Goal: Information Seeking & Learning: Find specific page/section

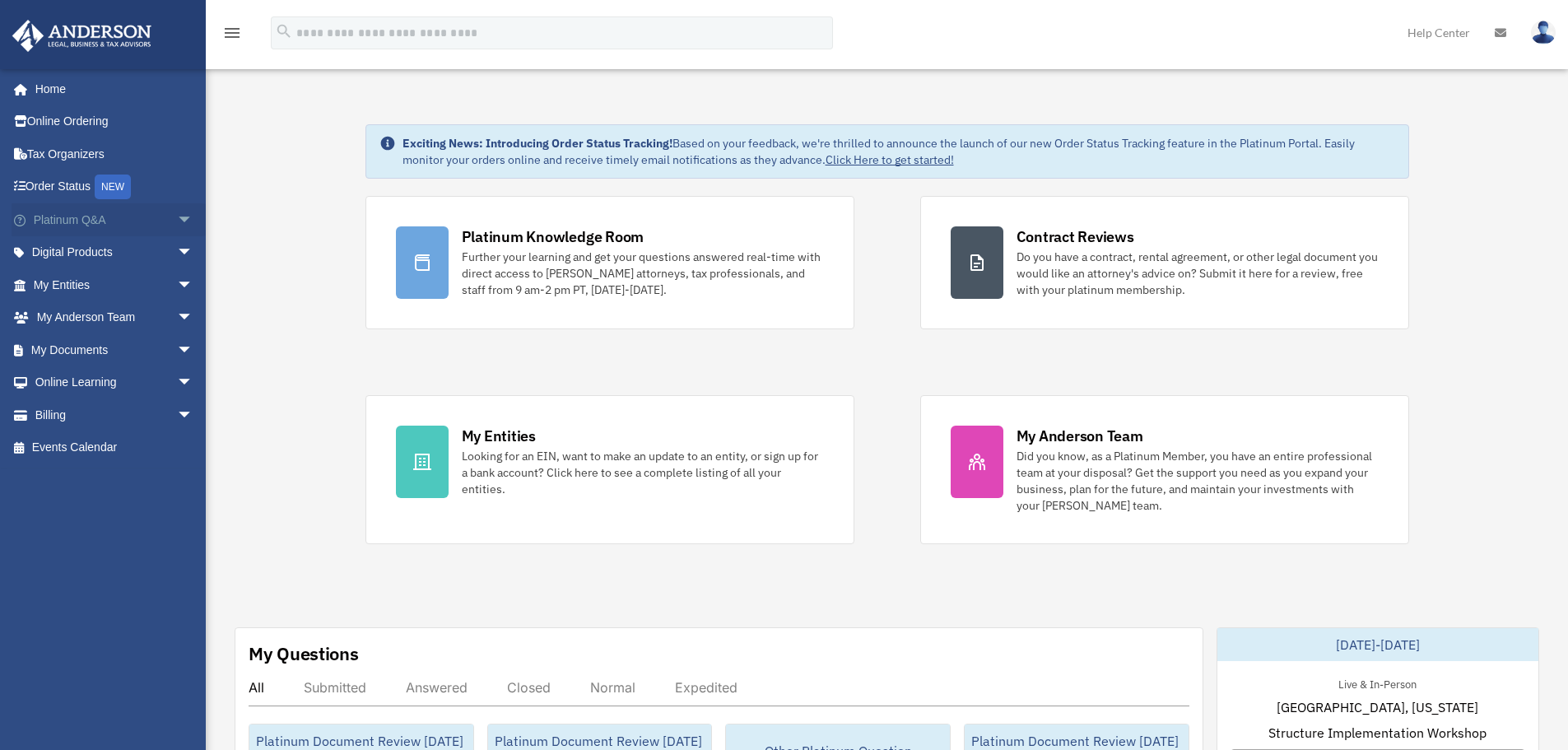
click at [177, 222] on span "arrow_drop_down" at bounding box center [194, 220] width 33 height 34
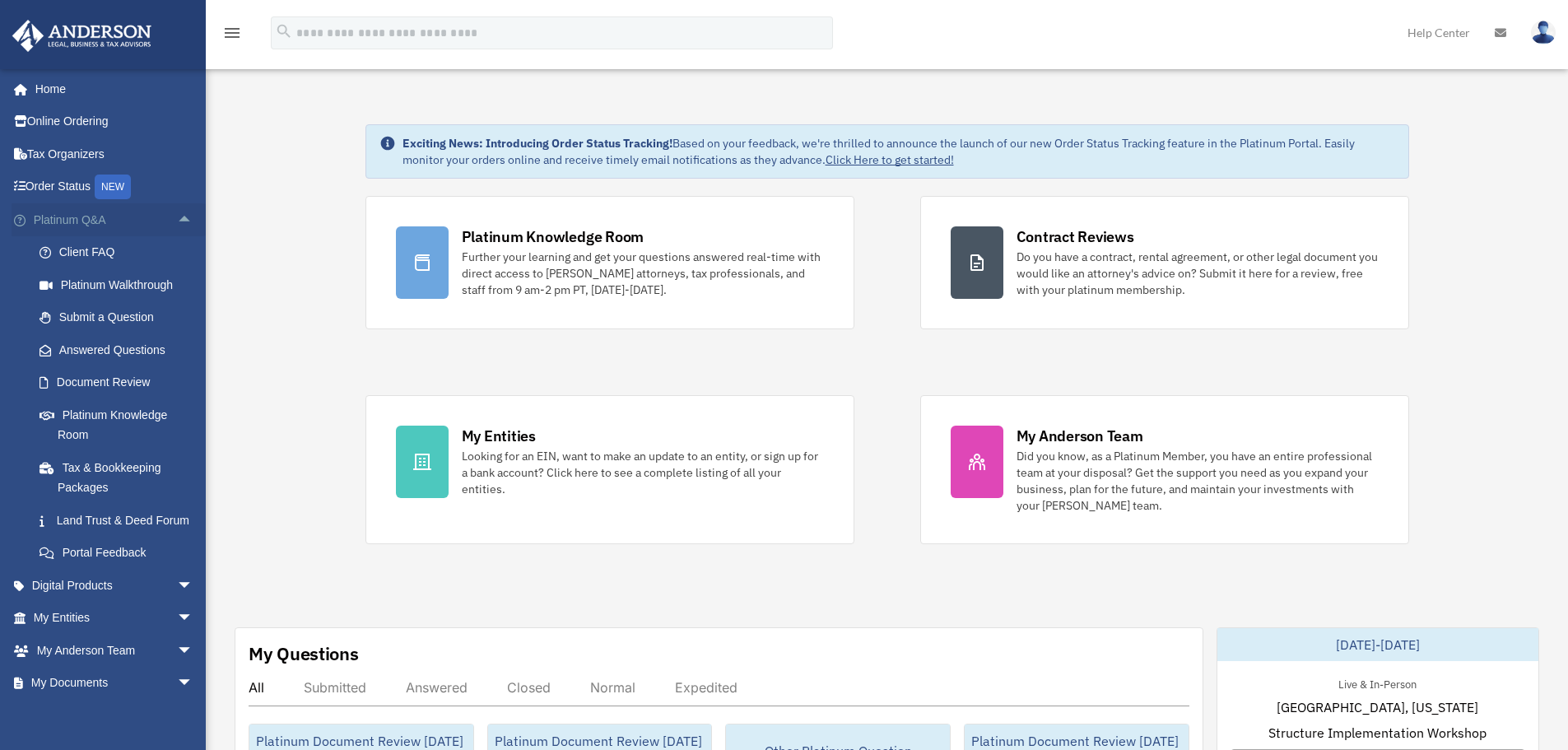
click at [177, 220] on span "arrow_drop_up" at bounding box center [194, 220] width 33 height 34
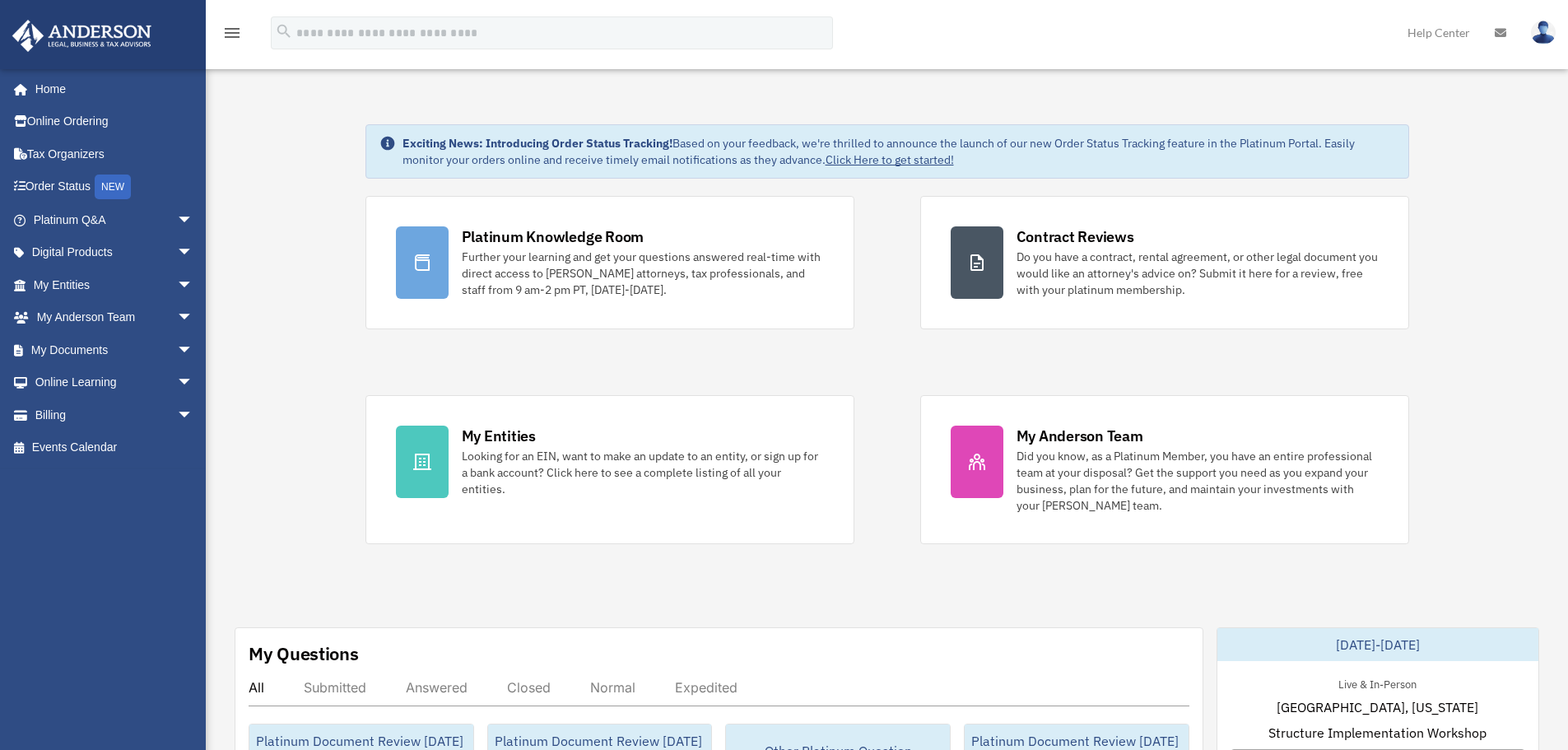
click at [177, 220] on span "arrow_drop_down" at bounding box center [194, 220] width 33 height 34
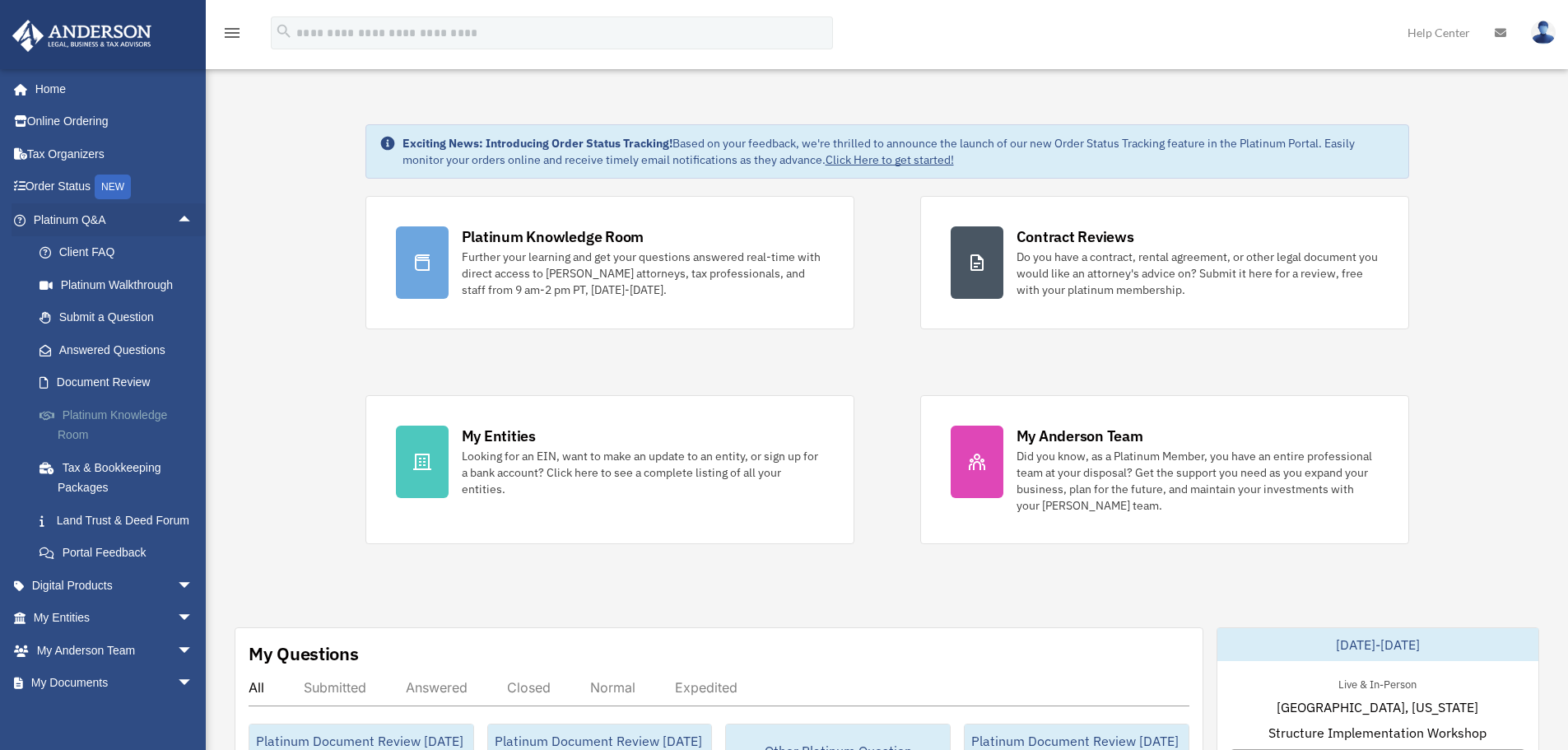
click at [72, 420] on link "Platinum Knowledge Room" at bounding box center [120, 425] width 195 height 53
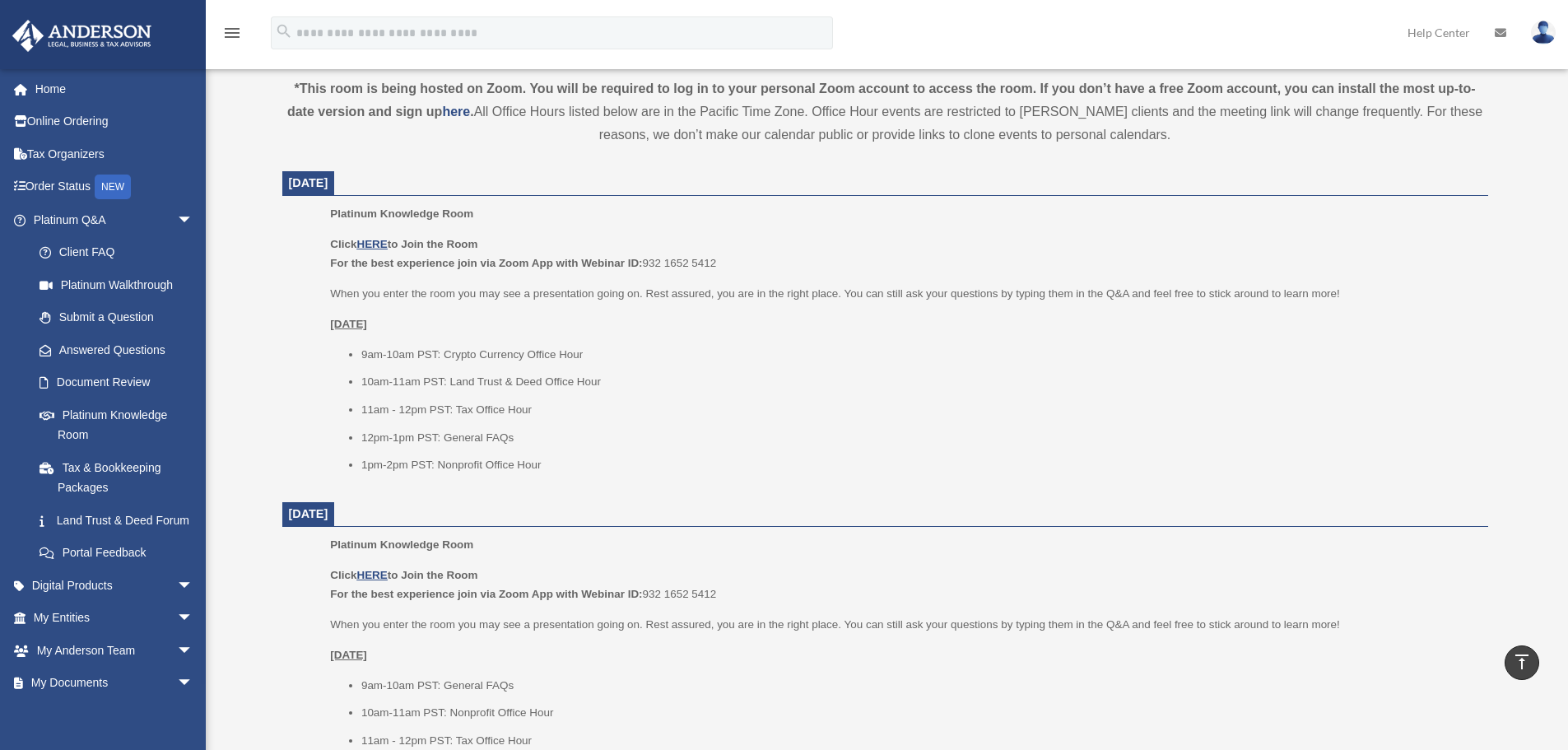
scroll to position [576, 0]
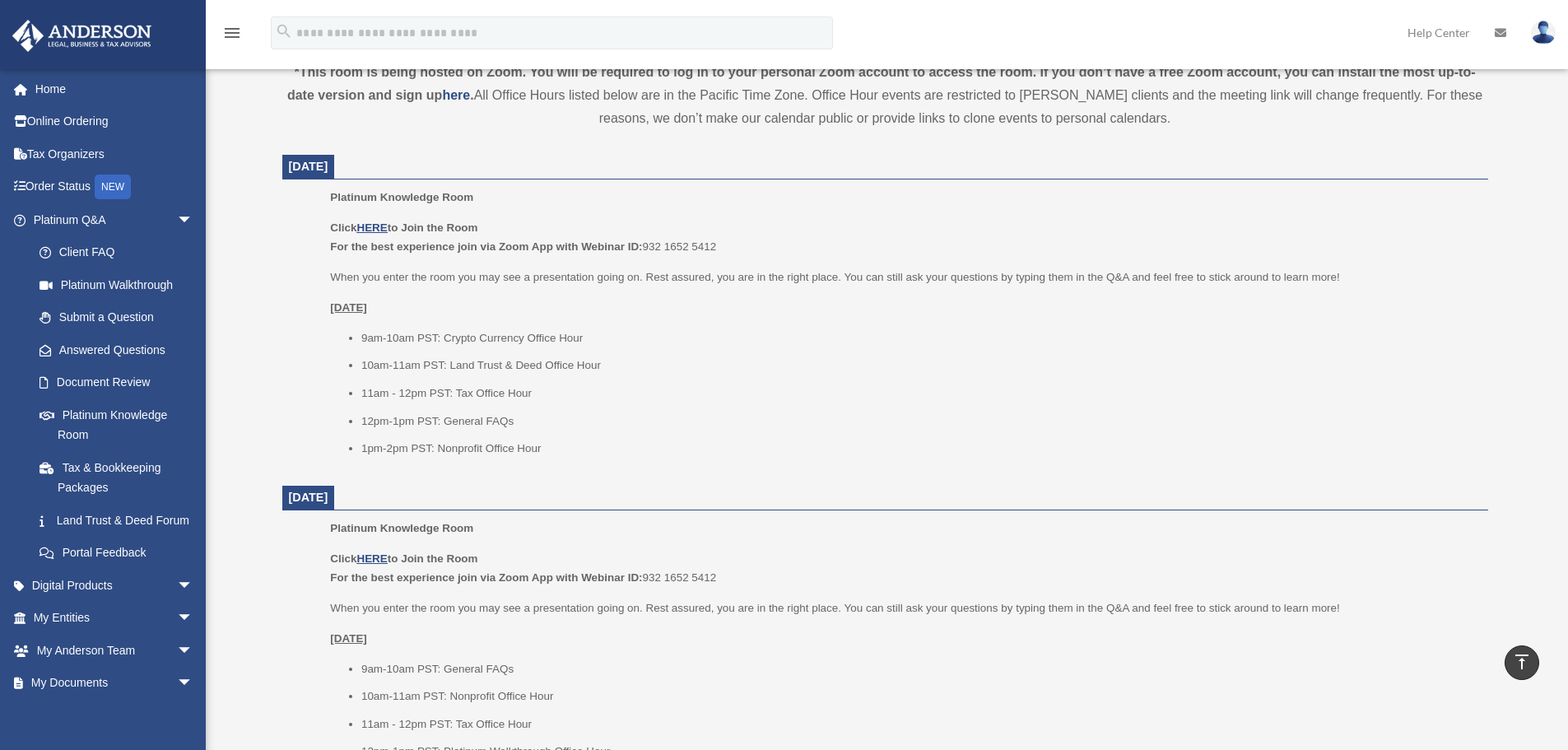
click at [381, 219] on p "Click HERE to Join the Room For the best experience join via Zoom App with Webi…" at bounding box center [902, 238] width 1146 height 38
click at [379, 226] on u "HERE" at bounding box center [371, 228] width 30 height 13
click at [377, 229] on u "HERE" at bounding box center [371, 228] width 30 height 13
click at [177, 219] on span "arrow_drop_down" at bounding box center [194, 220] width 33 height 34
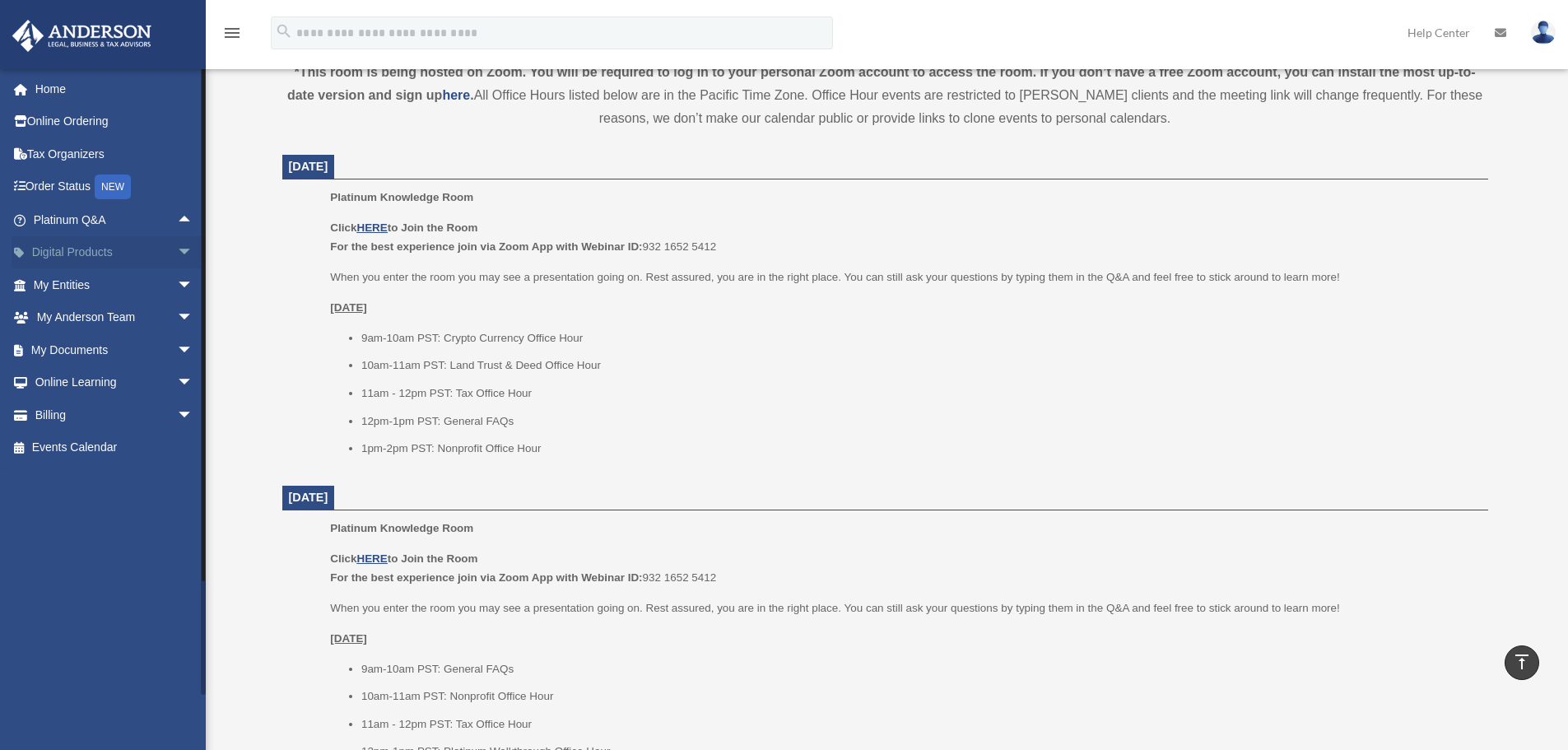
click at [177, 241] on span "arrow_drop_down" at bounding box center [194, 252] width 33 height 34
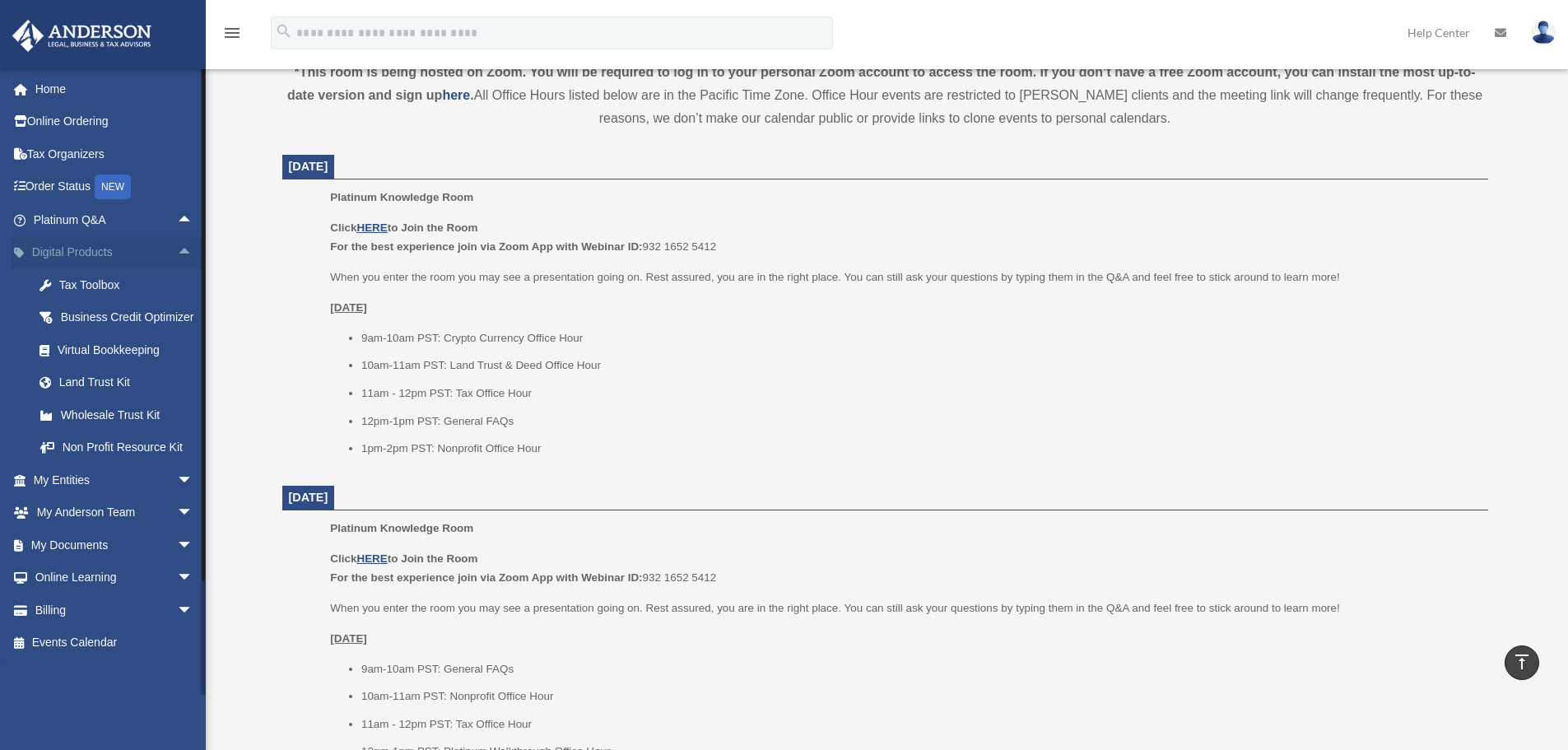
click at [177, 249] on span "arrow_drop_up" at bounding box center [194, 252] width 33 height 34
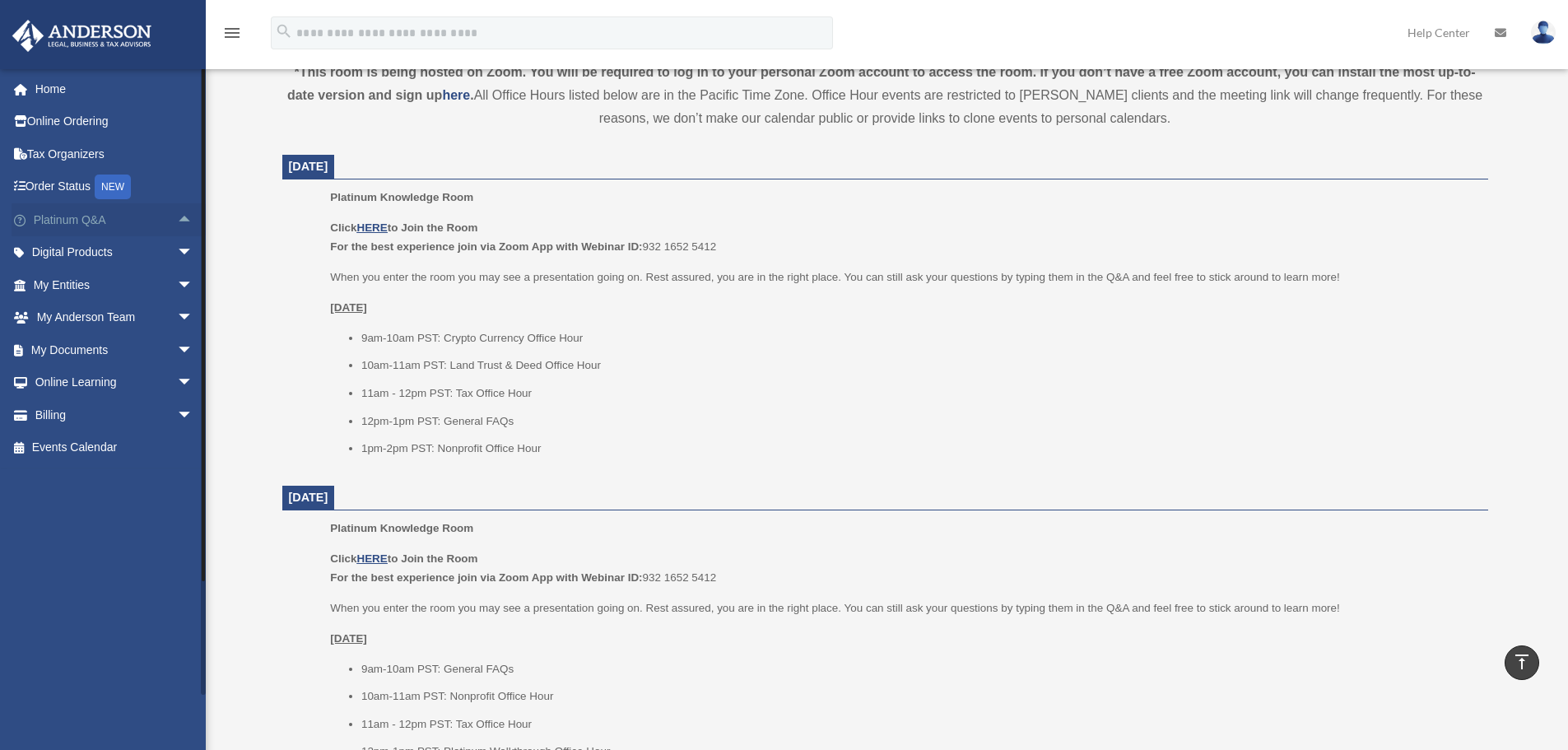
click at [177, 220] on span "arrow_drop_up" at bounding box center [194, 220] width 33 height 34
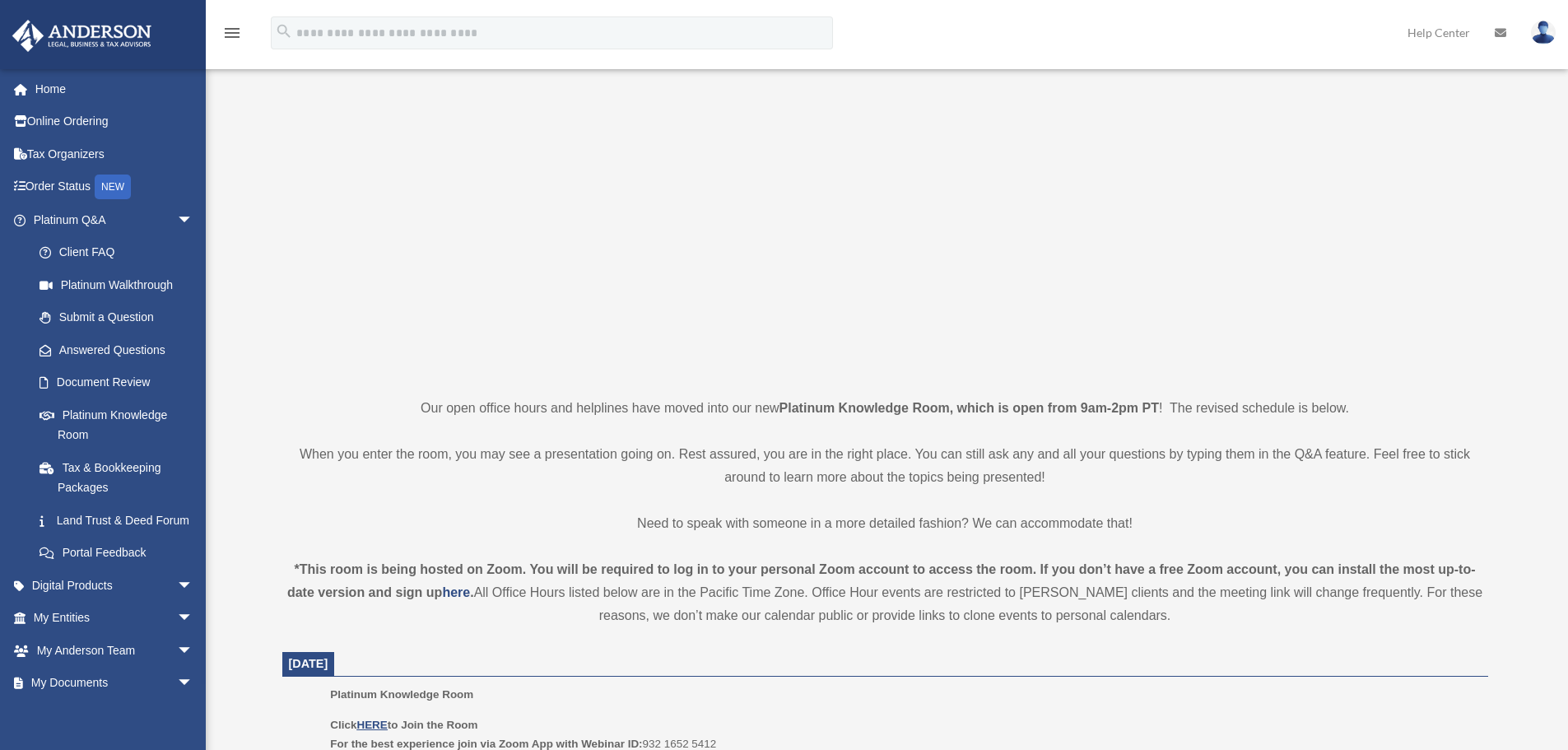
scroll to position [0, 0]
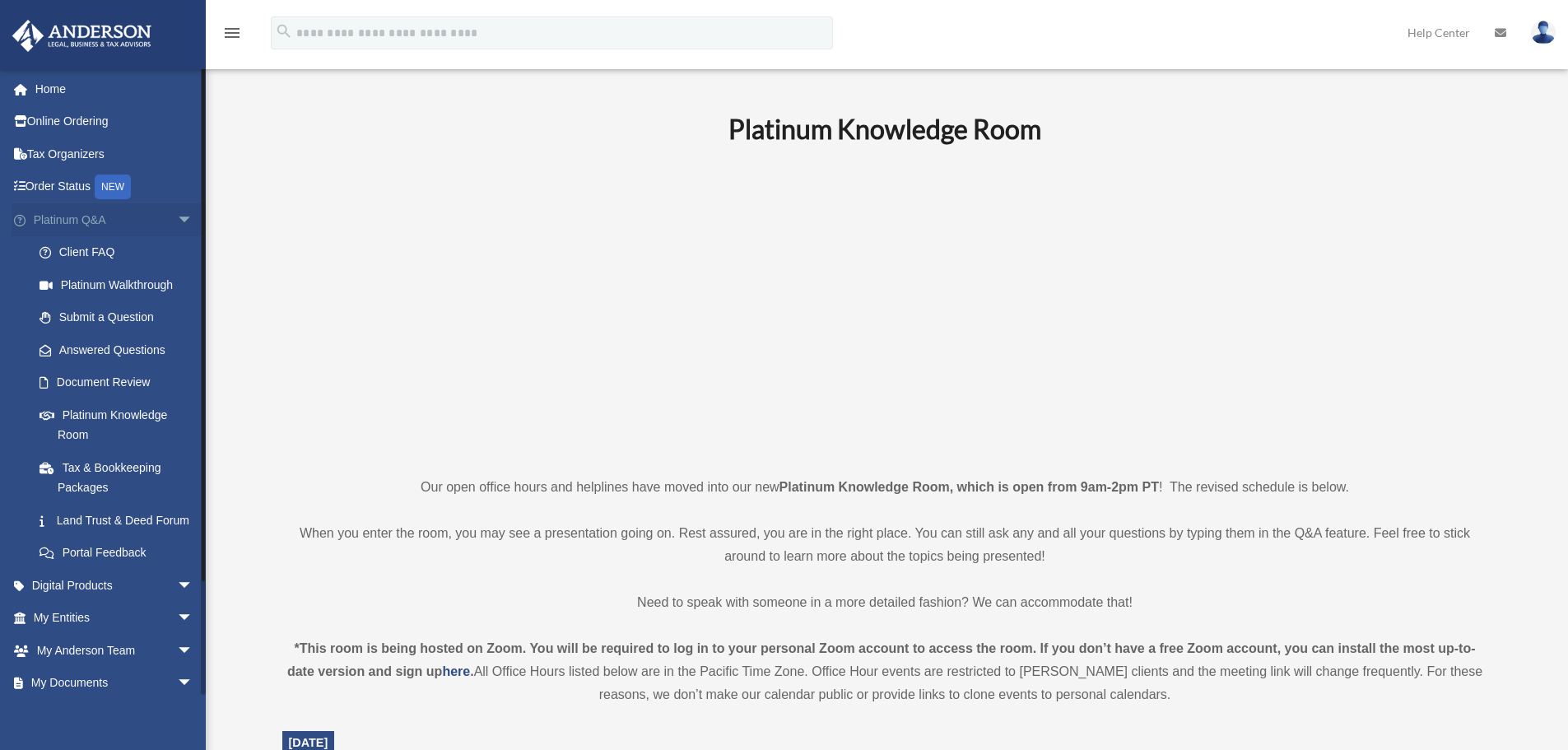
click at [177, 226] on span "arrow_drop_down" at bounding box center [194, 220] width 33 height 34
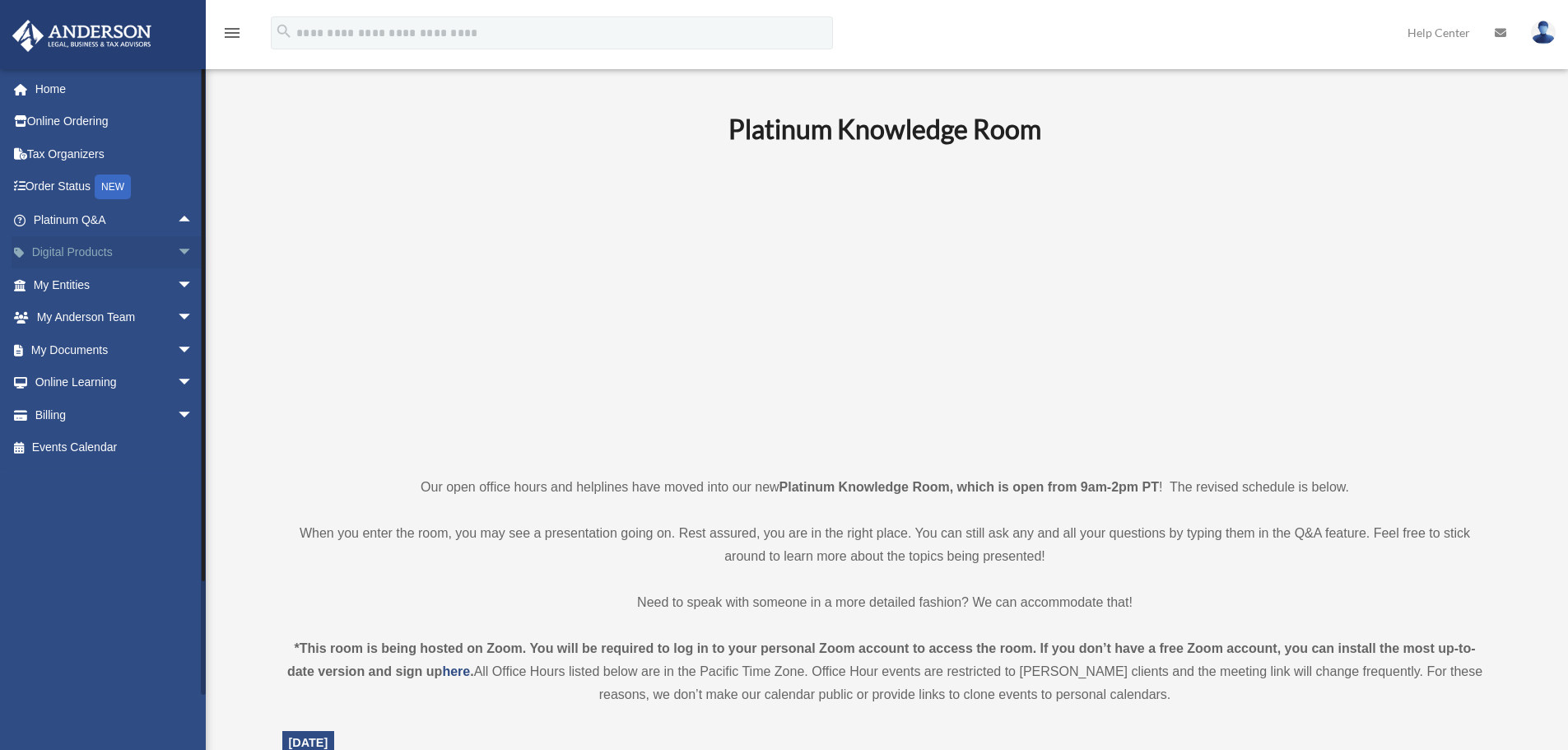
click at [177, 251] on span "arrow_drop_down" at bounding box center [194, 252] width 33 height 34
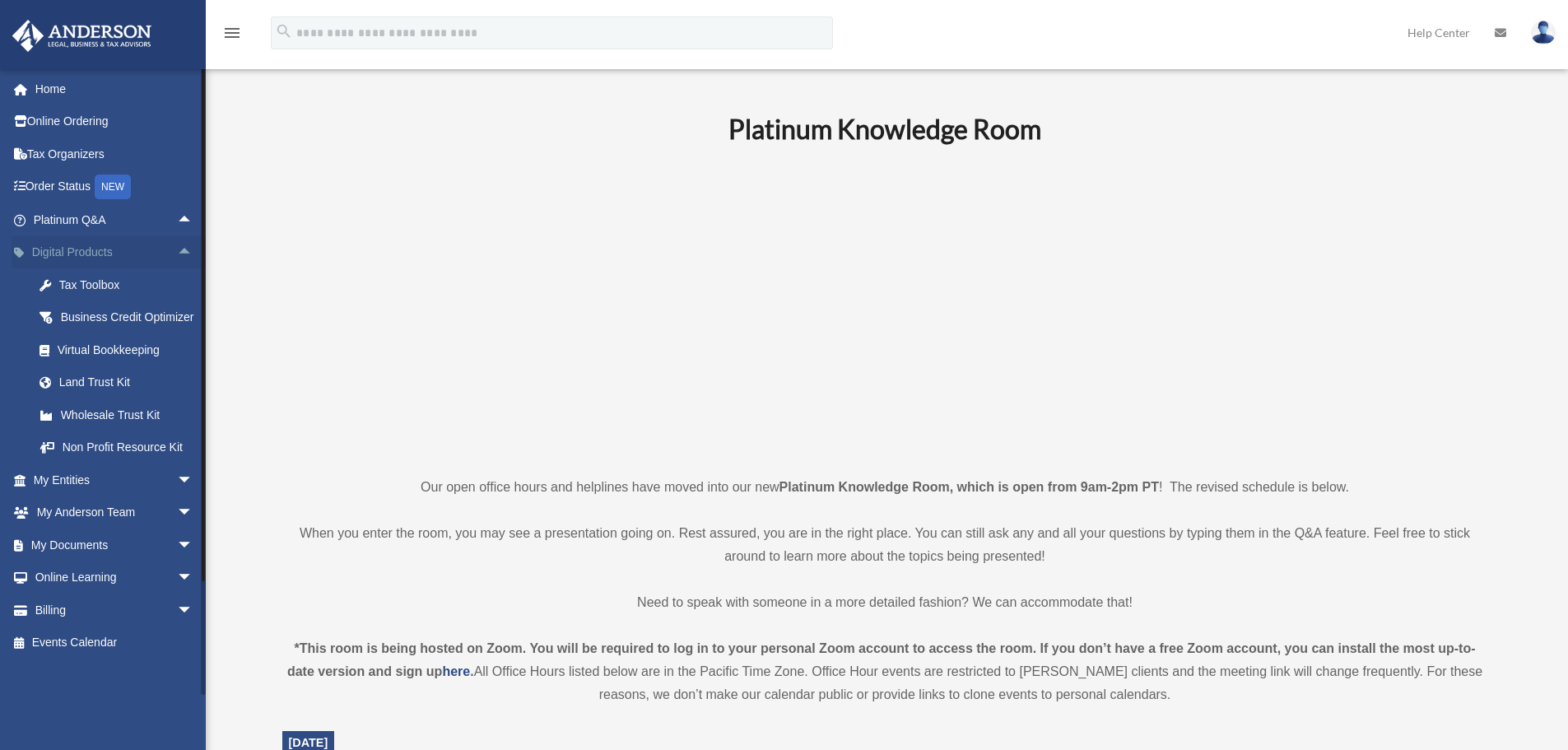
click at [178, 247] on span "arrow_drop_up" at bounding box center [194, 252] width 33 height 34
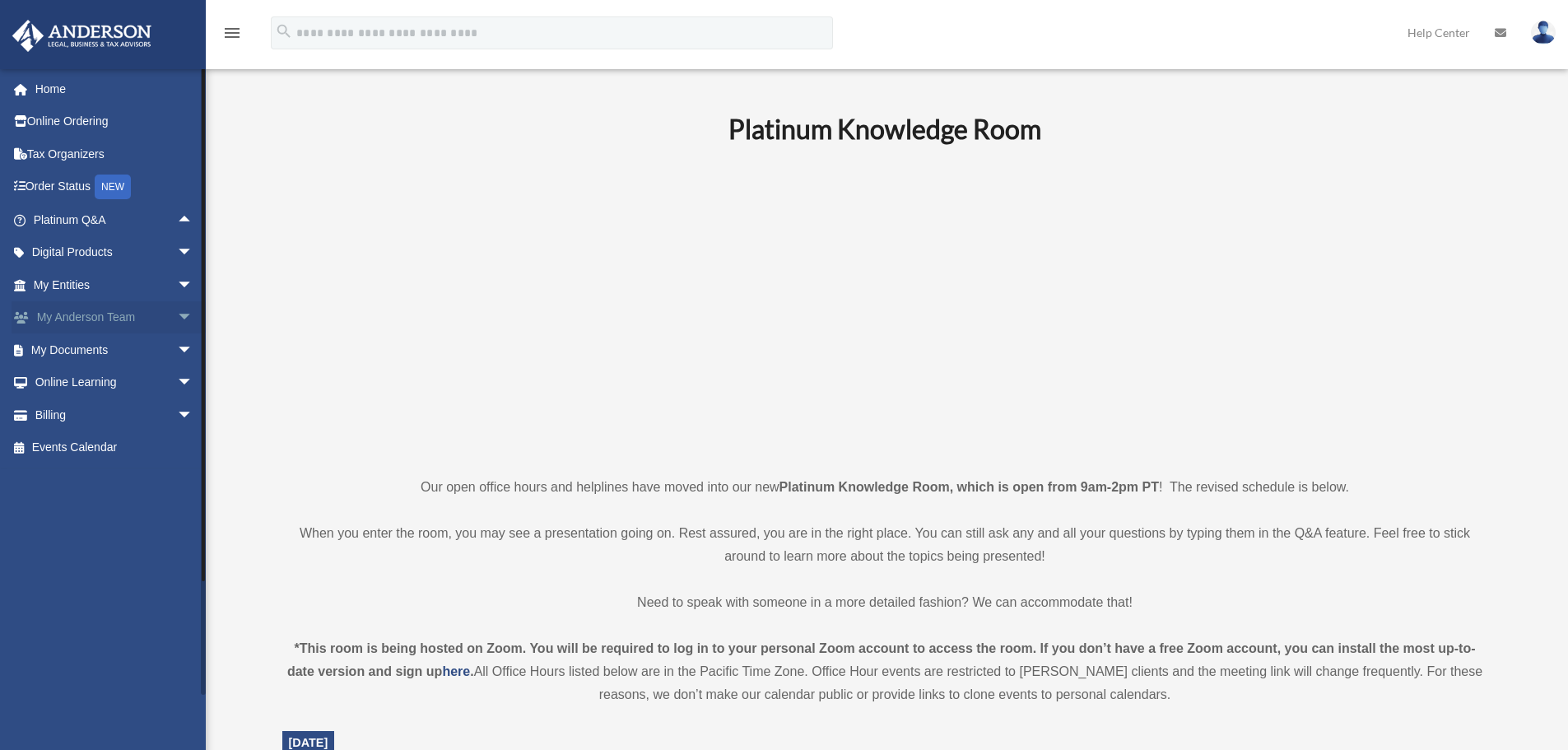
click at [177, 311] on span "arrow_drop_down" at bounding box center [194, 317] width 33 height 34
click at [177, 279] on span "arrow_drop_down" at bounding box center [194, 284] width 33 height 34
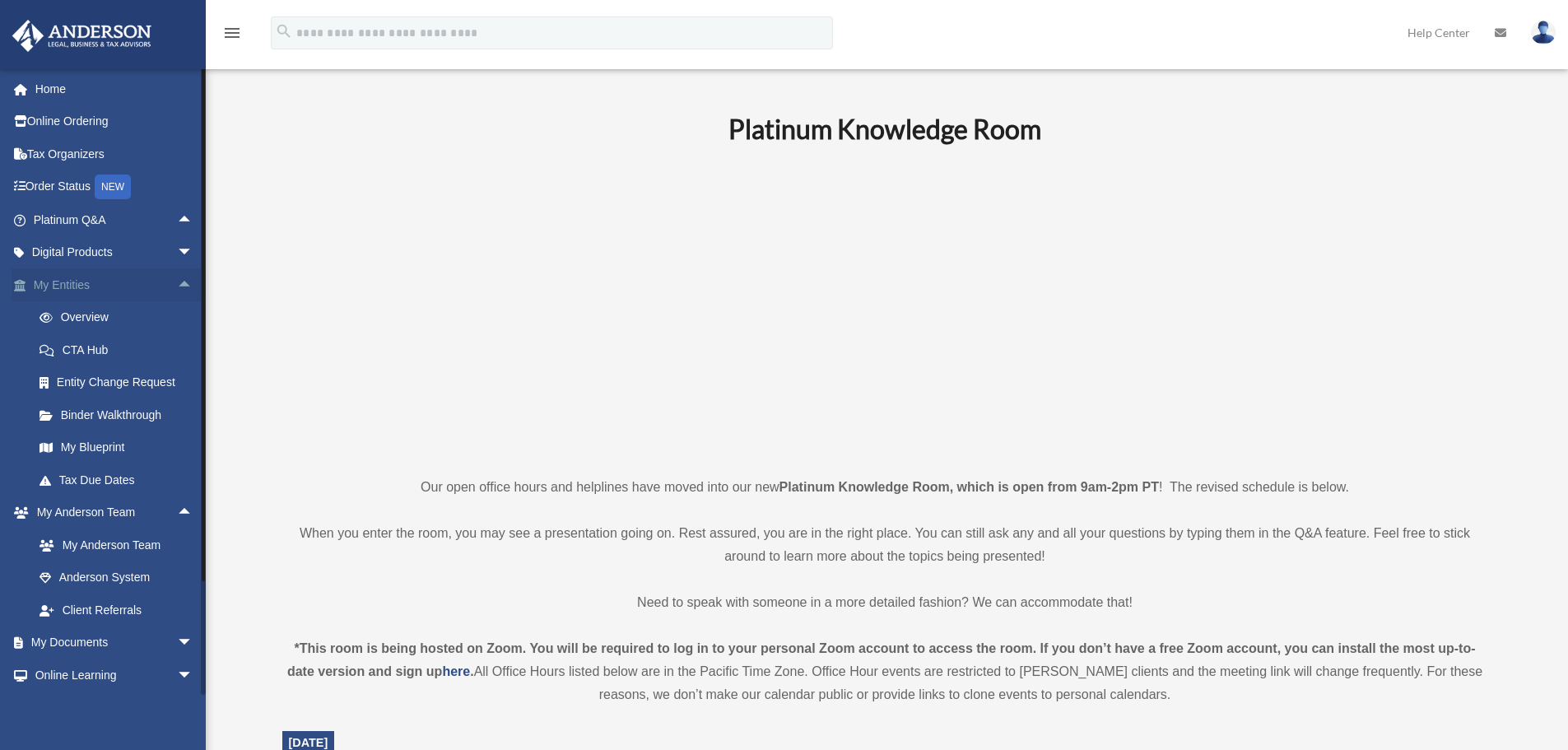
click at [177, 284] on span "arrow_drop_up" at bounding box center [194, 284] width 33 height 34
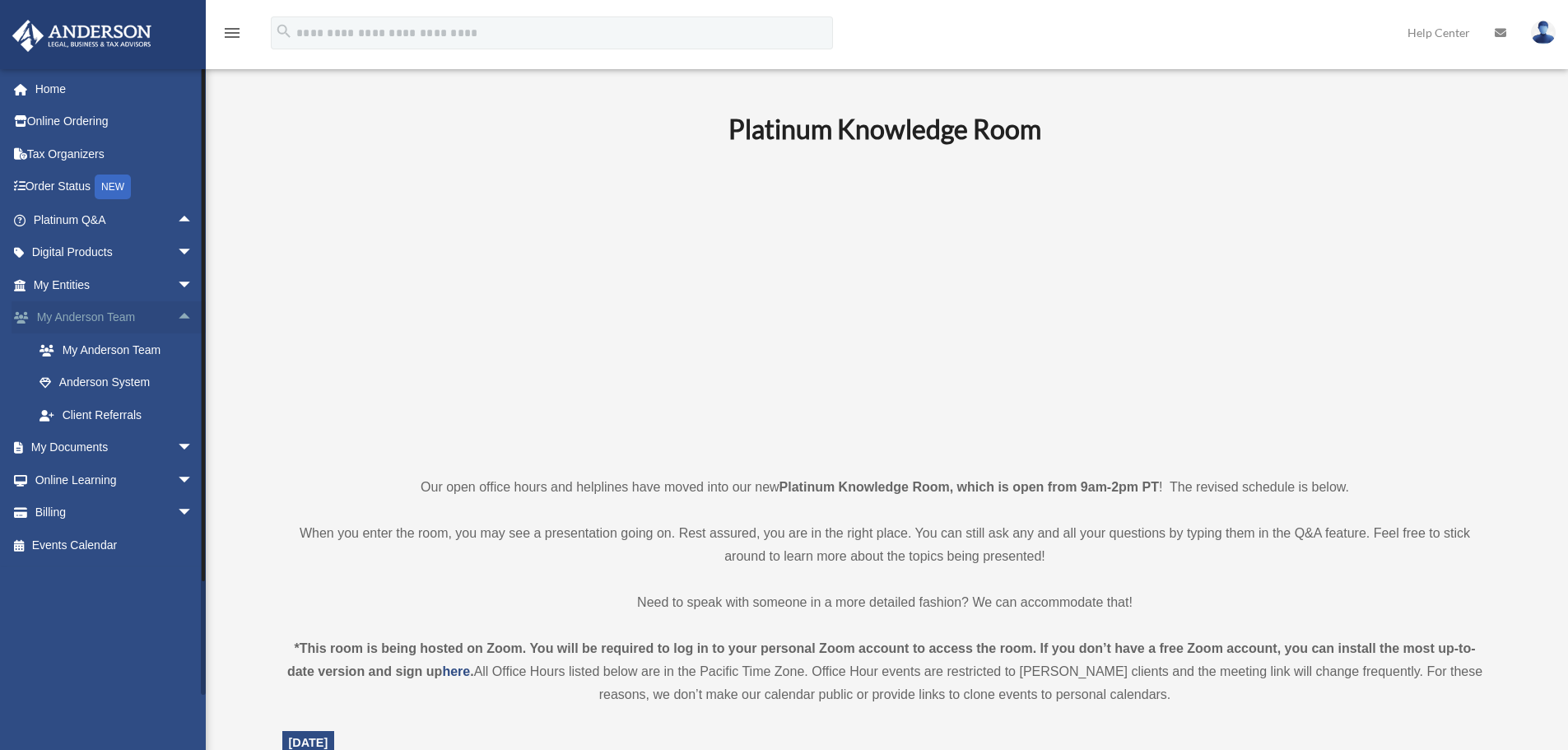
click at [177, 320] on span "arrow_drop_up" at bounding box center [194, 317] width 33 height 34
click at [187, 282] on span "arrow_drop_down" at bounding box center [194, 284] width 33 height 34
click at [177, 540] on span "arrow_drop_down" at bounding box center [194, 545] width 33 height 34
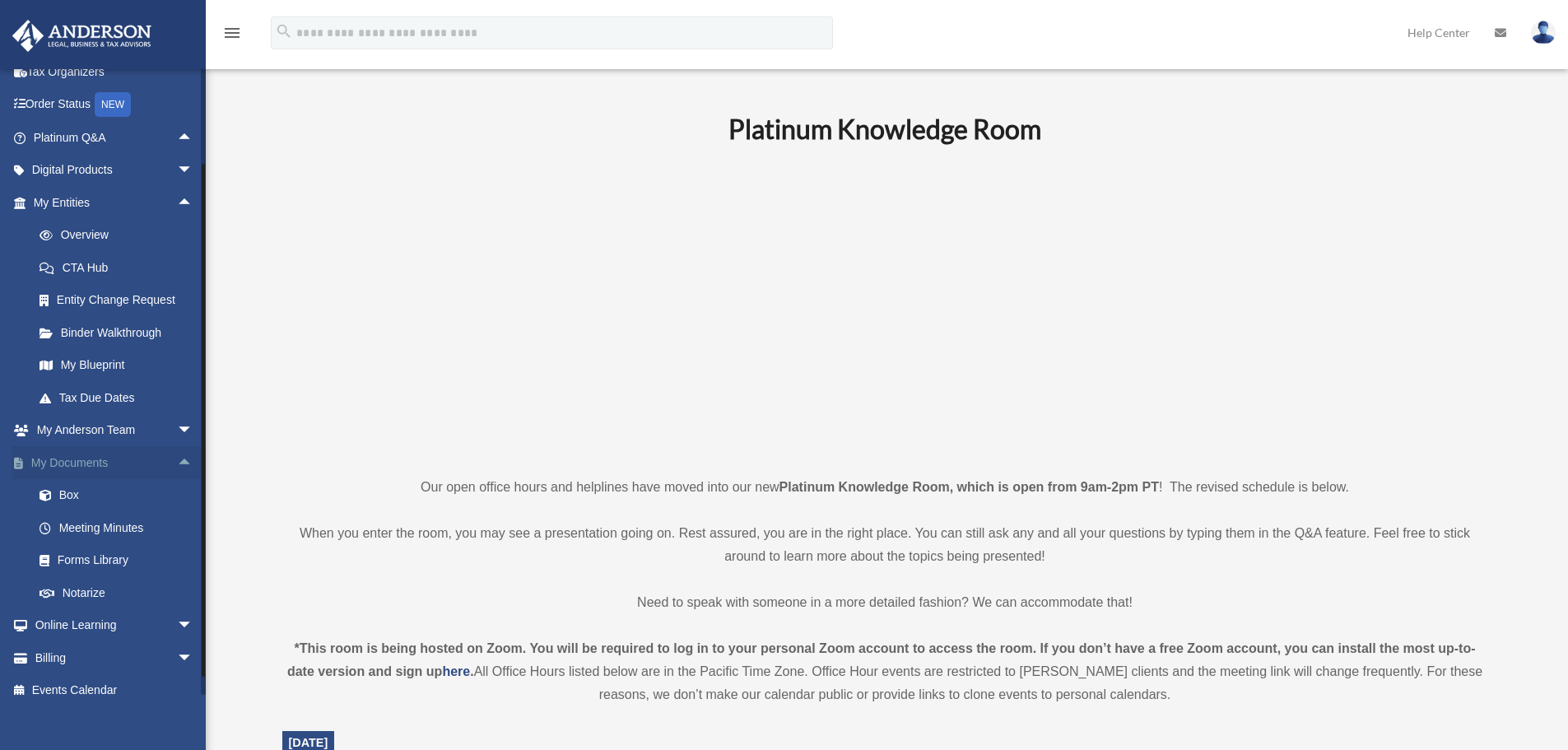
click at [177, 466] on span "arrow_drop_up" at bounding box center [194, 463] width 33 height 34
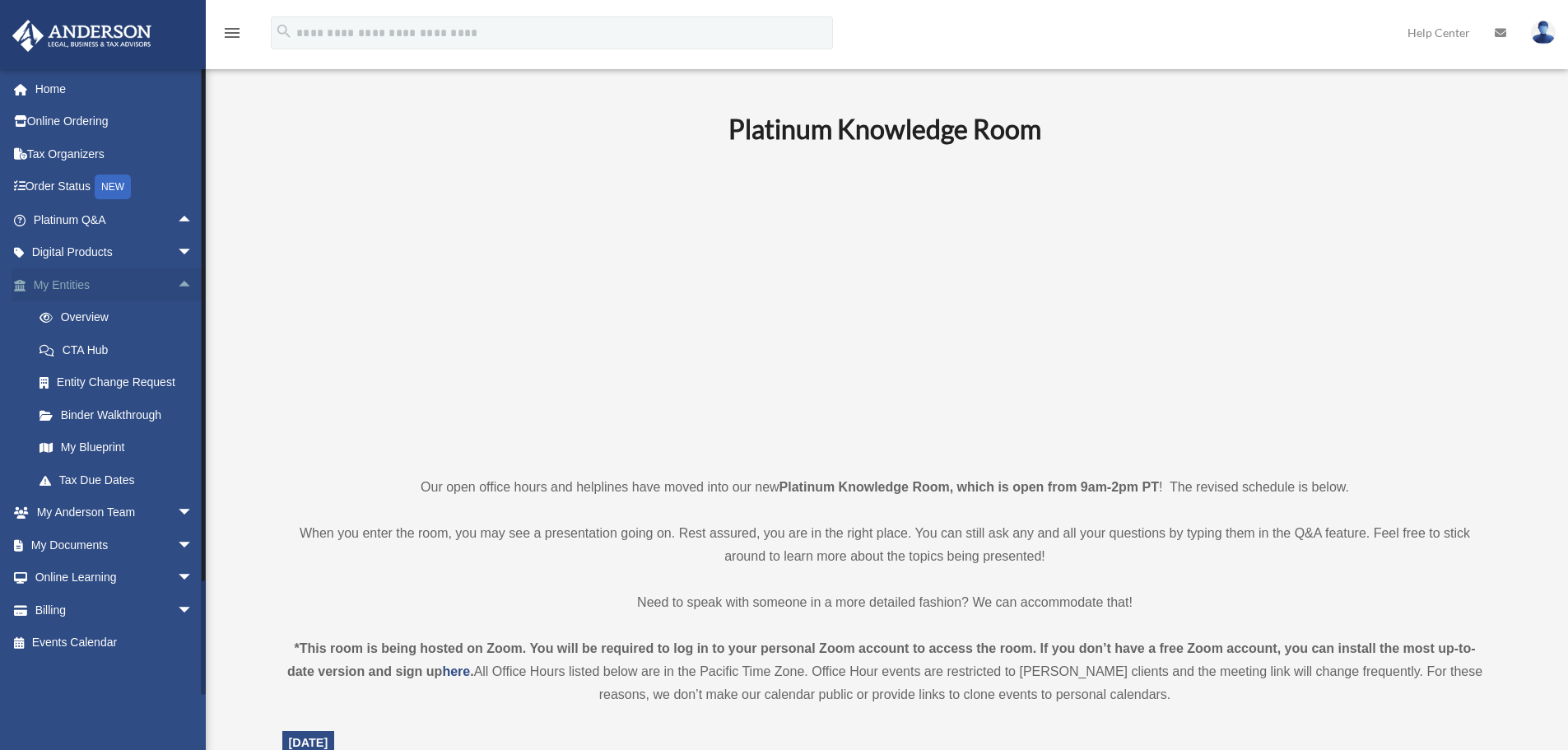
click at [177, 290] on span "arrow_drop_up" at bounding box center [194, 284] width 33 height 34
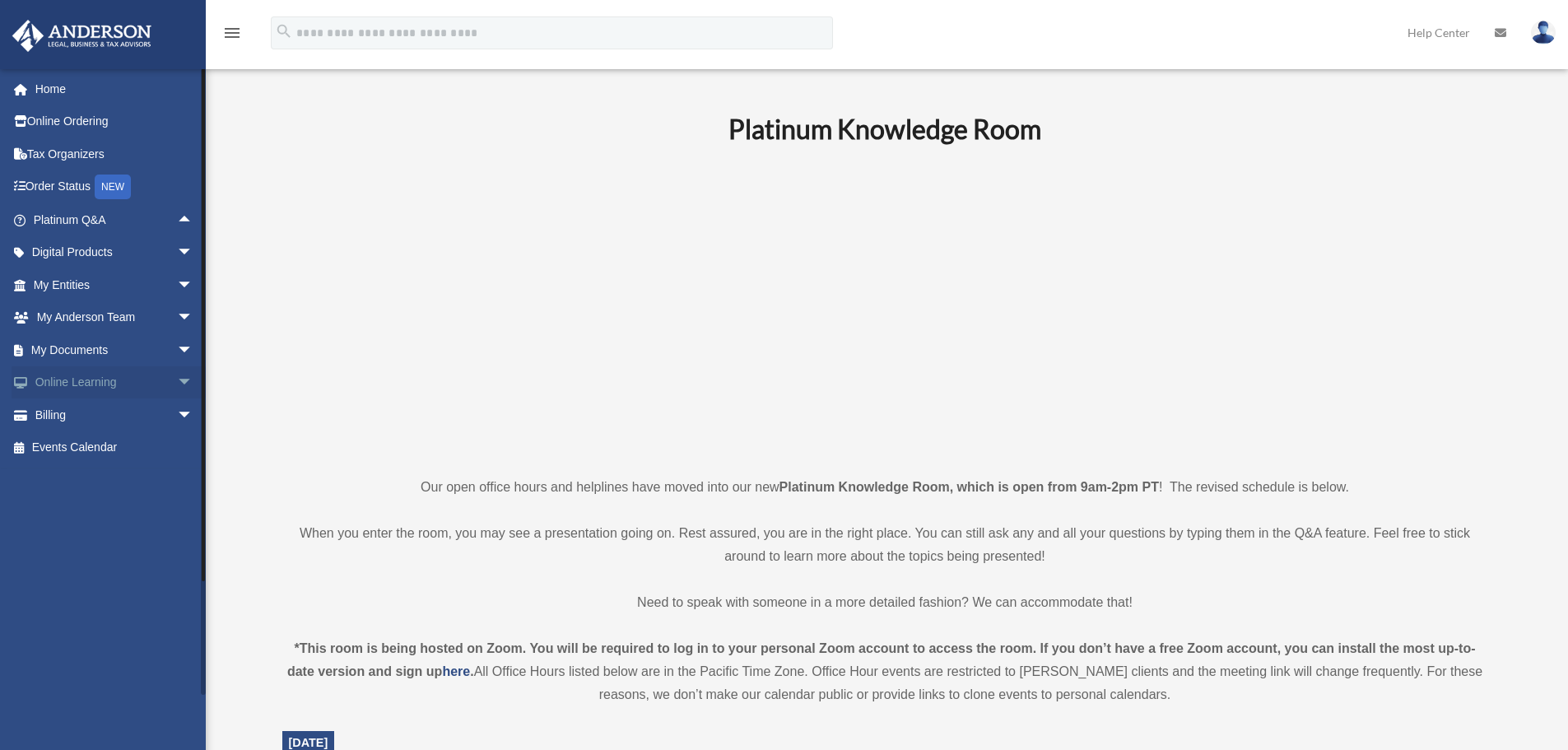
click at [177, 387] on span "arrow_drop_down" at bounding box center [194, 383] width 33 height 34
click at [177, 387] on span "arrow_drop_up" at bounding box center [194, 383] width 33 height 34
click at [177, 351] on span "arrow_drop_down" at bounding box center [194, 350] width 33 height 34
click at [68, 389] on link "Box" at bounding box center [120, 383] width 195 height 33
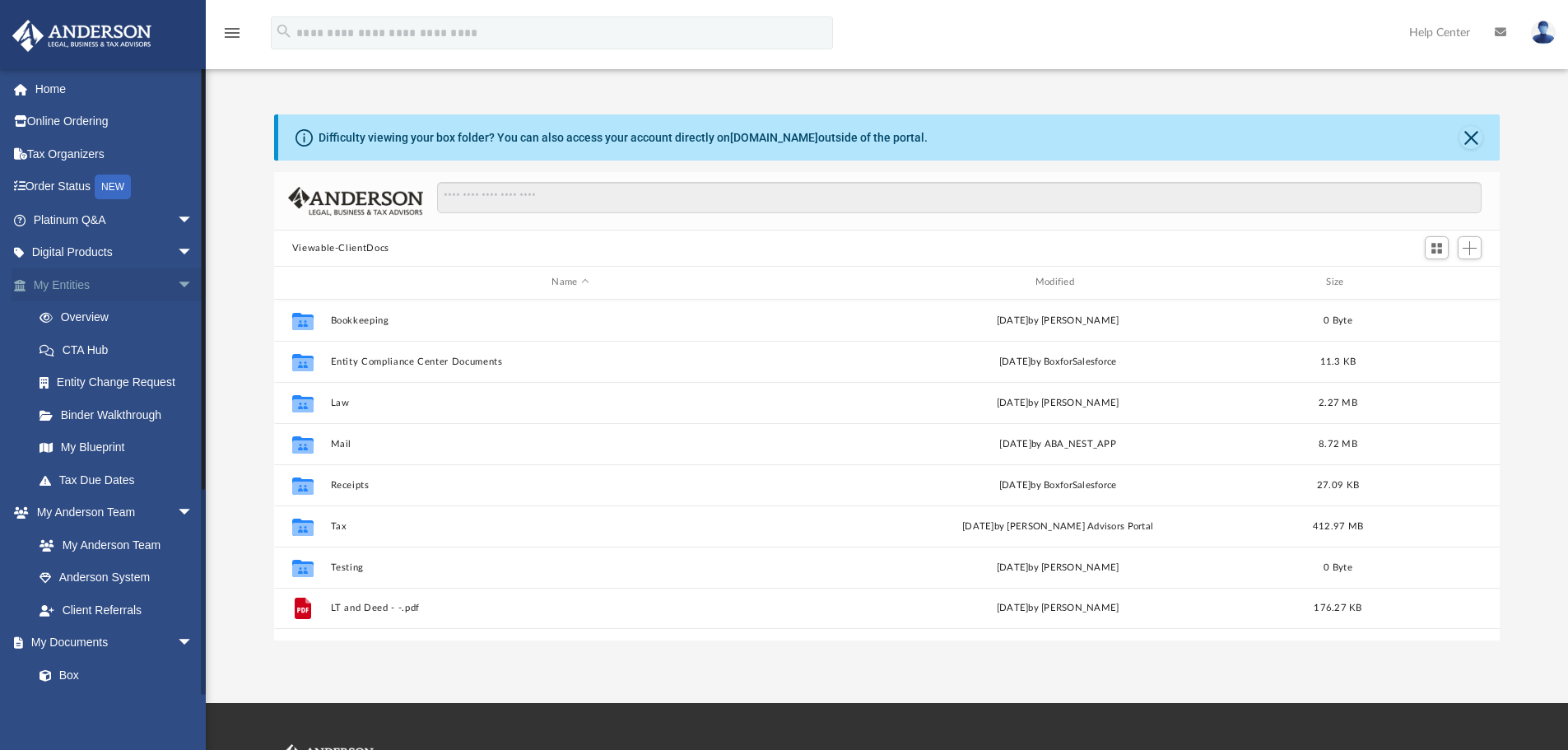
click at [177, 292] on span "arrow_drop_down" at bounding box center [194, 284] width 33 height 34
click at [177, 307] on span "arrow_drop_down" at bounding box center [194, 317] width 33 height 34
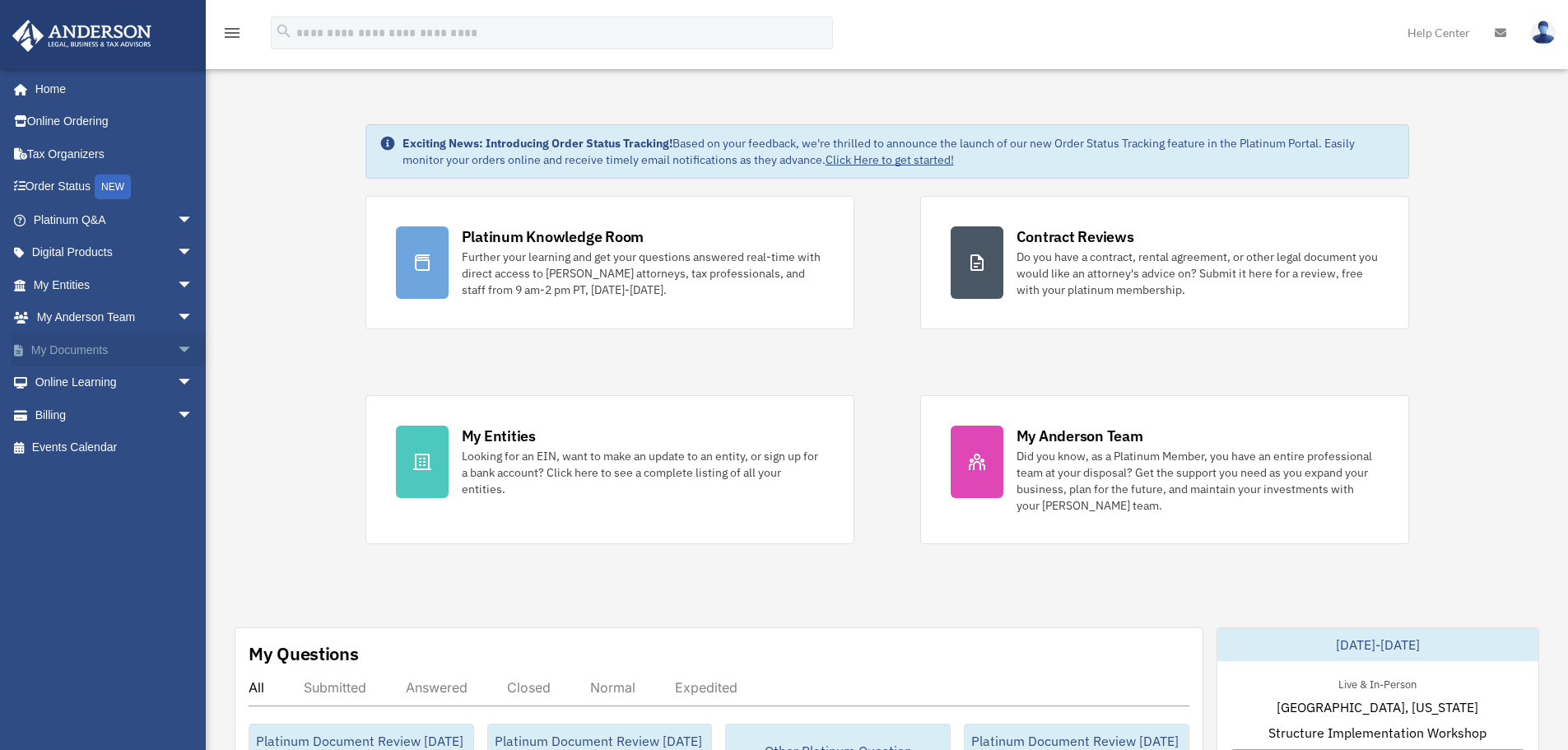
click at [177, 348] on span "arrow_drop_down" at bounding box center [194, 350] width 33 height 34
click at [91, 411] on link "Meeting Minutes" at bounding box center [120, 415] width 195 height 33
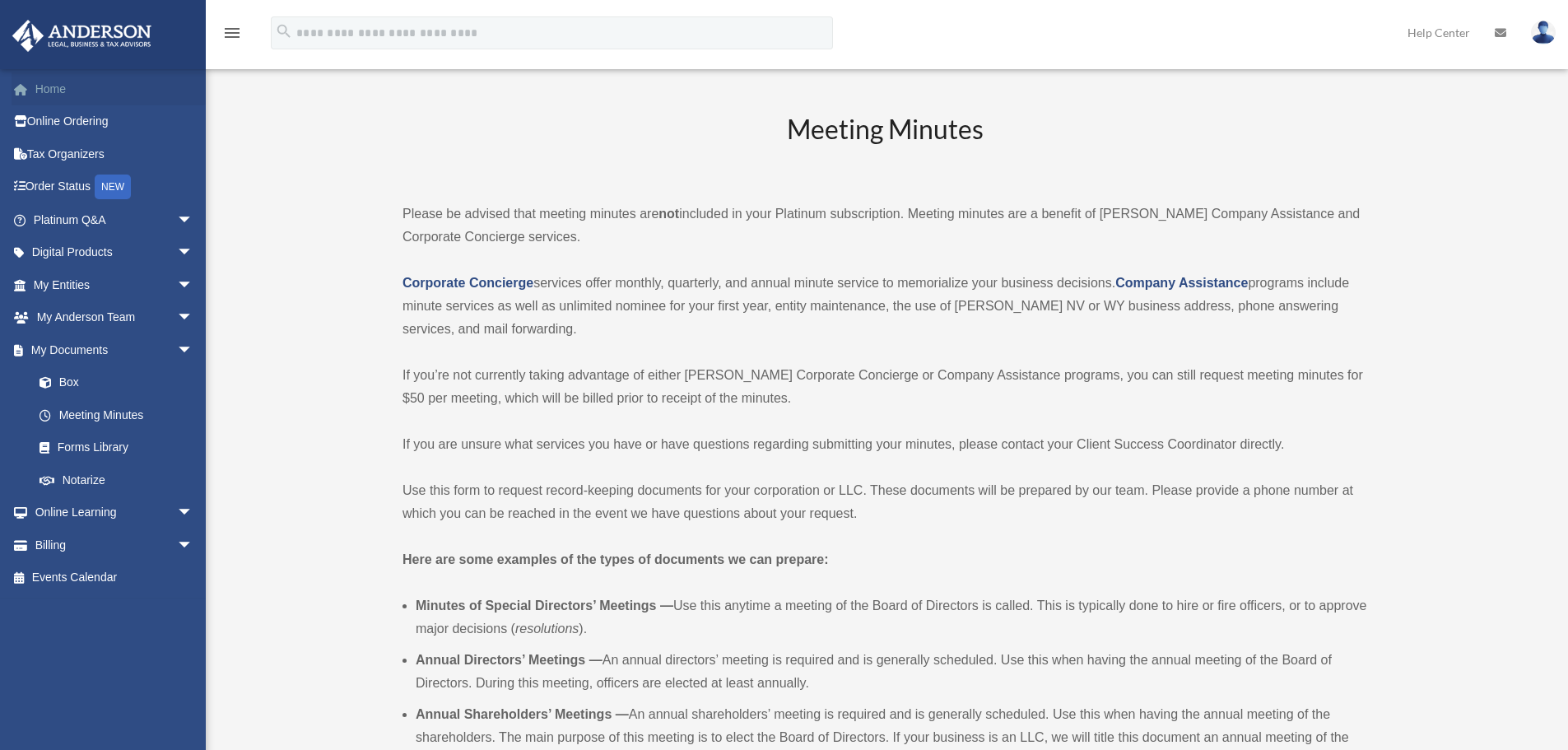
click at [105, 94] on link "Home" at bounding box center [115, 89] width 207 height 33
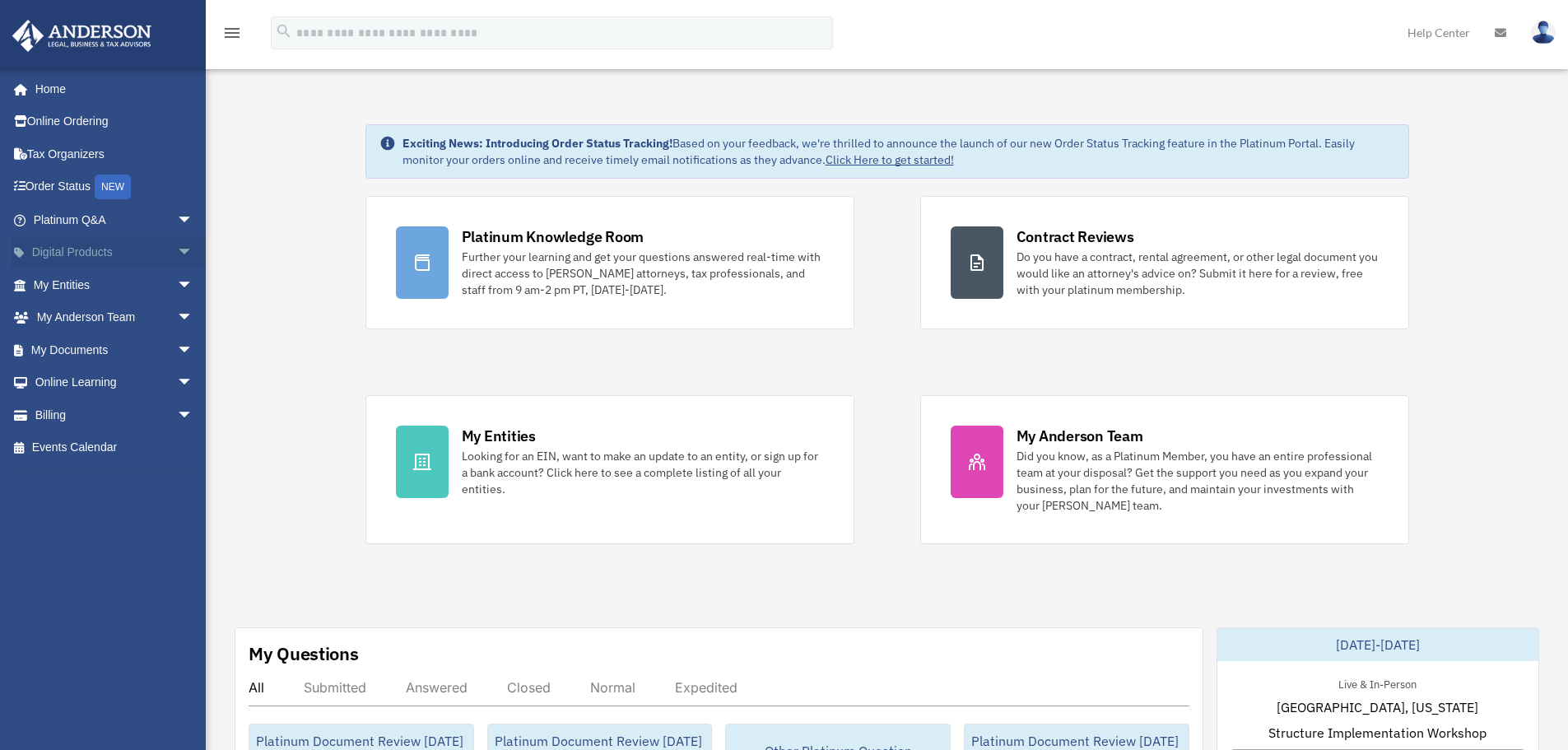
click at [178, 258] on span "arrow_drop_down" at bounding box center [194, 252] width 33 height 34
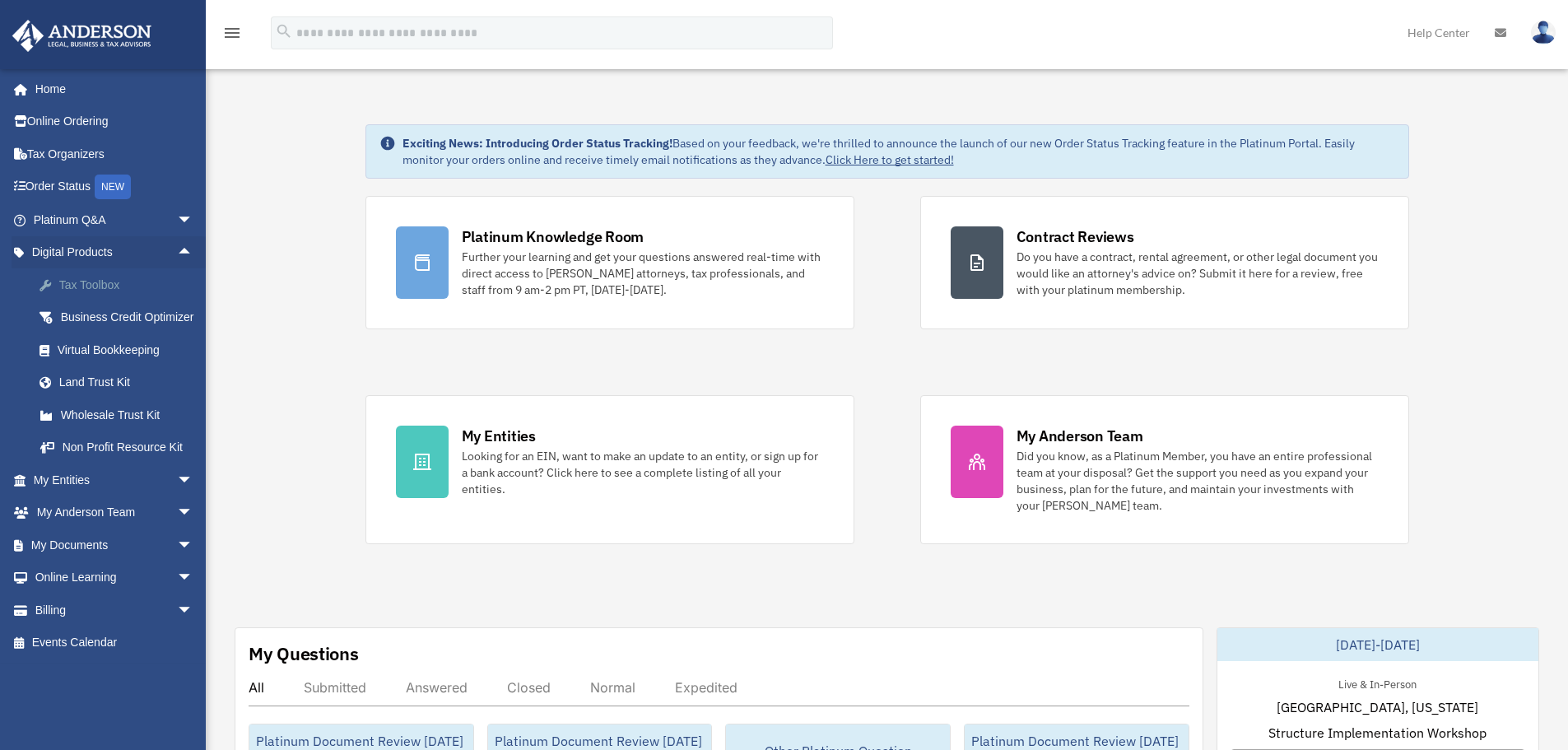
click at [106, 293] on div "Tax Toolbox" at bounding box center [127, 285] width 140 height 21
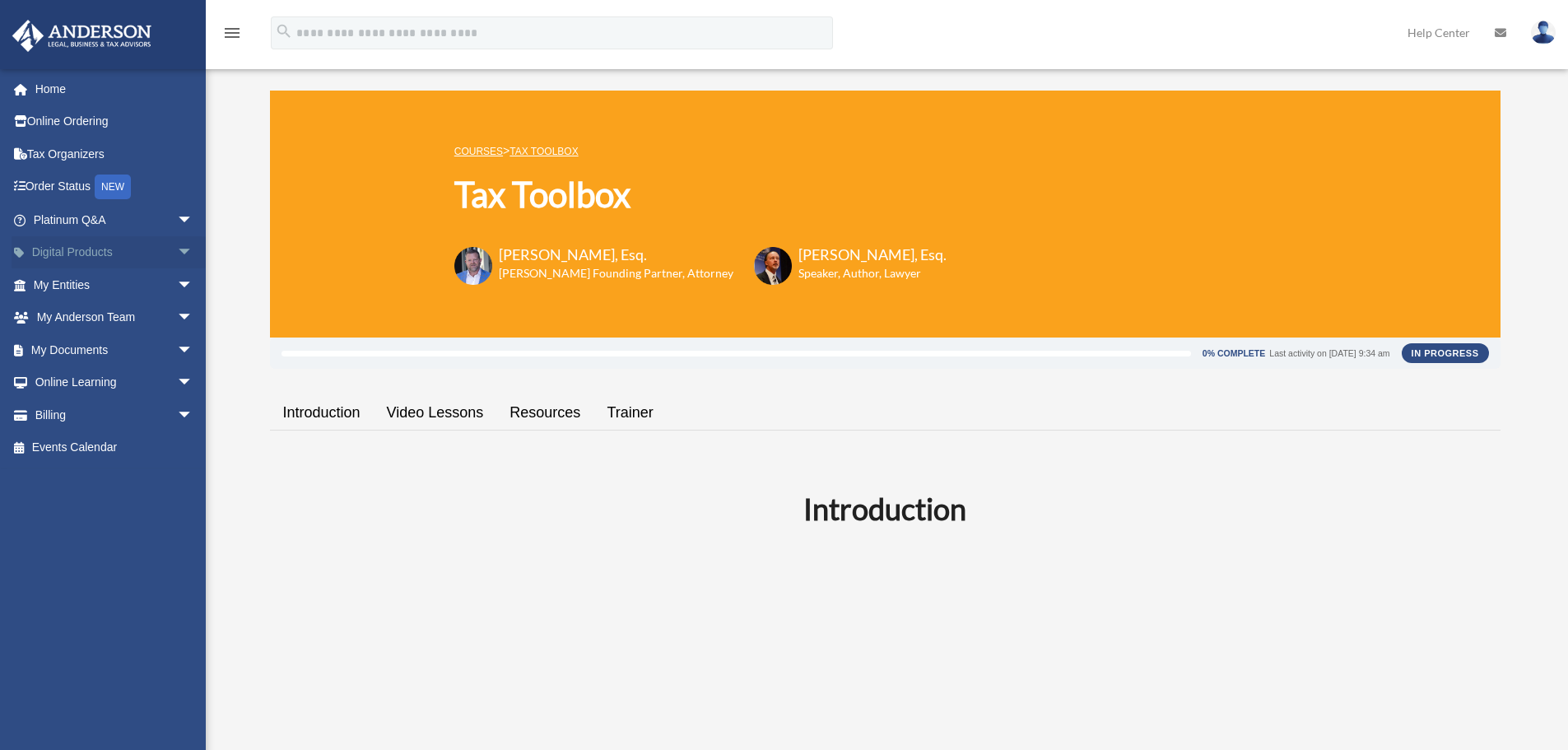
click at [177, 260] on span "arrow_drop_down" at bounding box center [194, 252] width 33 height 34
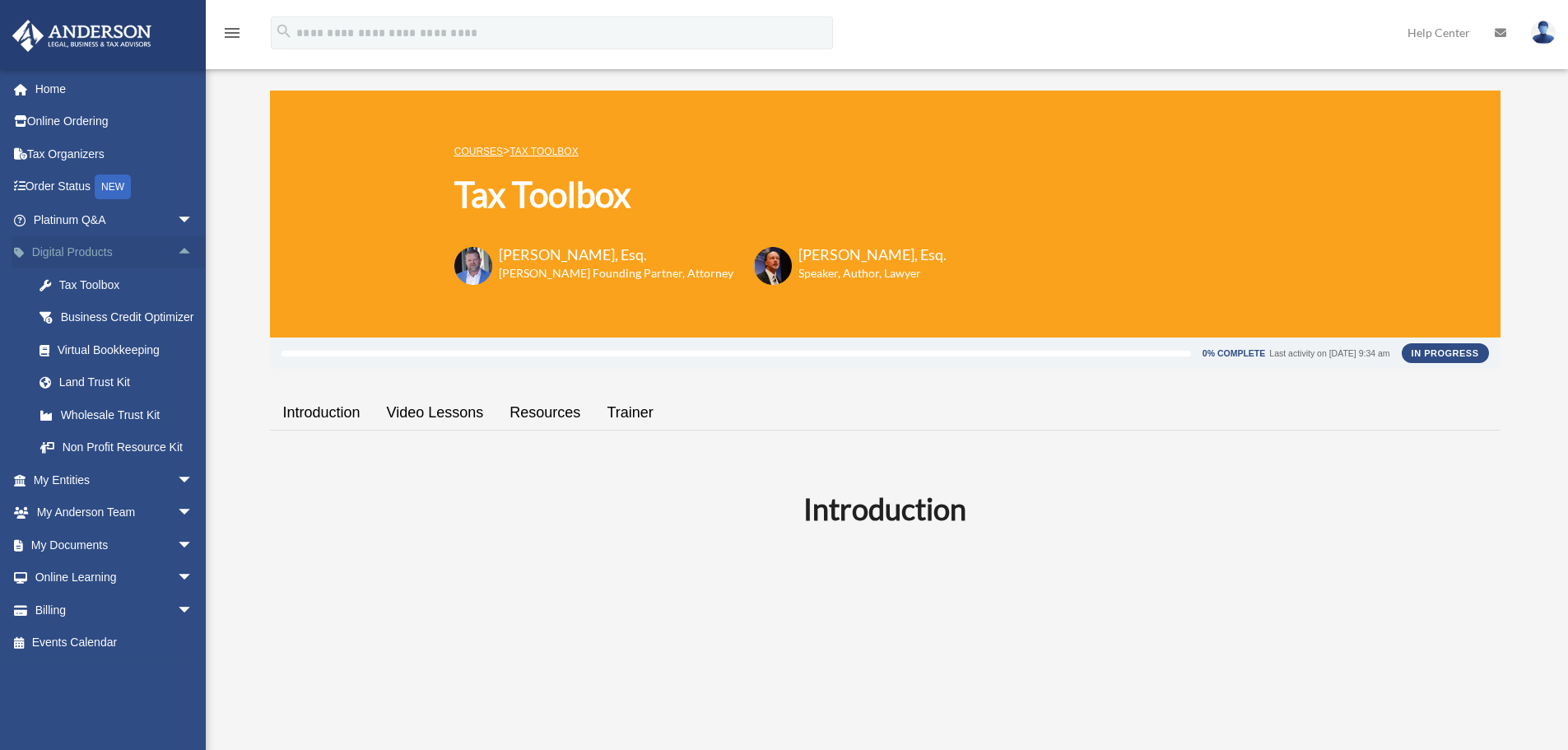
click at [177, 252] on span "arrow_drop_up" at bounding box center [194, 252] width 33 height 34
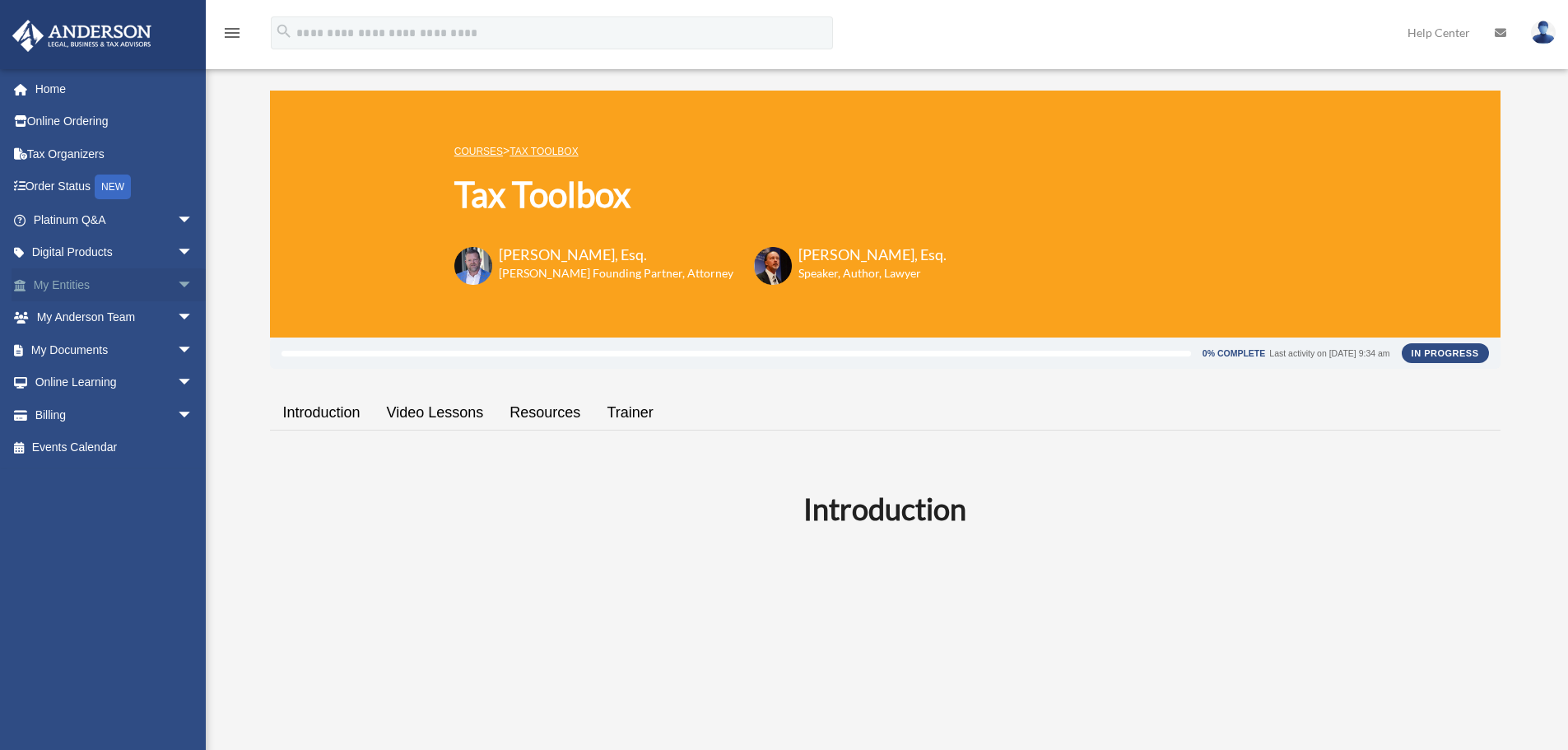
click at [177, 285] on span "arrow_drop_down" at bounding box center [194, 284] width 33 height 34
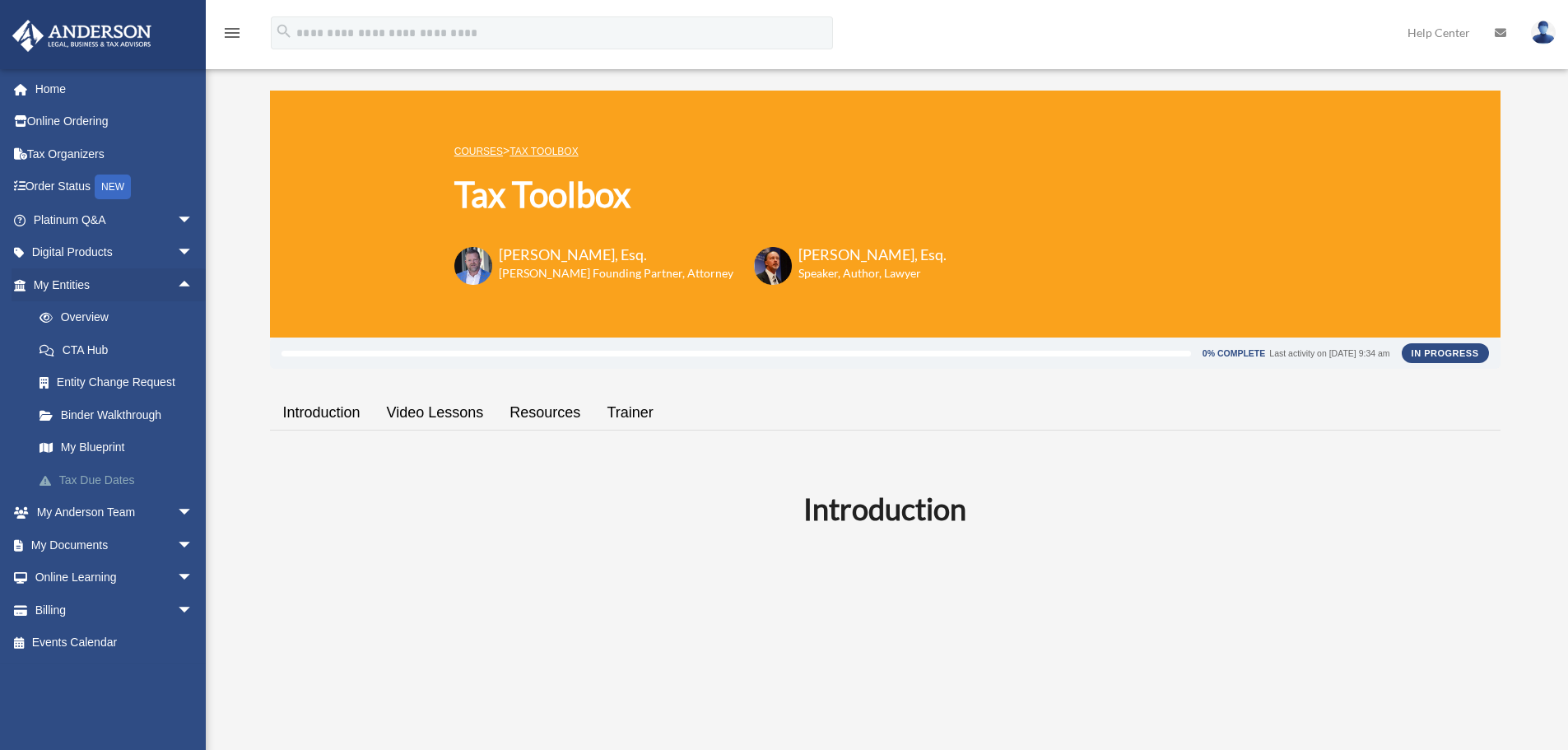
click at [111, 483] on link "Tax Due Dates" at bounding box center [120, 480] width 195 height 33
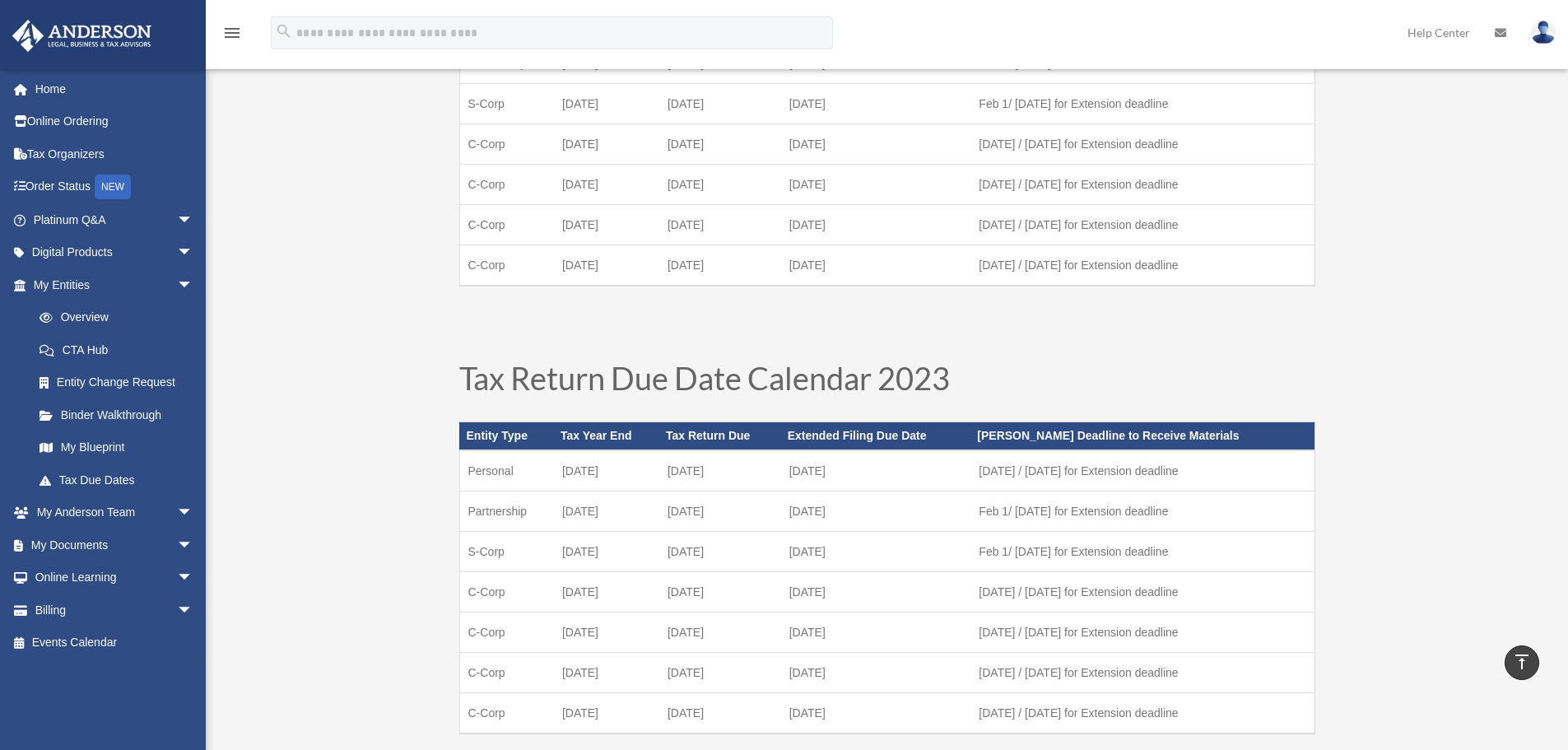
scroll to position [412, 0]
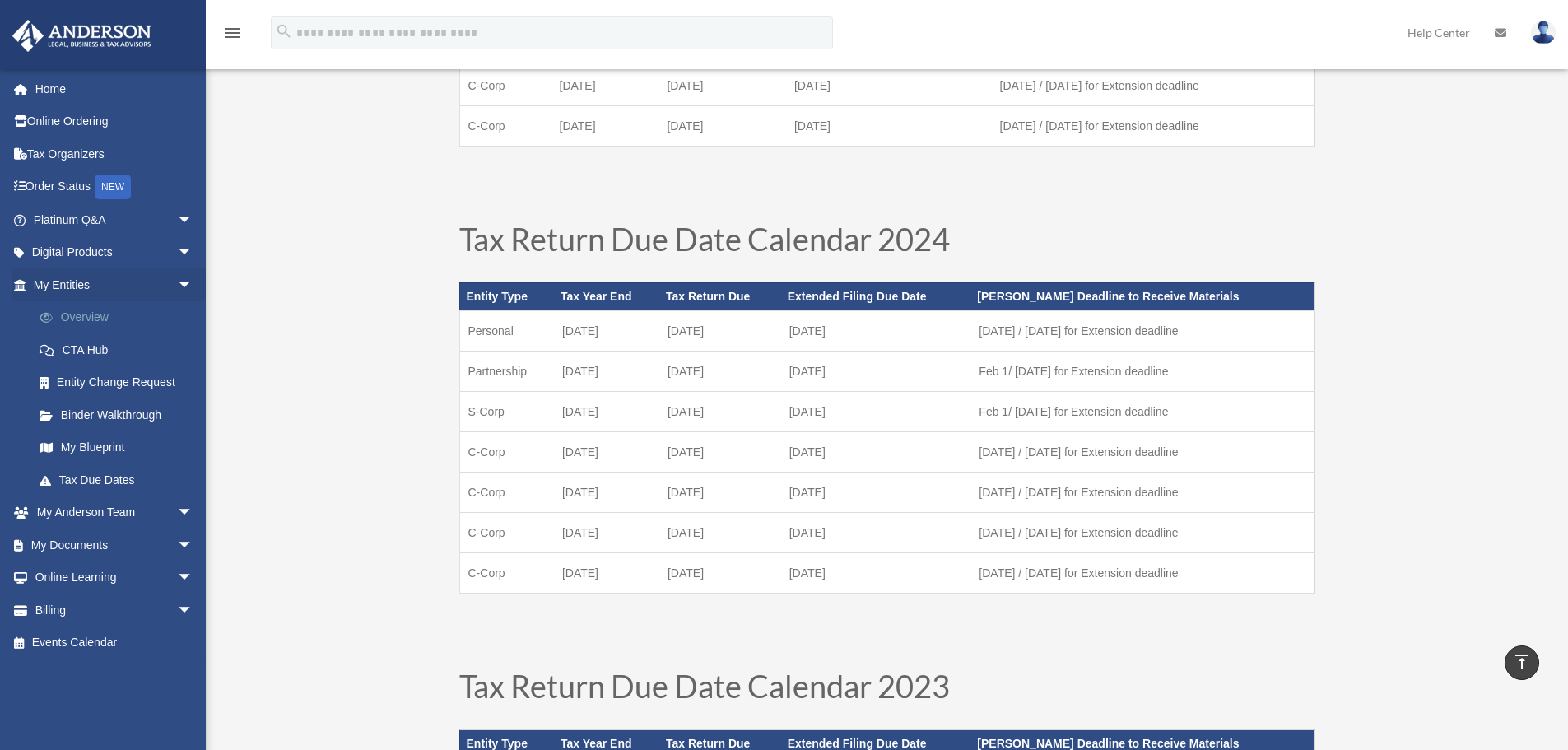
click at [88, 321] on link "Overview" at bounding box center [120, 317] width 195 height 33
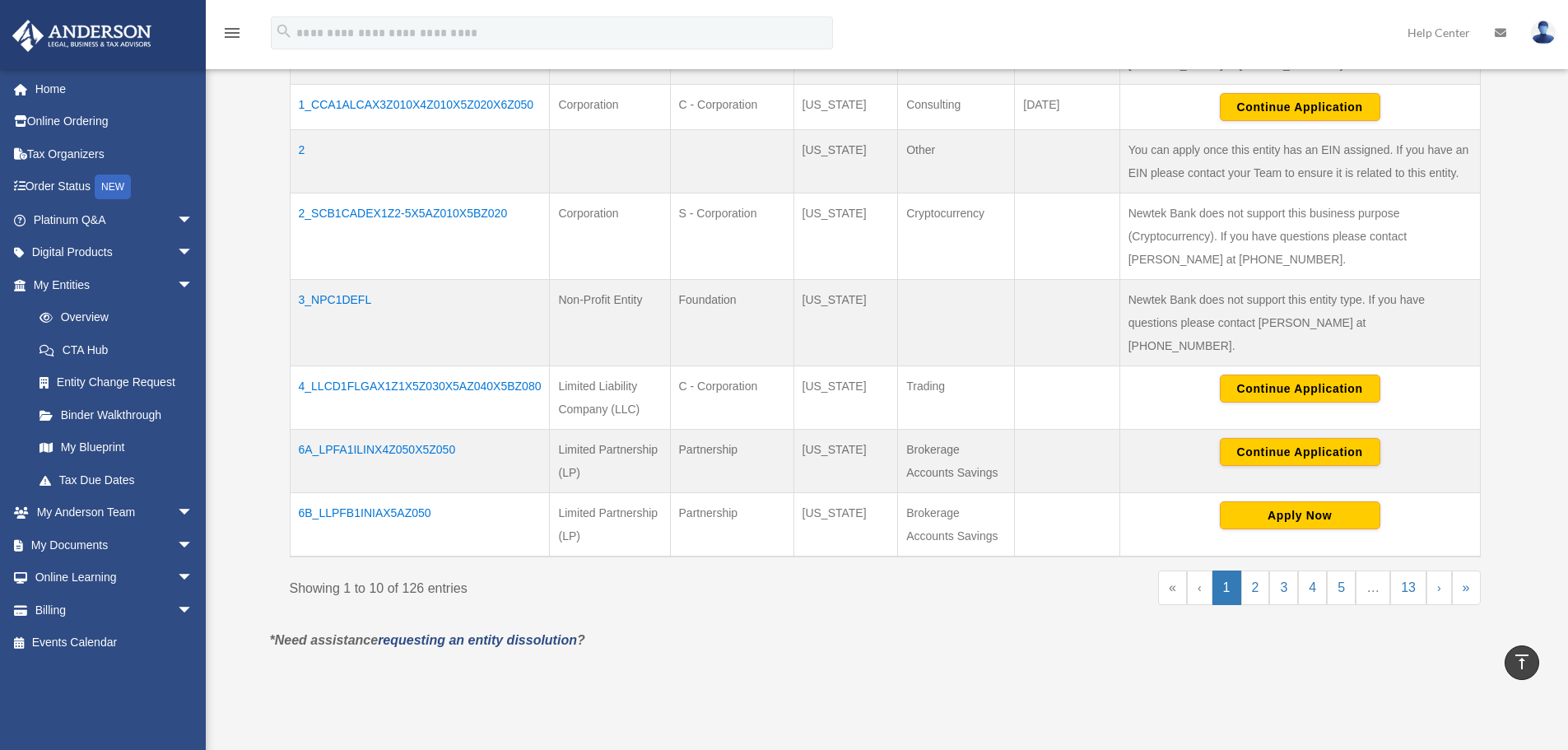
scroll to position [659, 0]
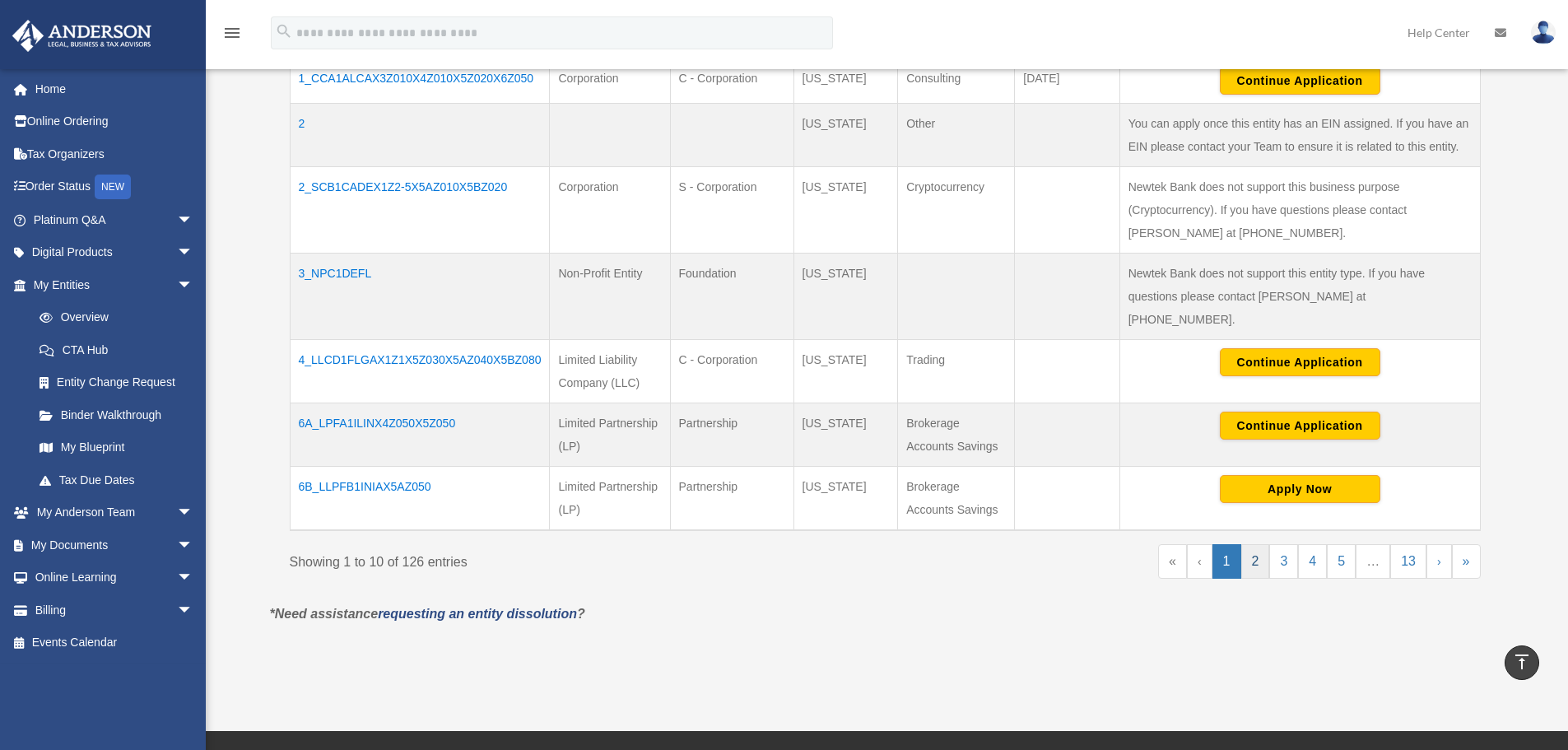
click at [1248, 544] on link "2" at bounding box center [1255, 562] width 29 height 35
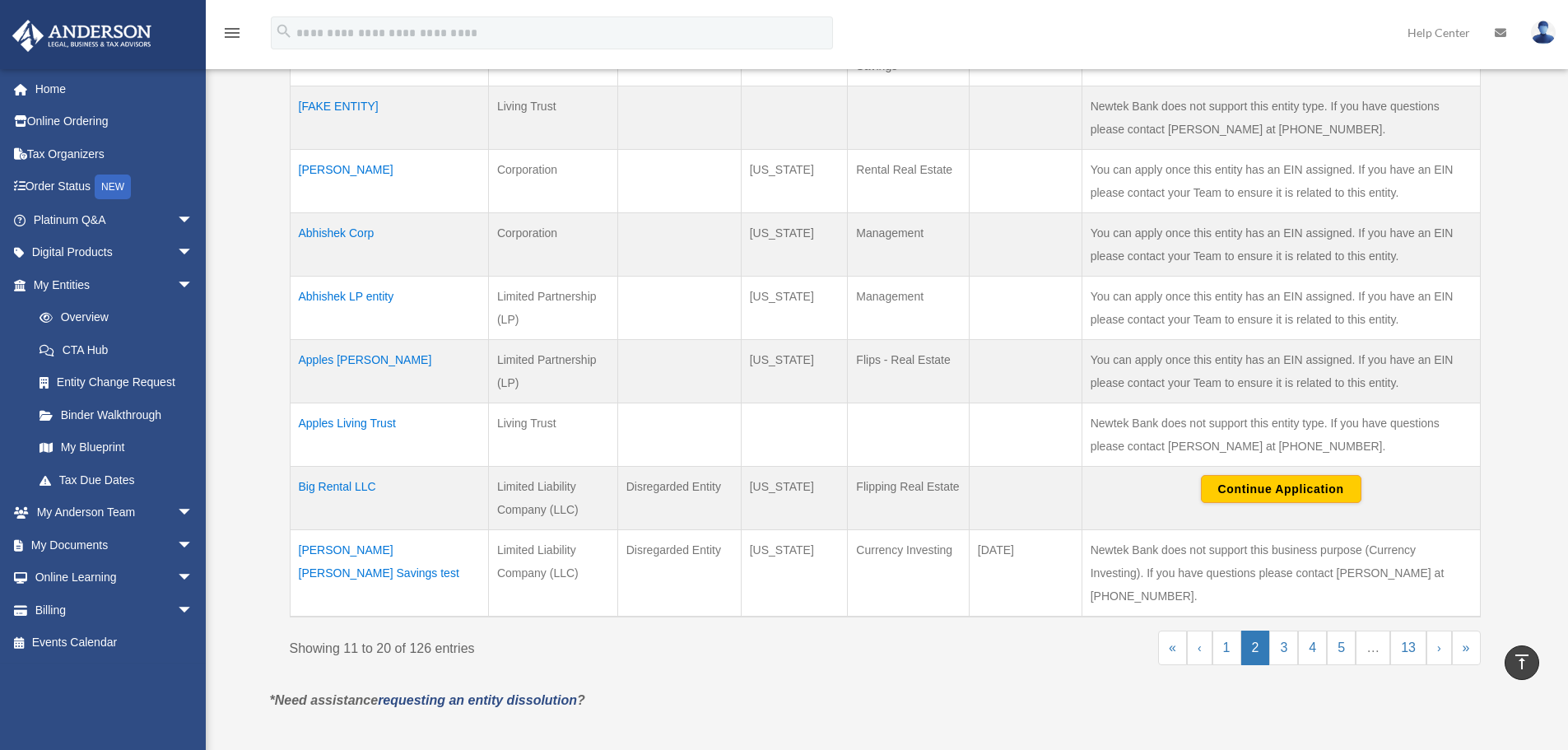
scroll to position [576, 0]
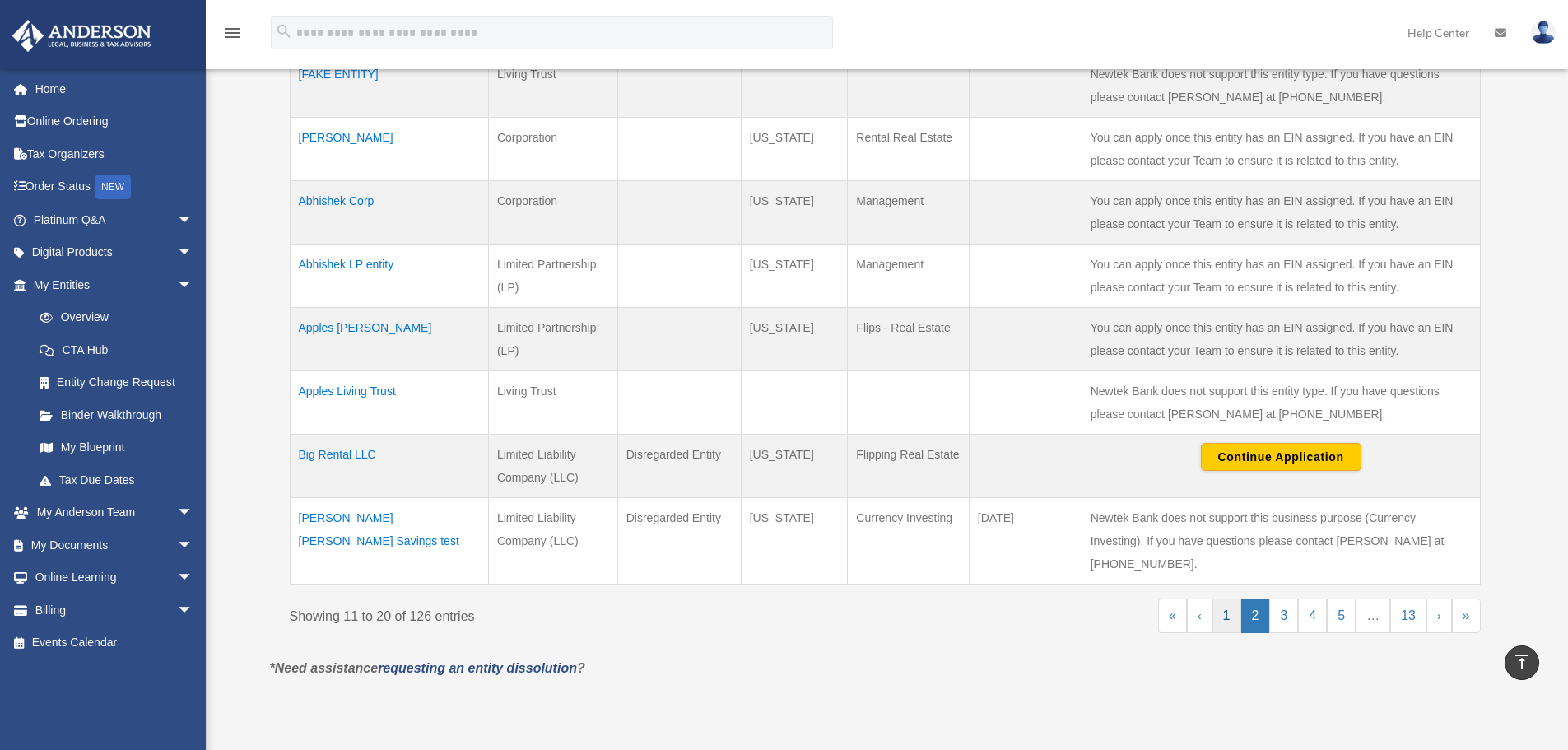
click at [1232, 598] on link "1" at bounding box center [1227, 616] width 29 height 35
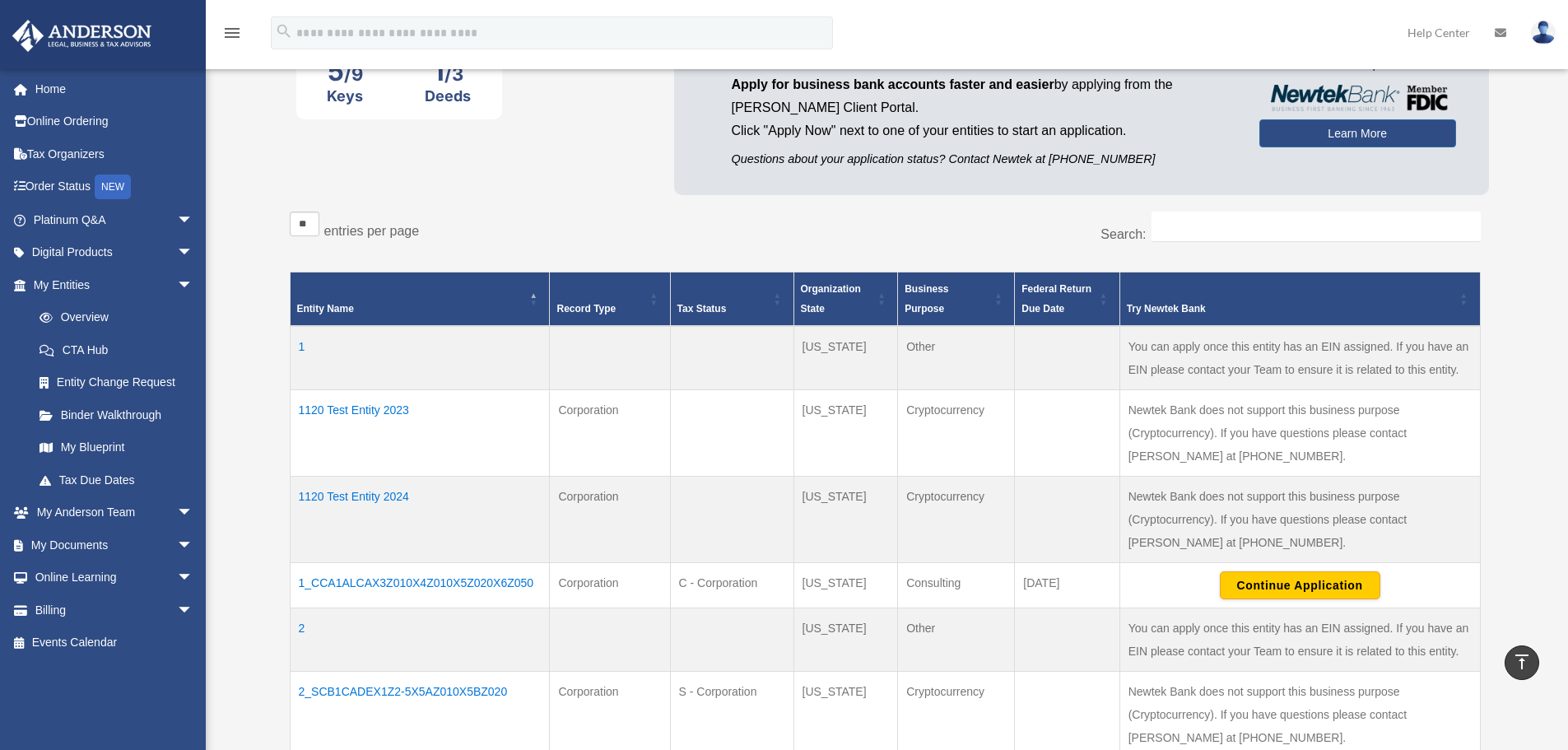
scroll to position [82, 0]
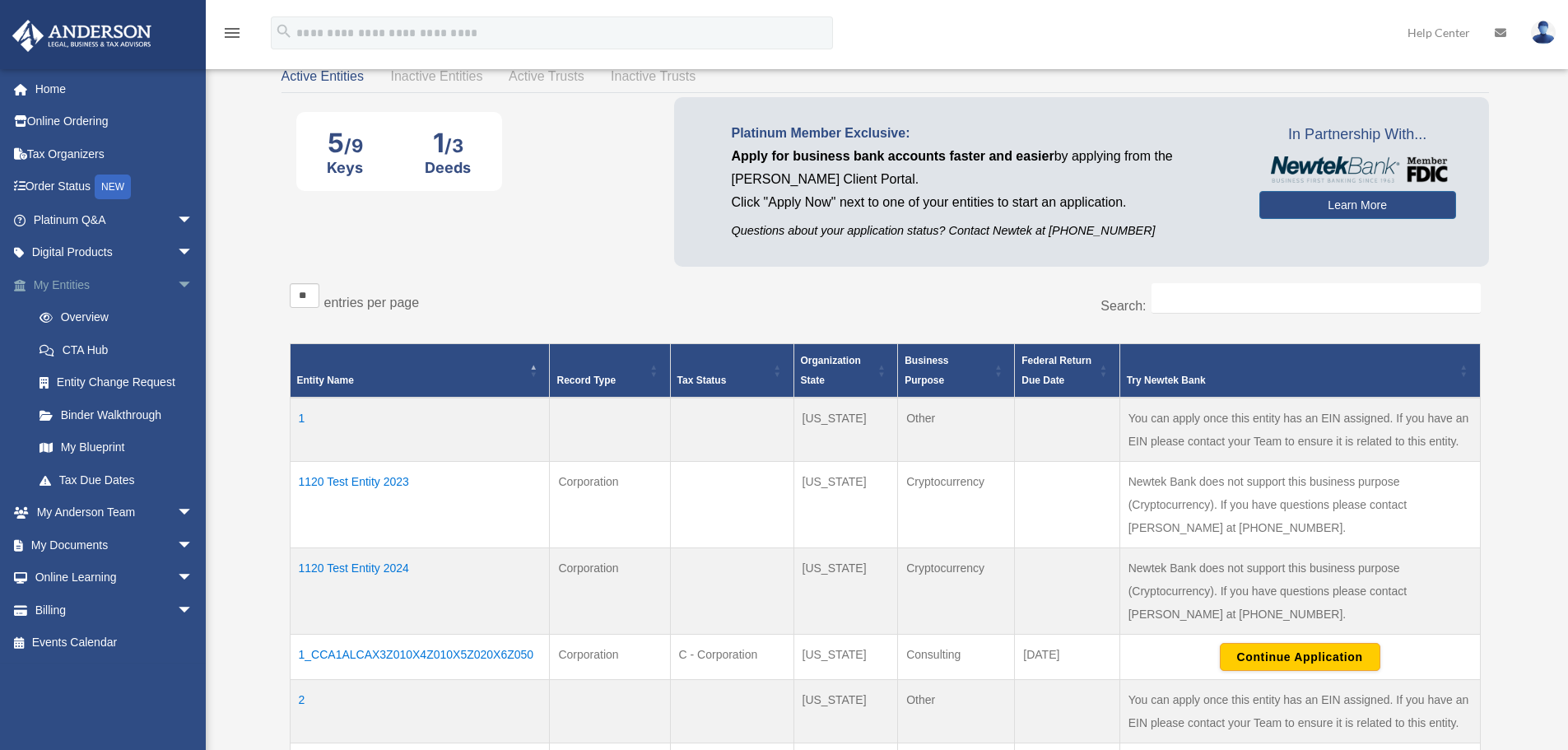
click at [177, 277] on span "arrow_drop_down" at bounding box center [194, 284] width 33 height 34
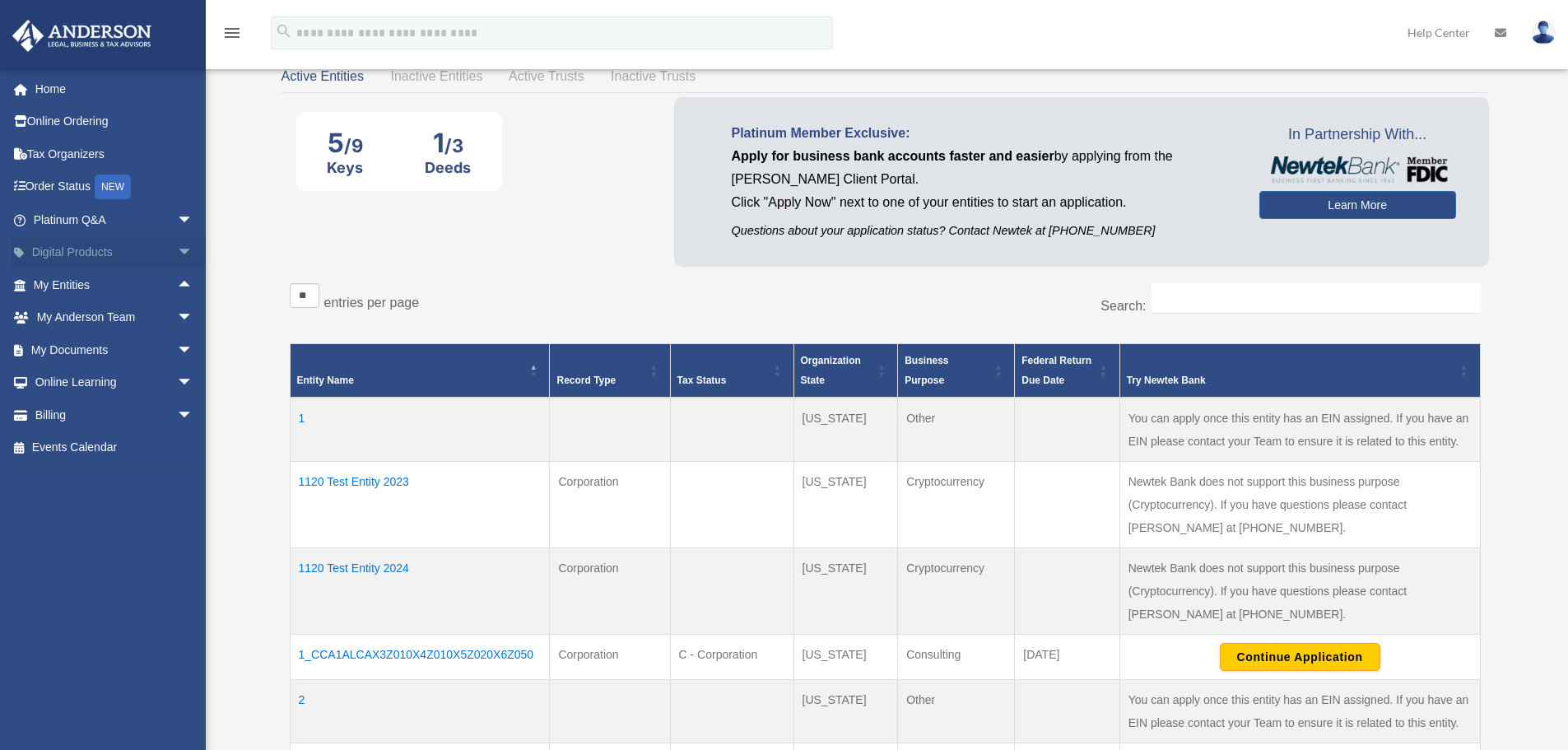
click at [177, 247] on span "arrow_drop_down" at bounding box center [194, 252] width 33 height 34
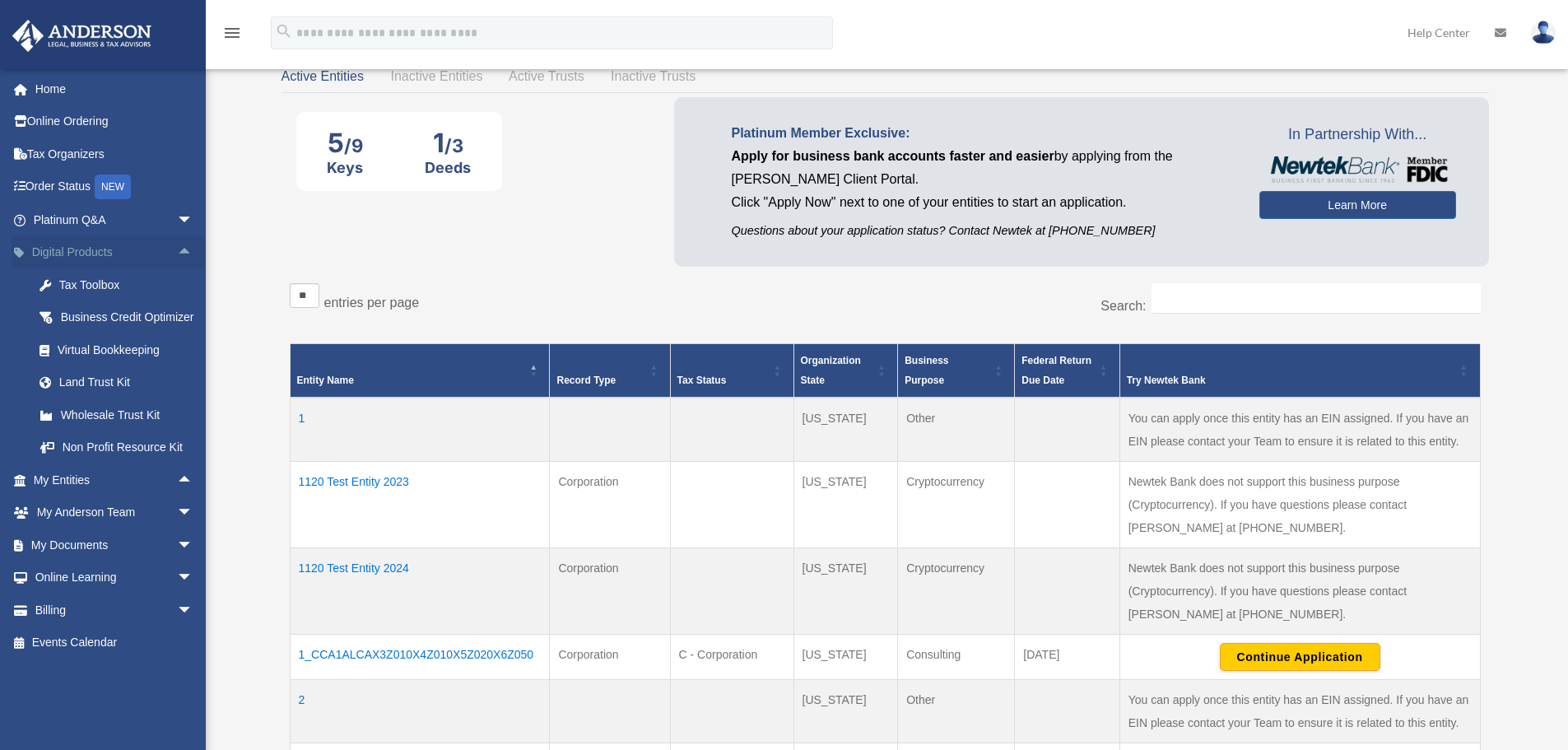
click at [177, 252] on span "arrow_drop_up" at bounding box center [194, 252] width 33 height 34
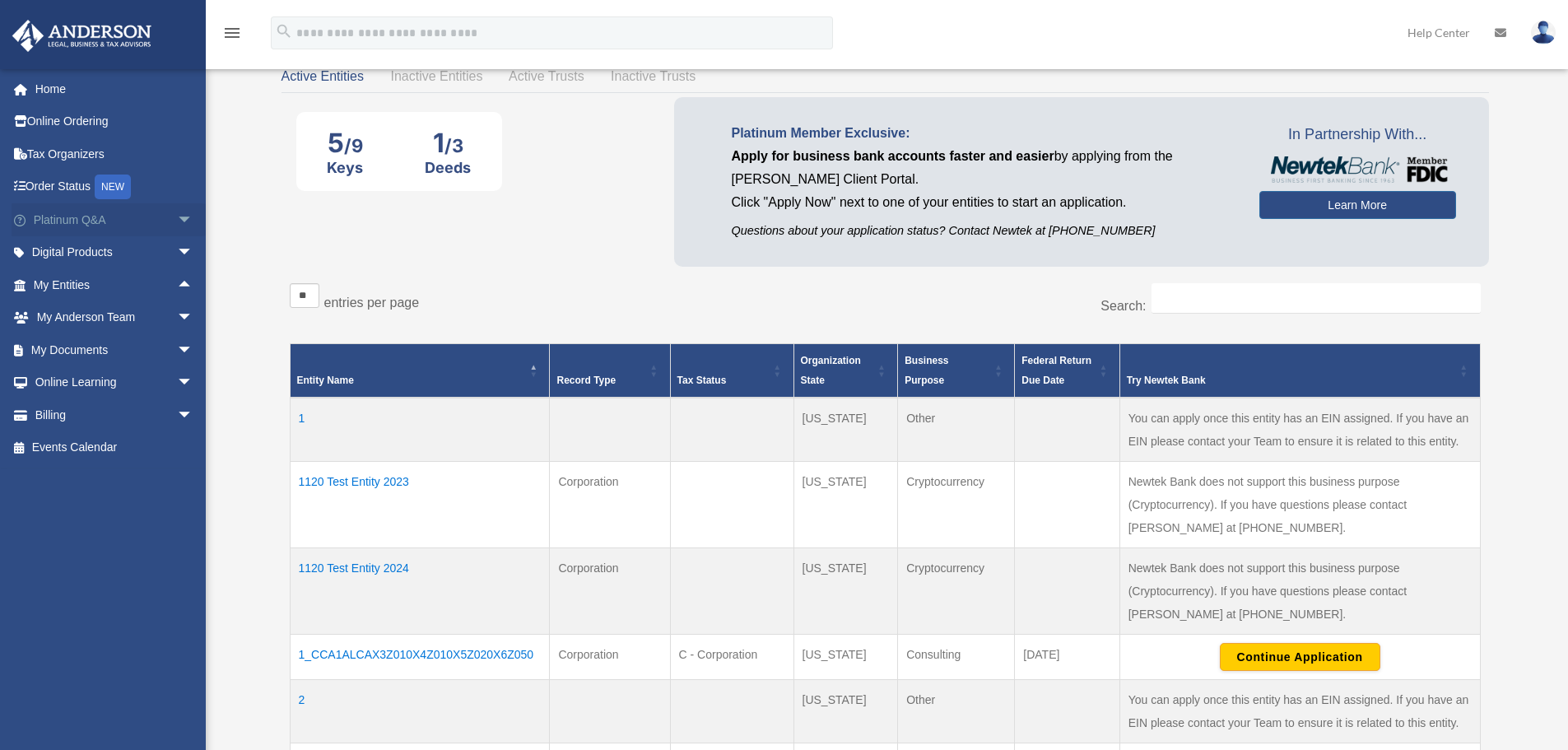
click at [177, 224] on span "arrow_drop_down" at bounding box center [194, 220] width 33 height 34
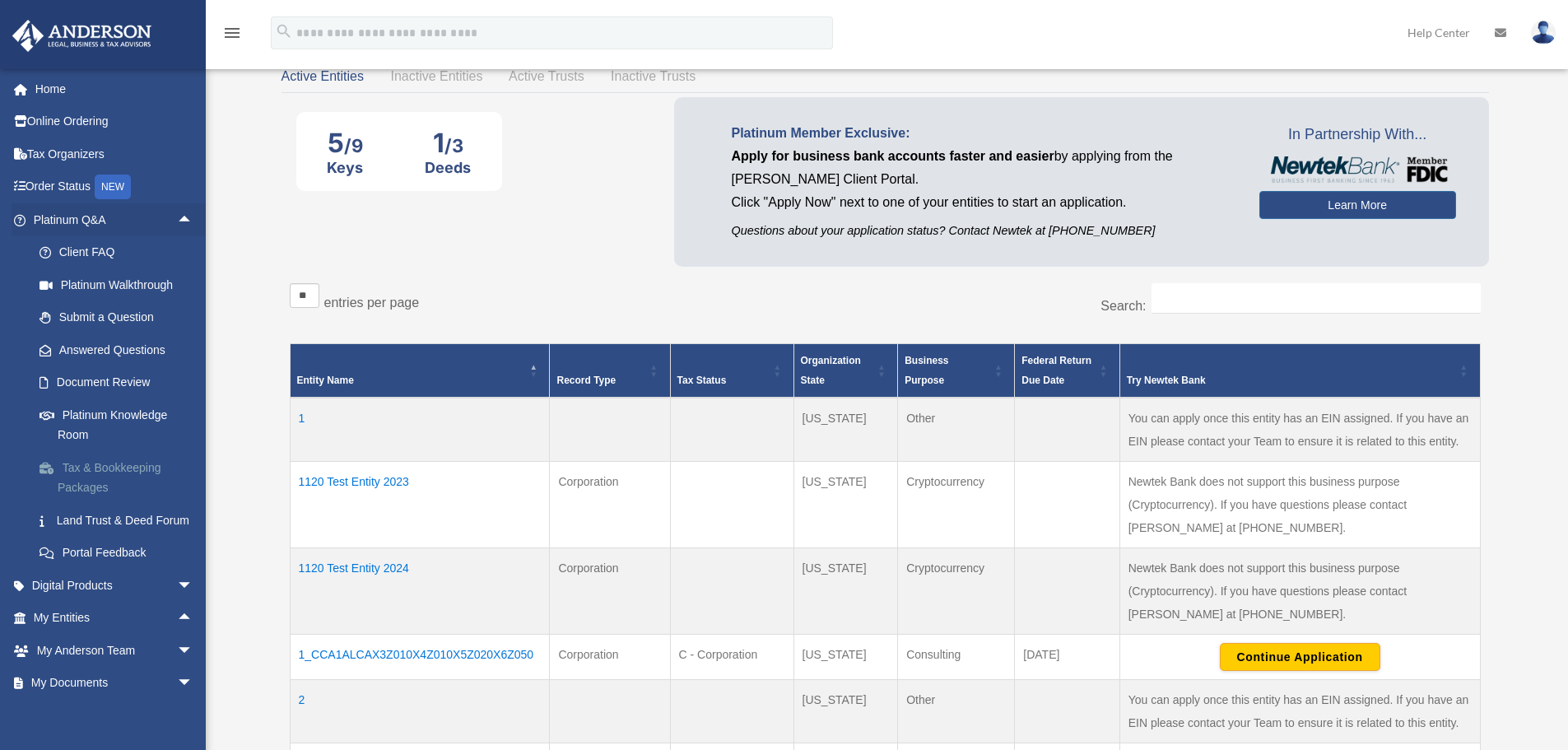
click at [105, 470] on link "Tax & Bookkeeping Packages" at bounding box center [120, 477] width 195 height 53
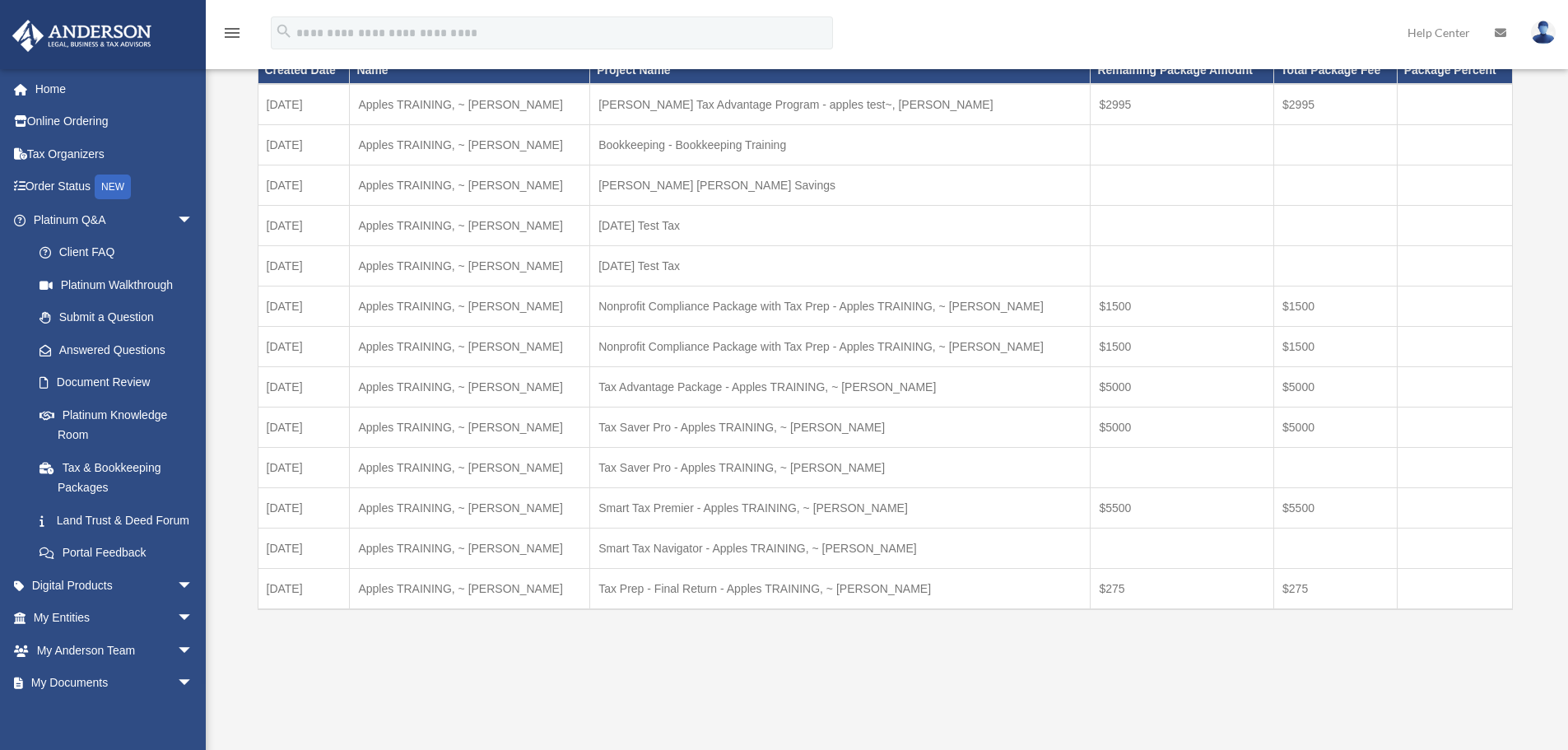
scroll to position [82, 0]
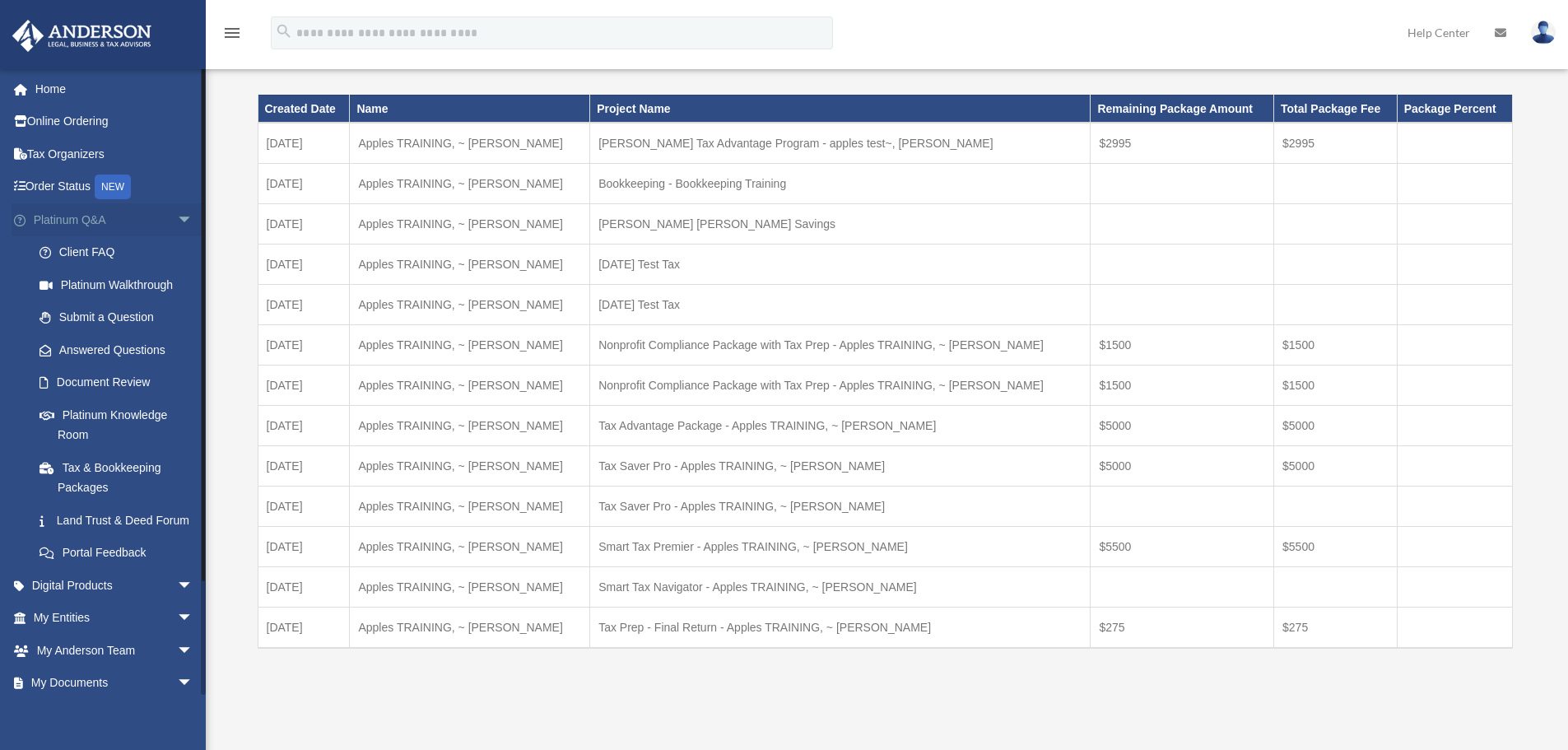
click at [177, 219] on span "arrow_drop_down" at bounding box center [194, 220] width 33 height 34
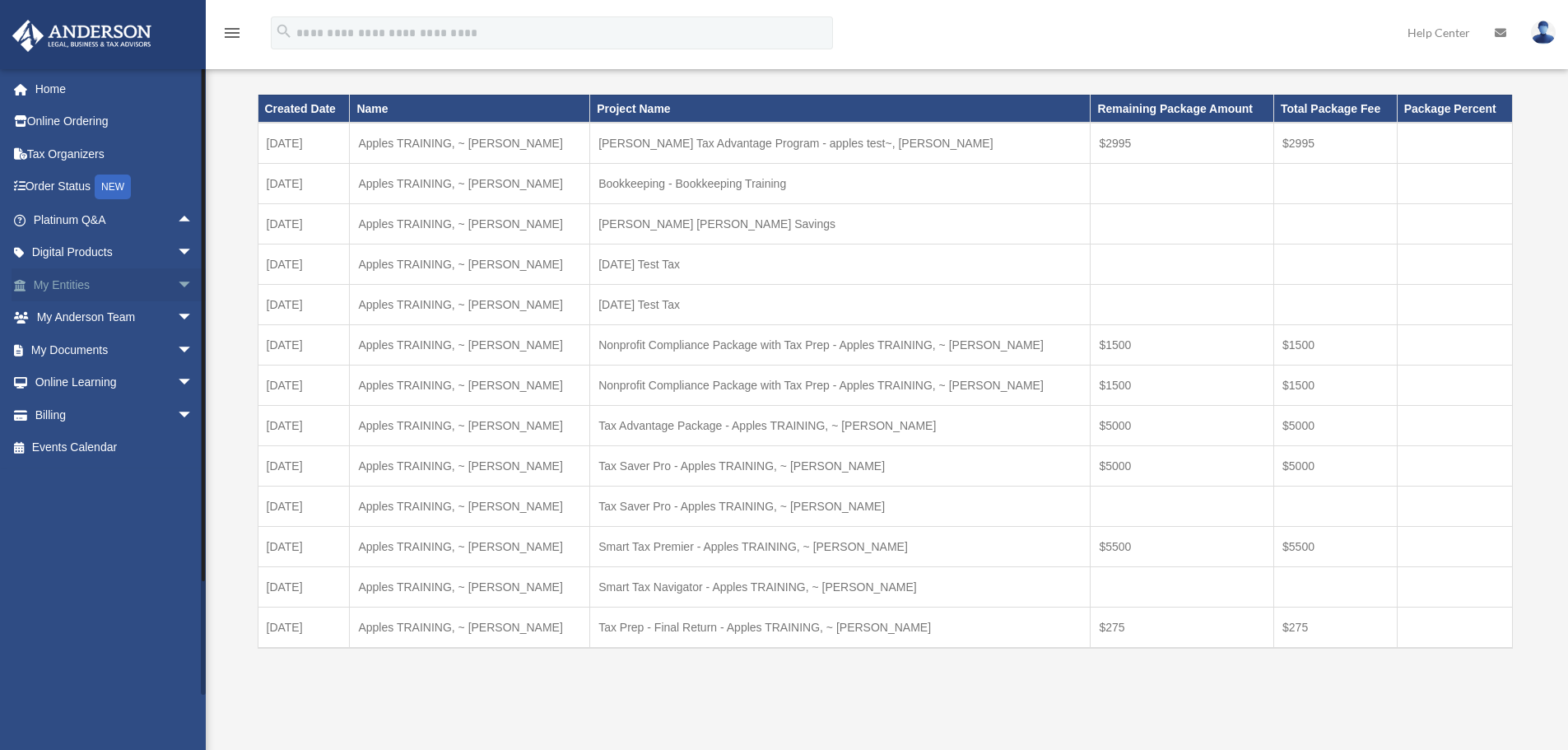
click at [177, 282] on span "arrow_drop_down" at bounding box center [194, 284] width 33 height 34
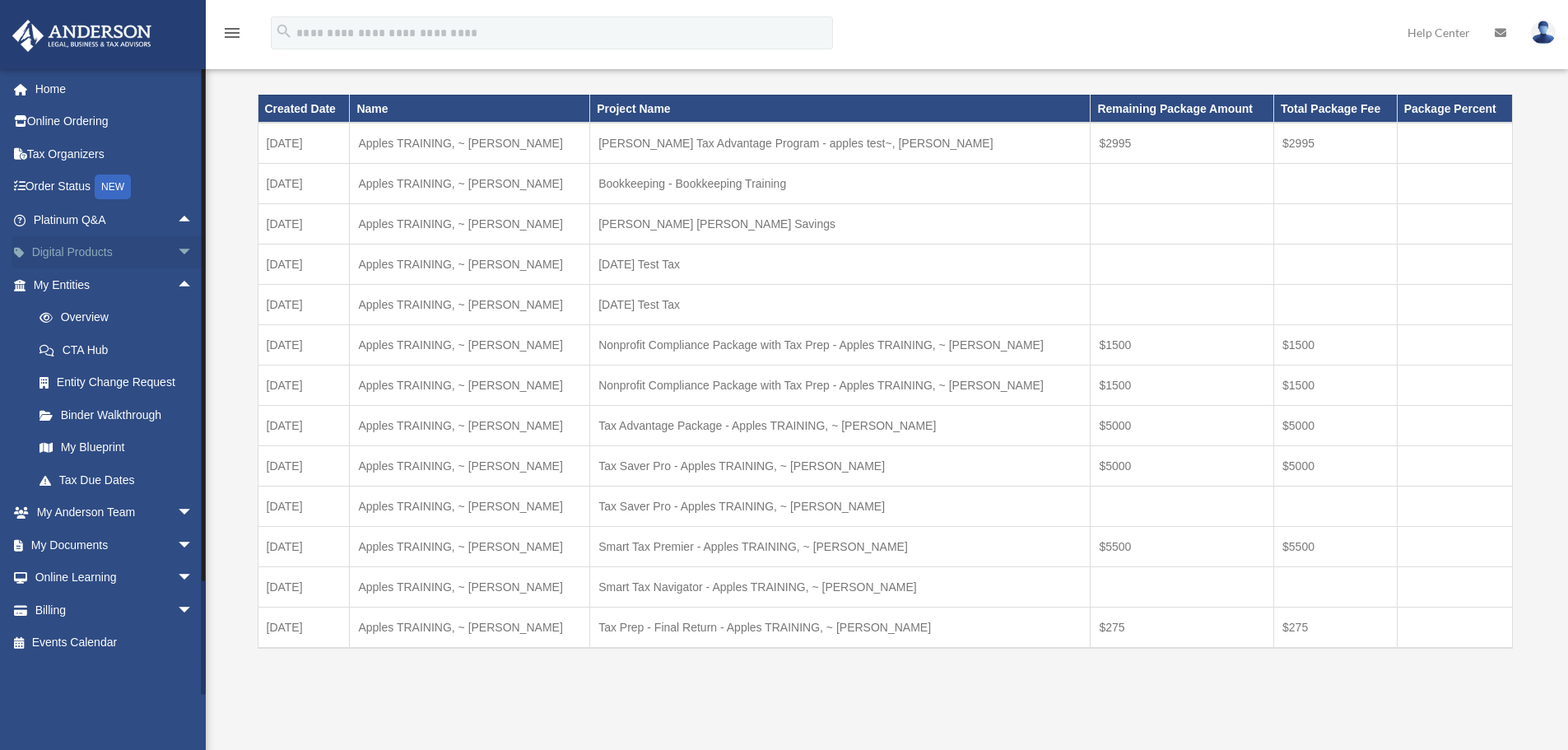
click at [177, 252] on span "arrow_drop_down" at bounding box center [194, 252] width 33 height 34
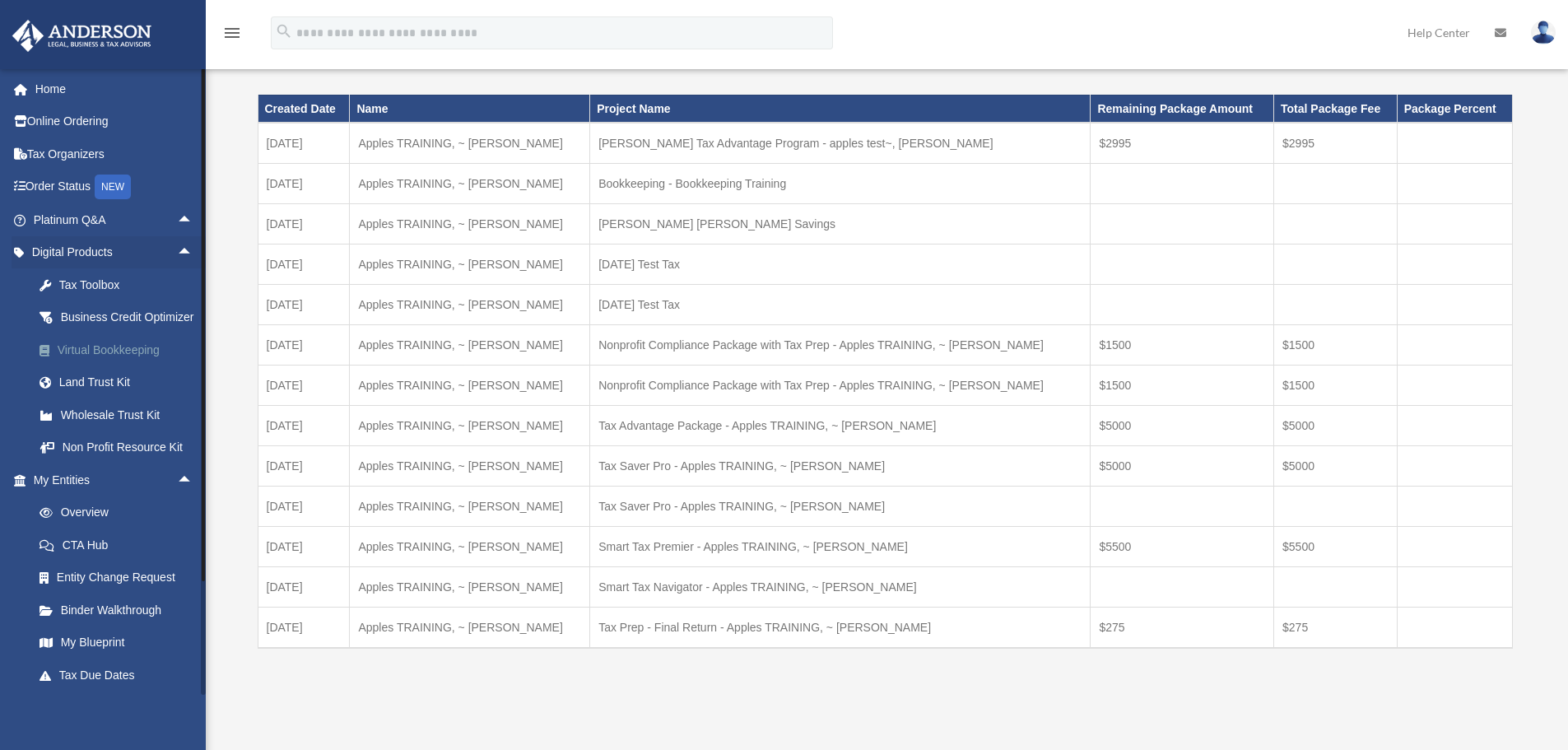
click at [148, 360] on div "Virtual Bookkeeping" at bounding box center [127, 350] width 140 height 21
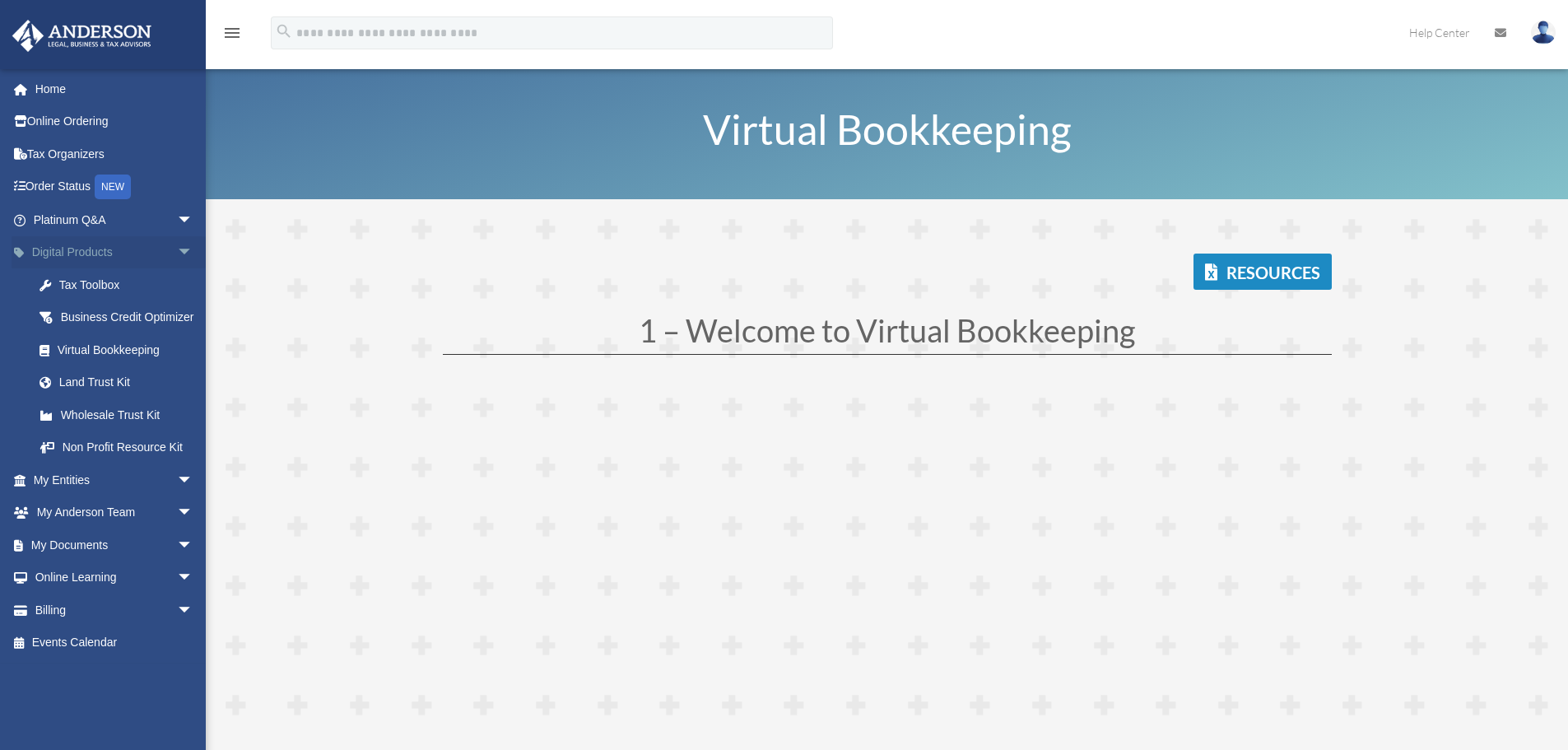
click at [177, 243] on span "arrow_drop_down" at bounding box center [194, 252] width 33 height 34
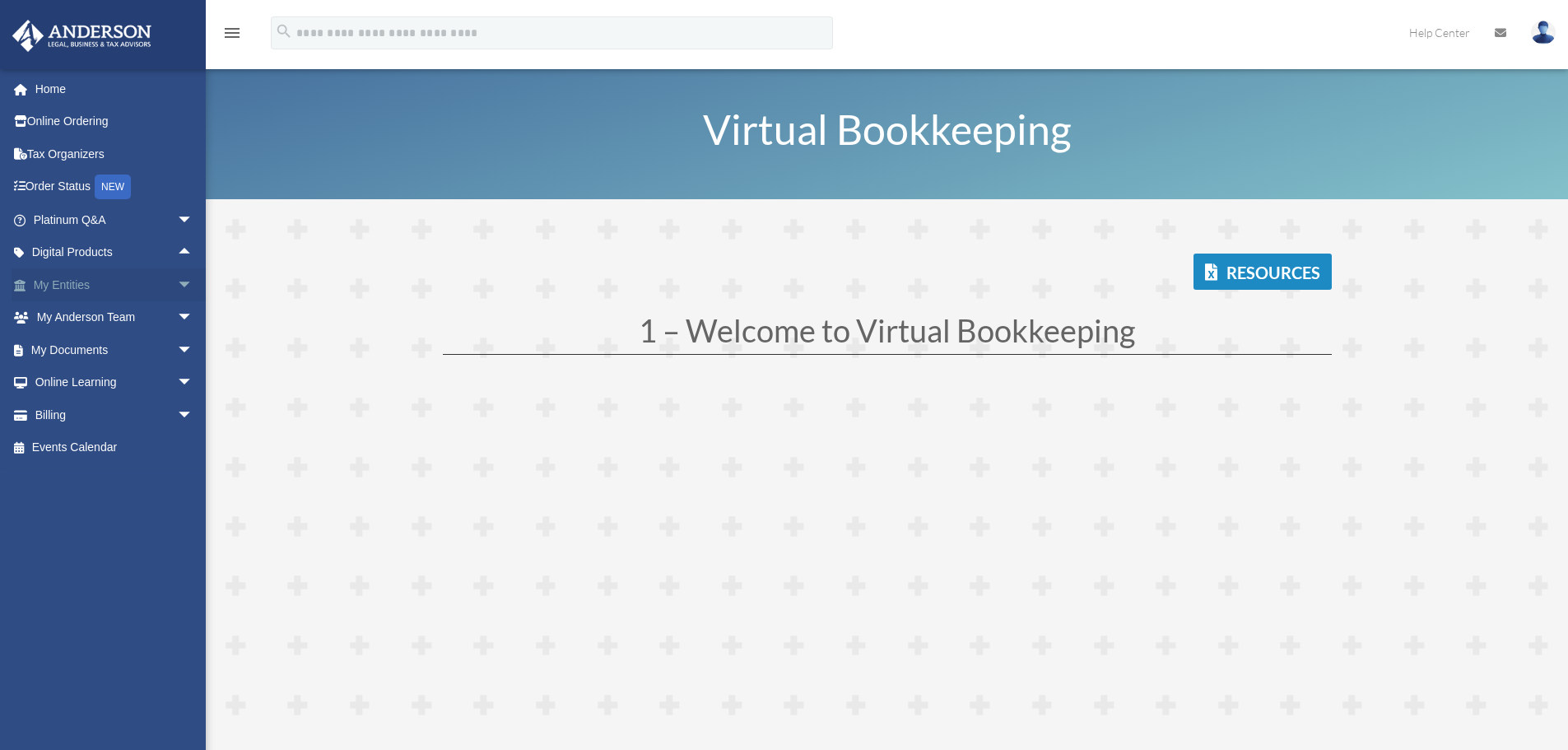
click at [177, 288] on span "arrow_drop_down" at bounding box center [194, 284] width 33 height 34
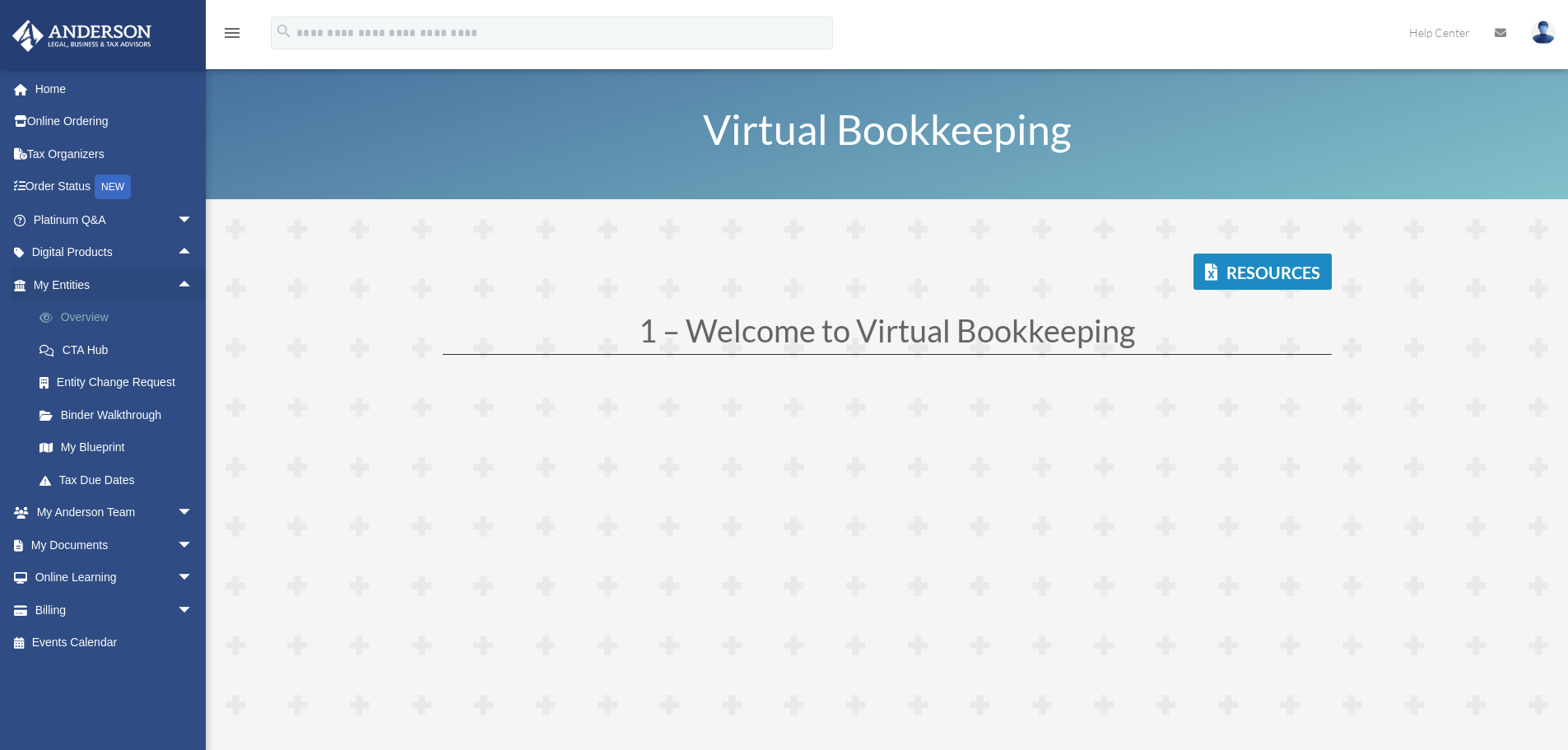
click at [72, 320] on link "Overview" at bounding box center [120, 317] width 195 height 33
click at [101, 320] on link "Overview" at bounding box center [120, 317] width 195 height 33
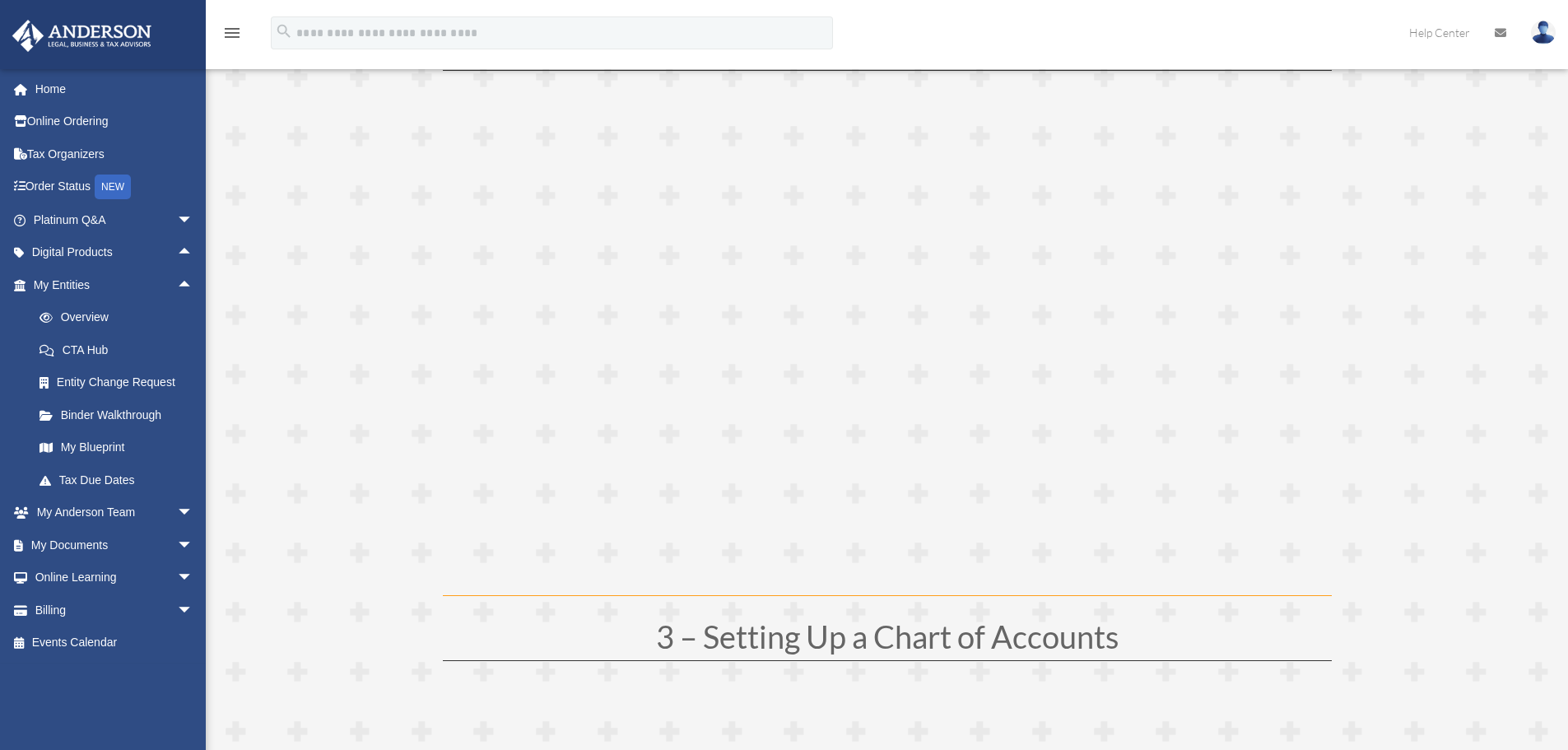
scroll to position [1152, 0]
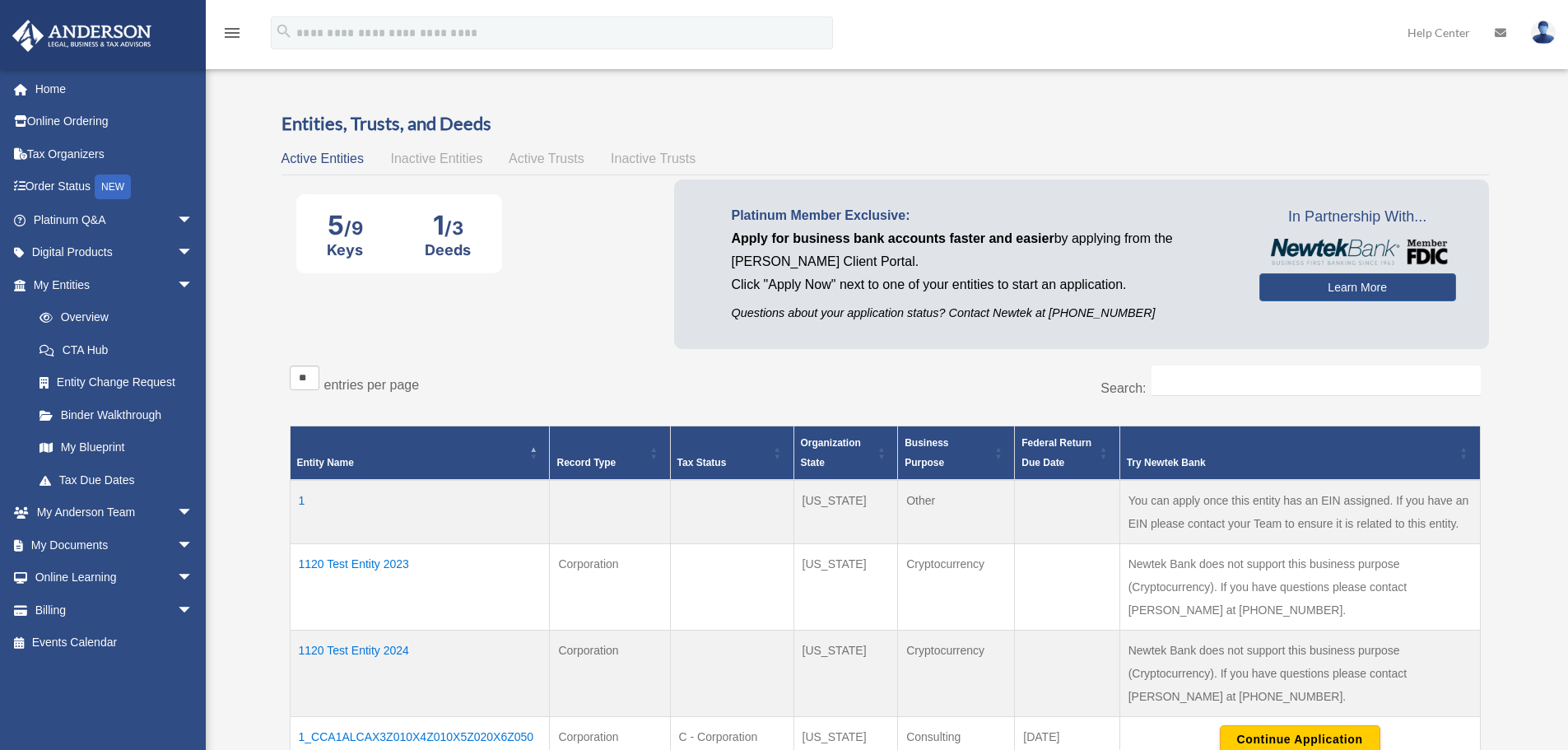
click at [436, 156] on span "Inactive Entities" at bounding box center [436, 158] width 92 height 14
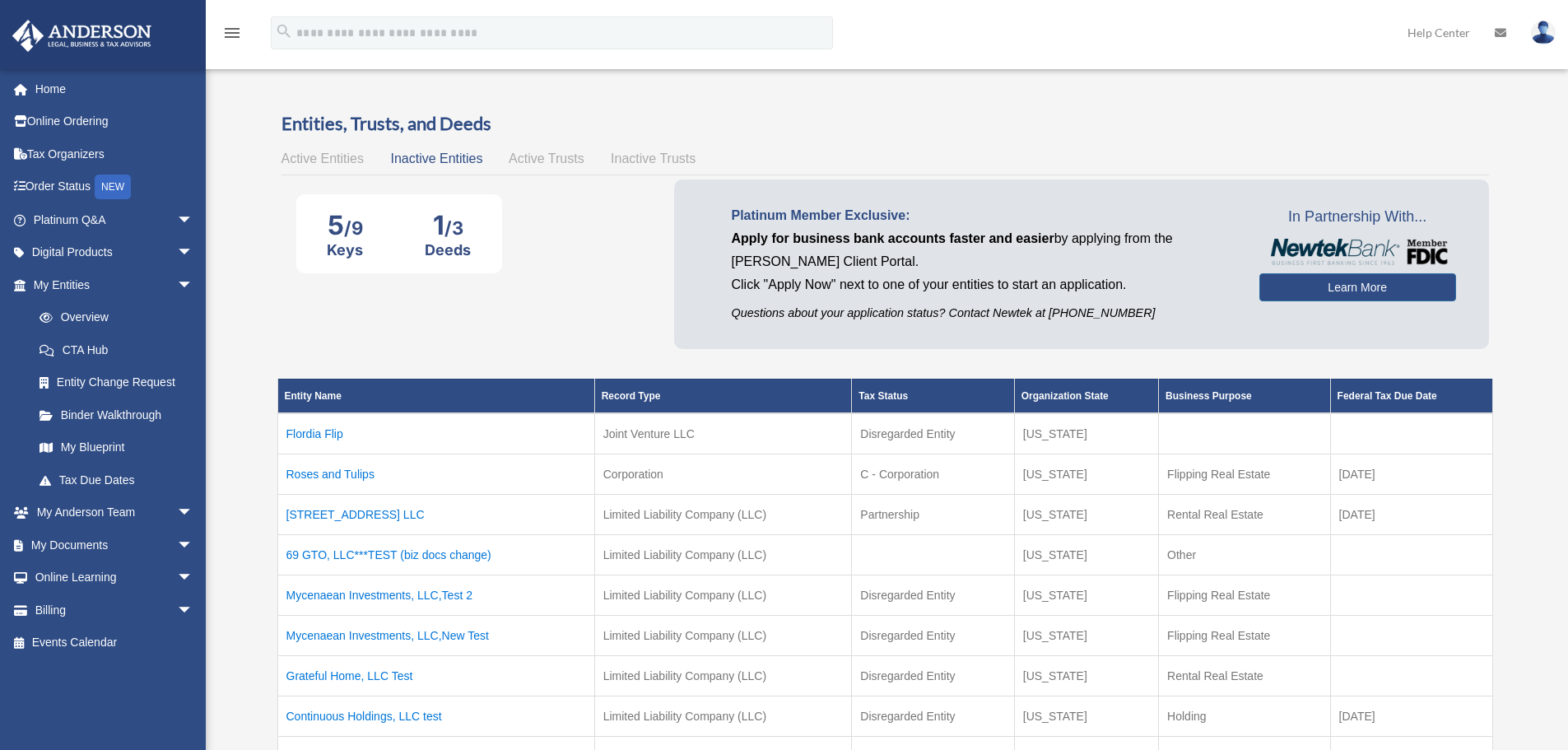
click at [549, 161] on span "Active Trusts" at bounding box center [546, 158] width 76 height 14
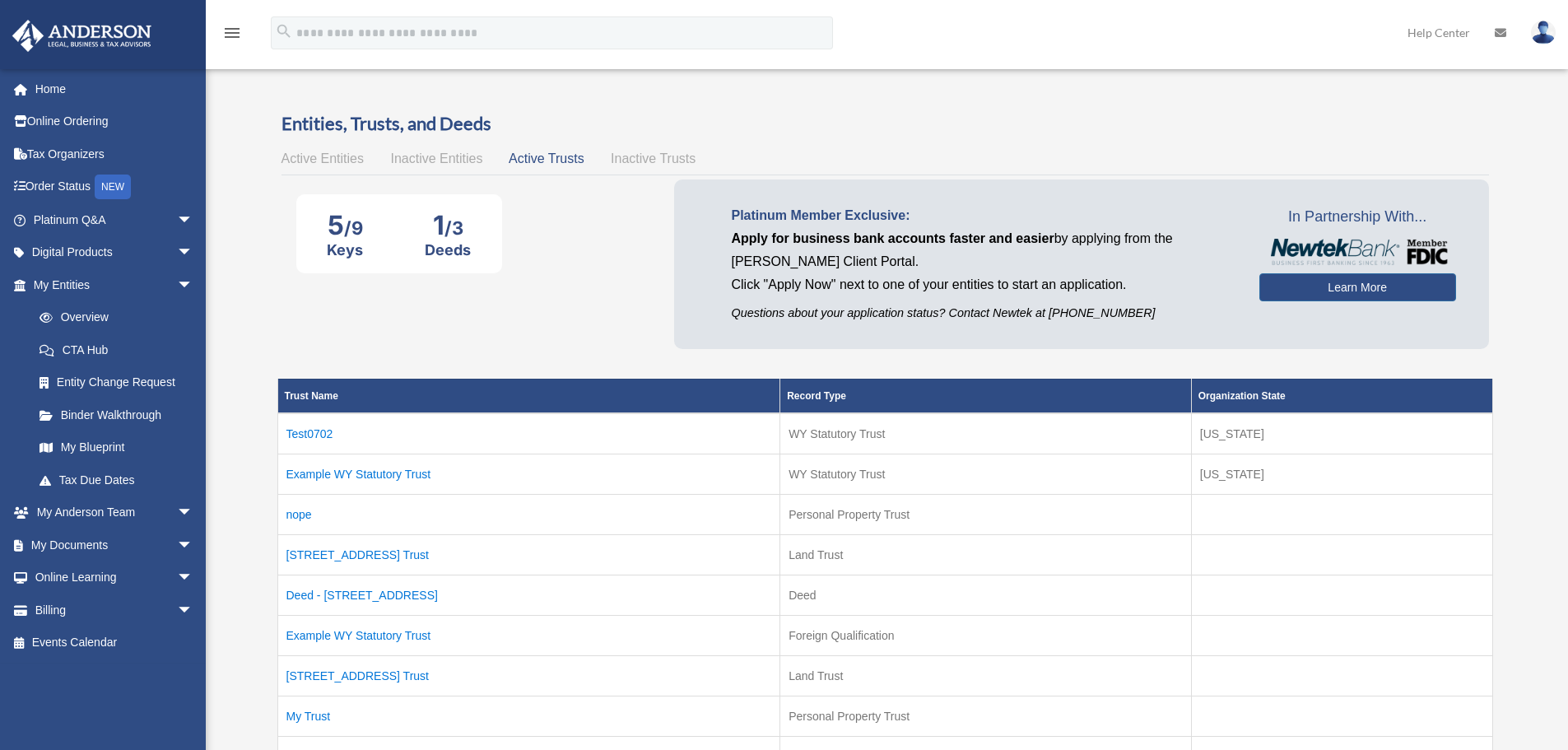
click at [652, 155] on span "Inactive Trusts" at bounding box center [653, 158] width 85 height 14
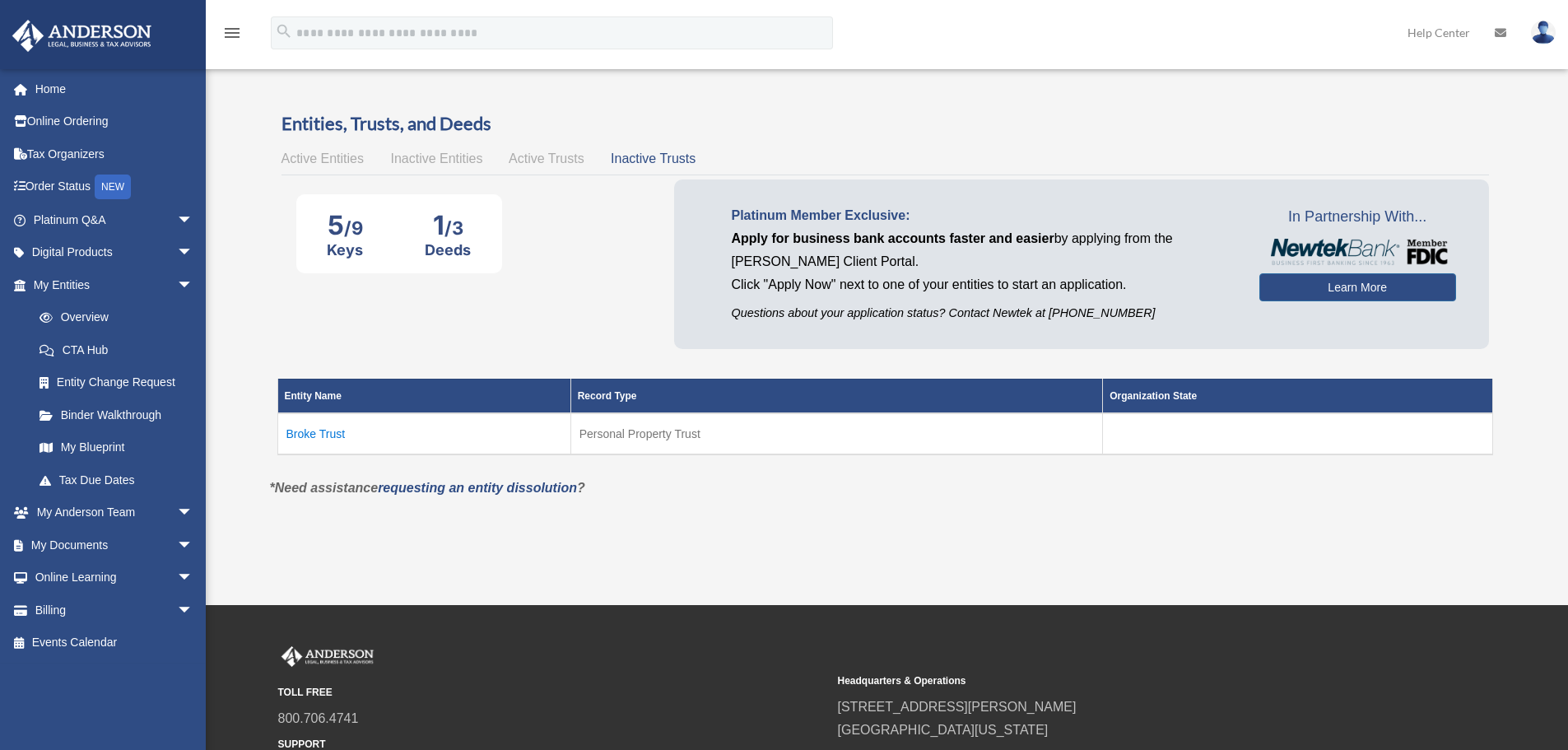
click at [347, 167] on div "Active Entities Inactive Entities Active Trusts Inactive Trusts" at bounding box center [885, 158] width 1208 height 23
click at [293, 164] on span "Active Entities" at bounding box center [323, 158] width 82 height 14
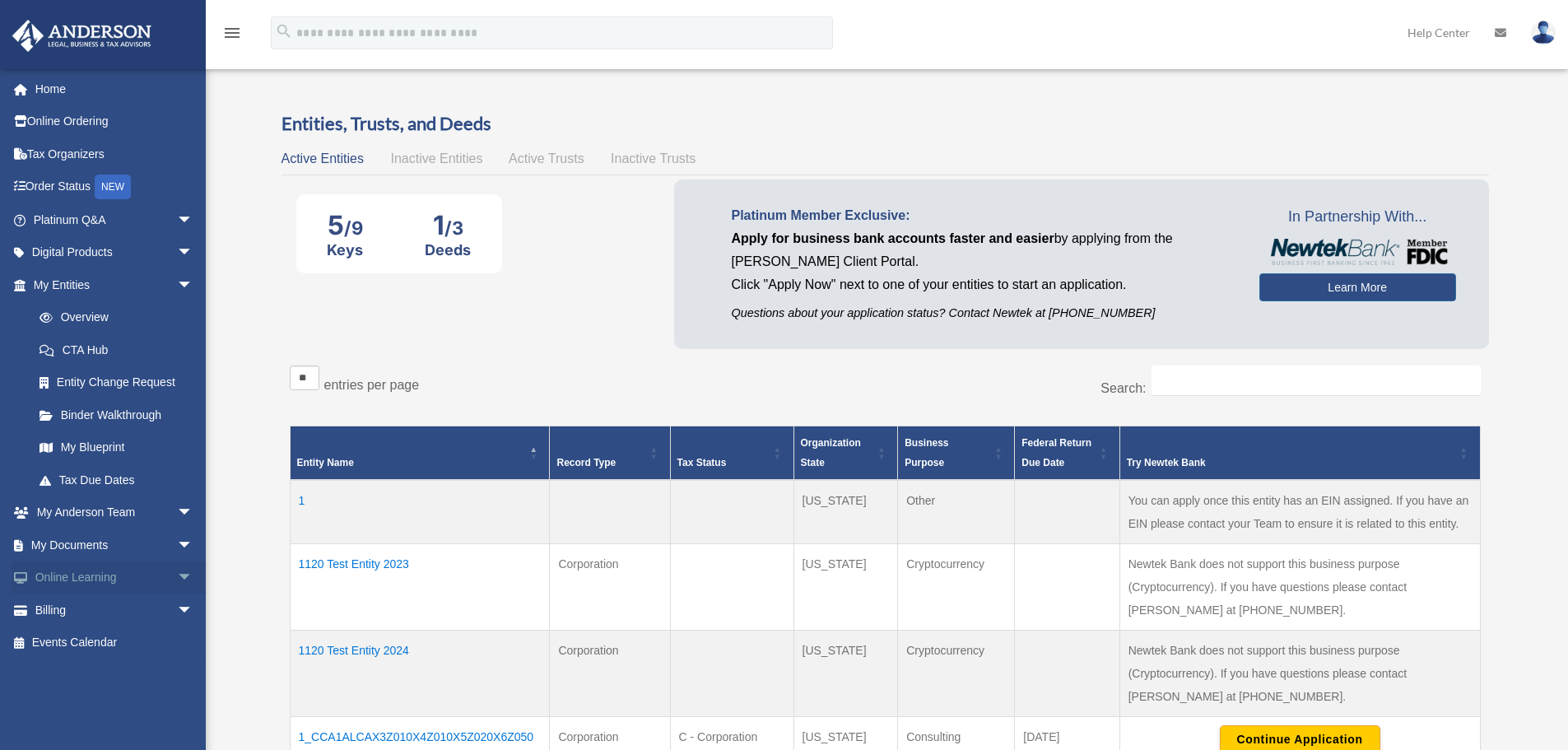
scroll to position [82, 0]
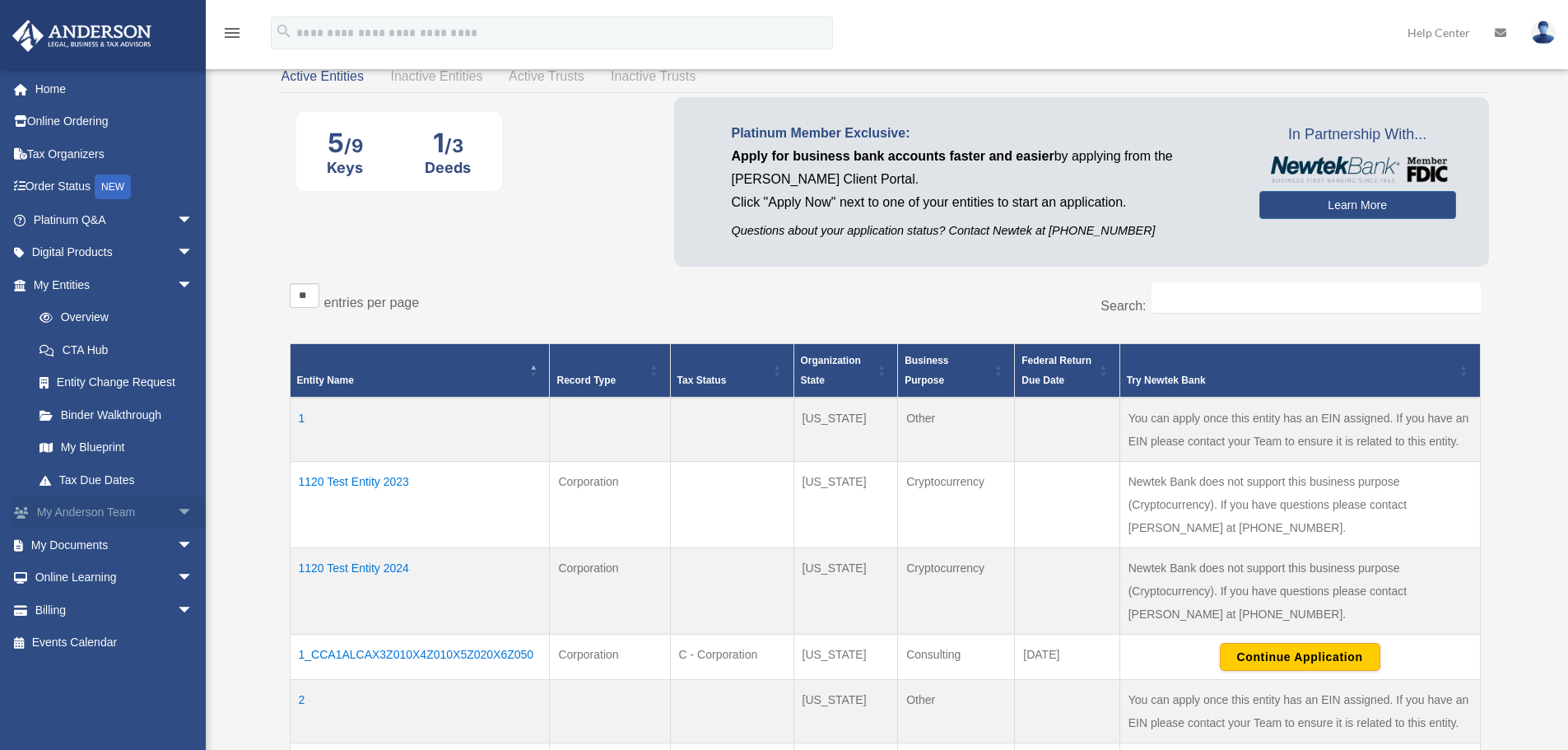
click at [177, 505] on span "arrow_drop_down" at bounding box center [194, 513] width 33 height 34
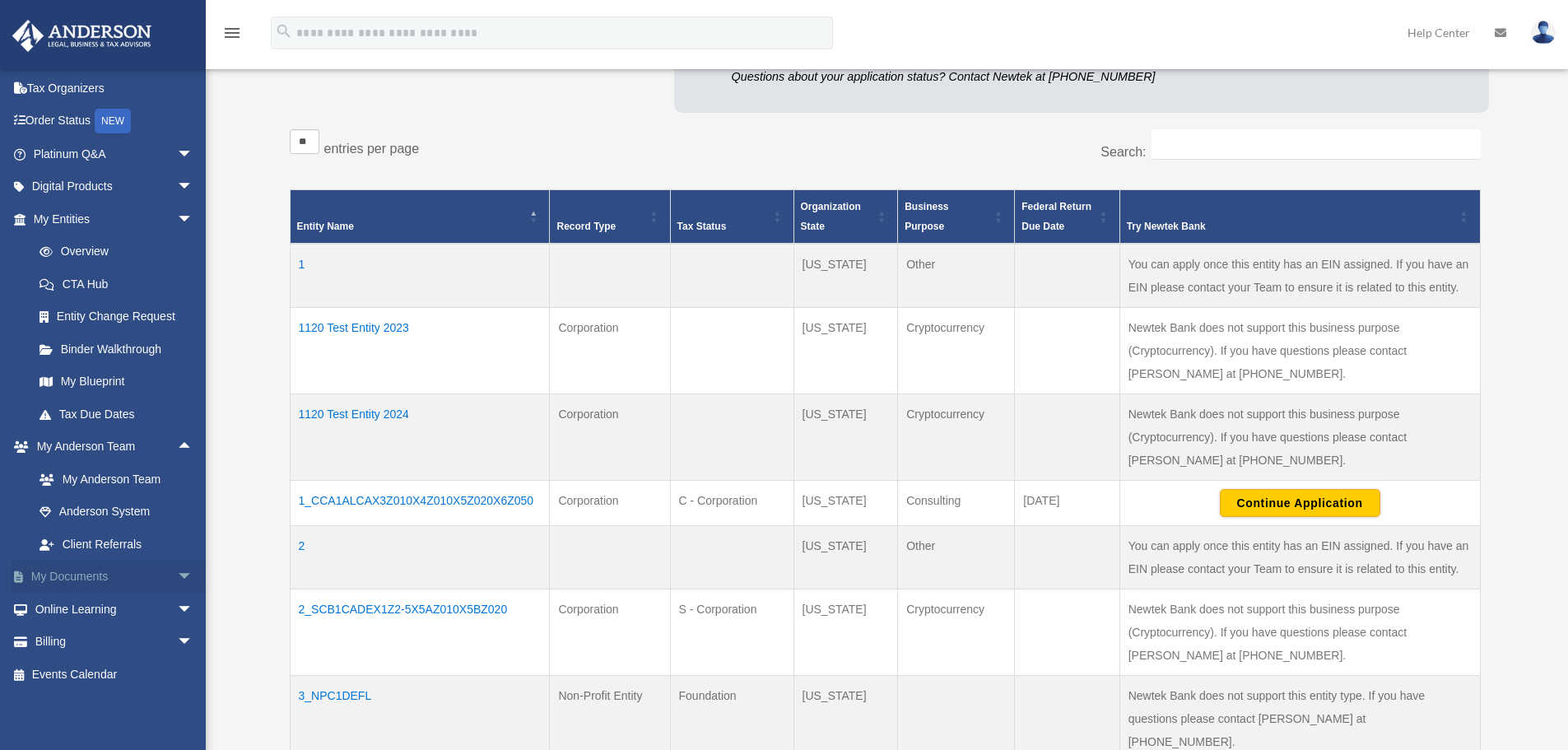
scroll to position [329, 0]
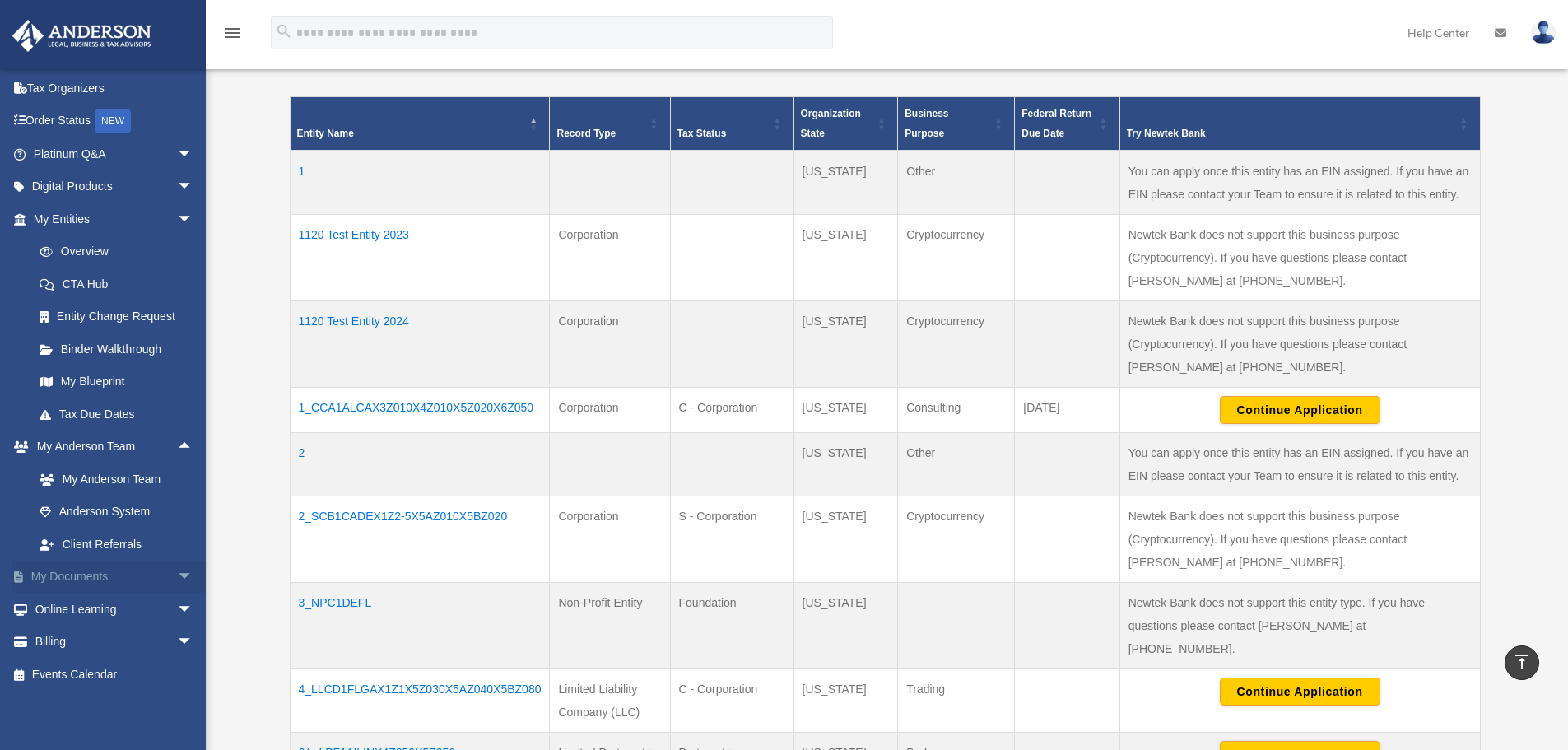
click at [178, 582] on span "arrow_drop_down" at bounding box center [194, 577] width 33 height 34
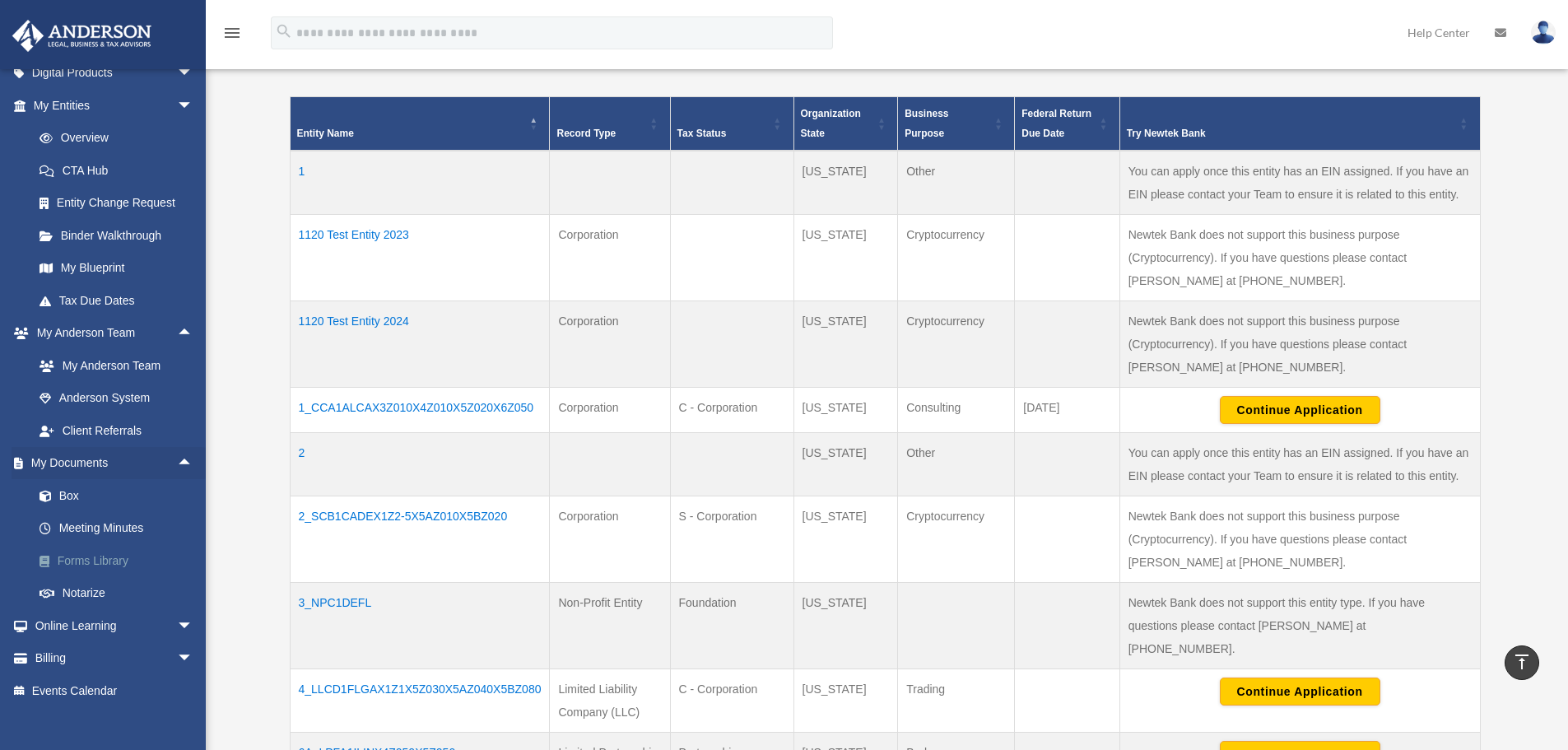
scroll to position [196, 0]
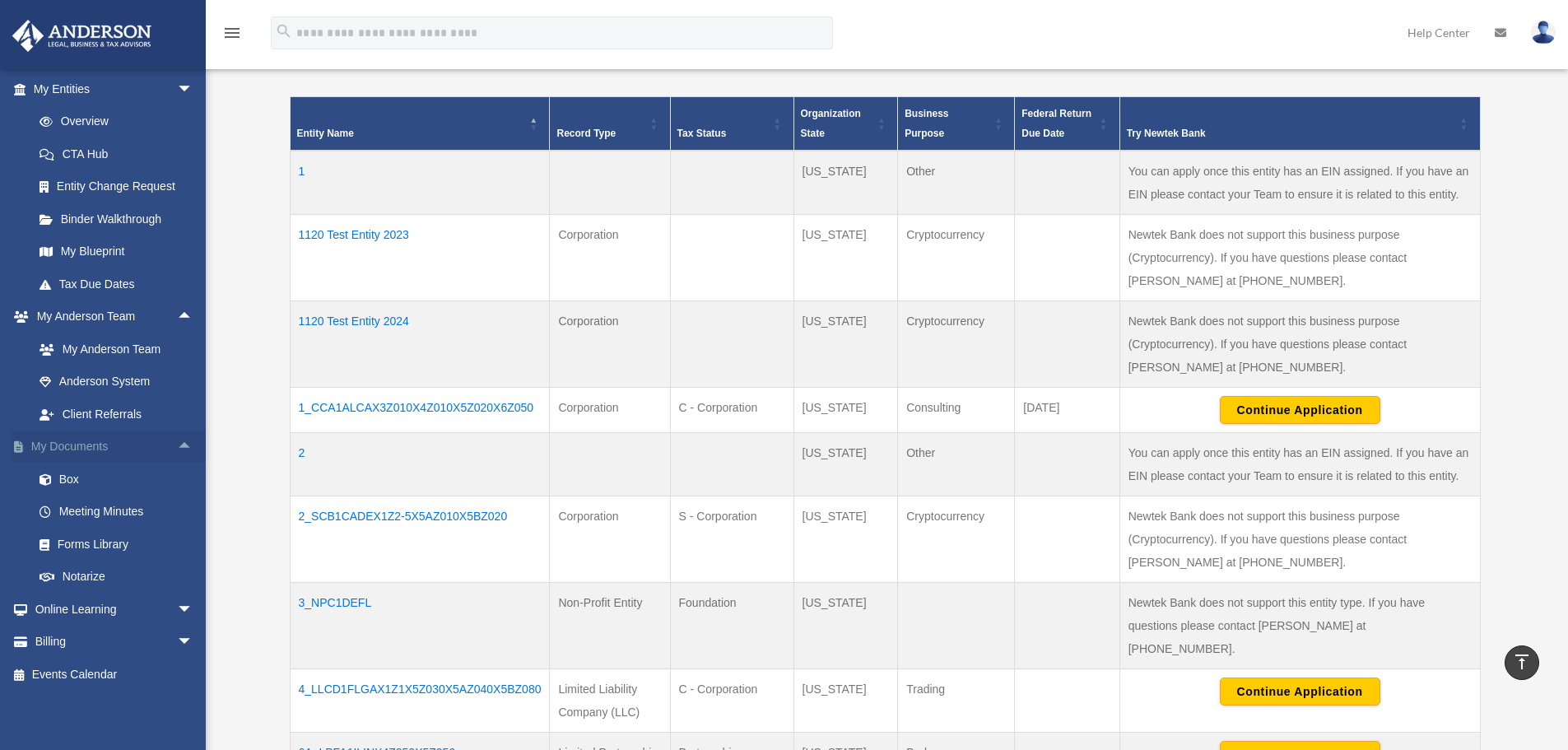
click at [177, 453] on span "arrow_drop_up" at bounding box center [194, 447] width 33 height 34
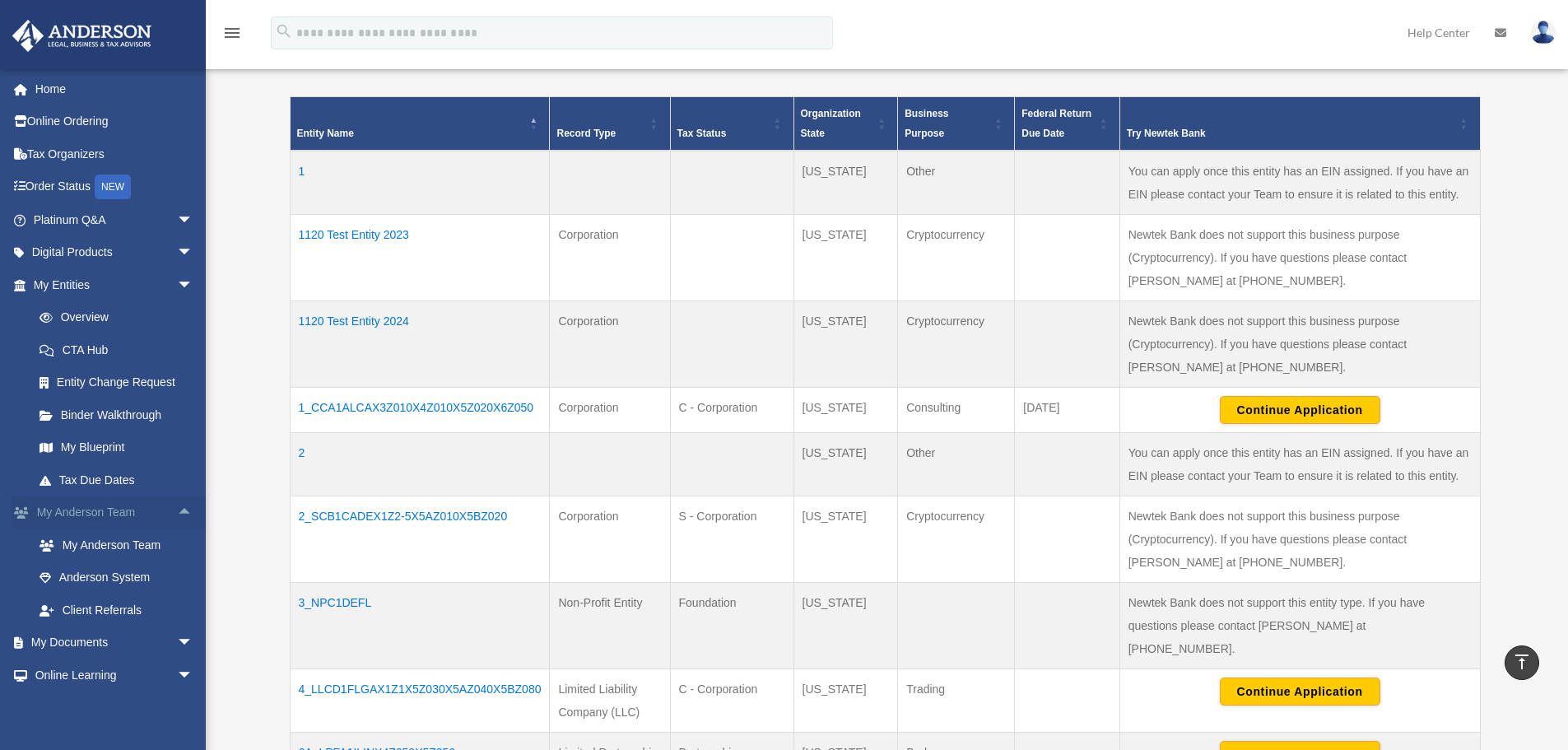
click at [177, 520] on span "arrow_drop_up" at bounding box center [194, 513] width 33 height 34
click at [177, 285] on span "arrow_drop_down" at bounding box center [194, 284] width 33 height 34
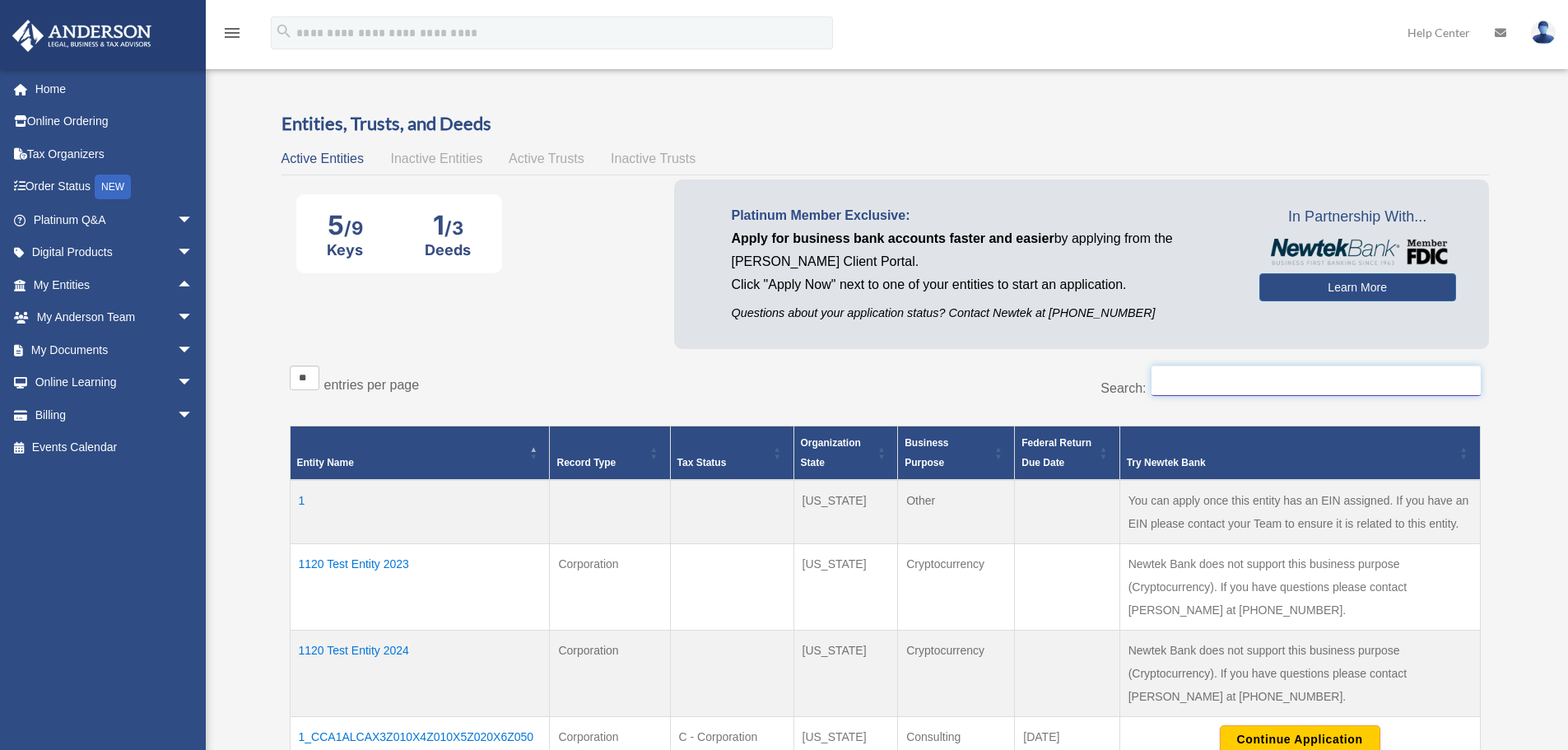
click at [1177, 380] on input "Search:" at bounding box center [1316, 381] width 329 height 31
drag, startPoint x: 1471, startPoint y: 203, endPoint x: 1473, endPoint y: 185, distance: 18.1
click at [1472, 197] on div "Platinum Member Exclusive: Apply for business bank accounts faster and easier b…" at bounding box center [1081, 263] width 815 height 169
click at [1478, 180] on div "Platinum Member Exclusive: Apply for business bank accounts faster and easier b…" at bounding box center [1081, 263] width 815 height 169
click at [1505, 159] on div "Entities, Trusts, and Deeds Active Entities Inactive Entities Active Trusts Ina…" at bounding box center [885, 687] width 1255 height 1151
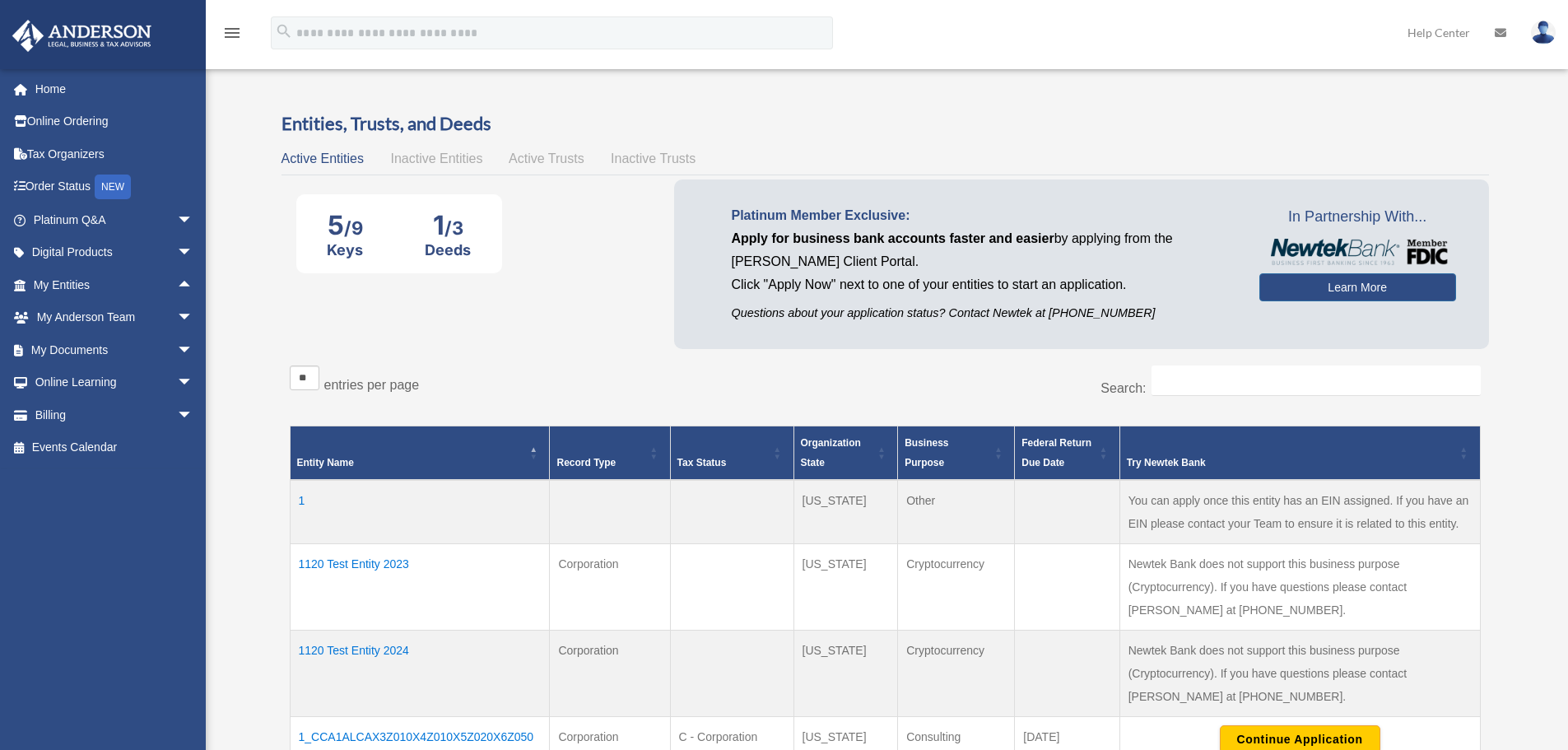
click at [1505, 156] on div "Entities, Trusts, and Deeds Active Entities Inactive Entities Active Trusts Ina…" at bounding box center [885, 687] width 1255 height 1151
click at [1180, 375] on input "Search:" at bounding box center [1316, 381] width 329 height 31
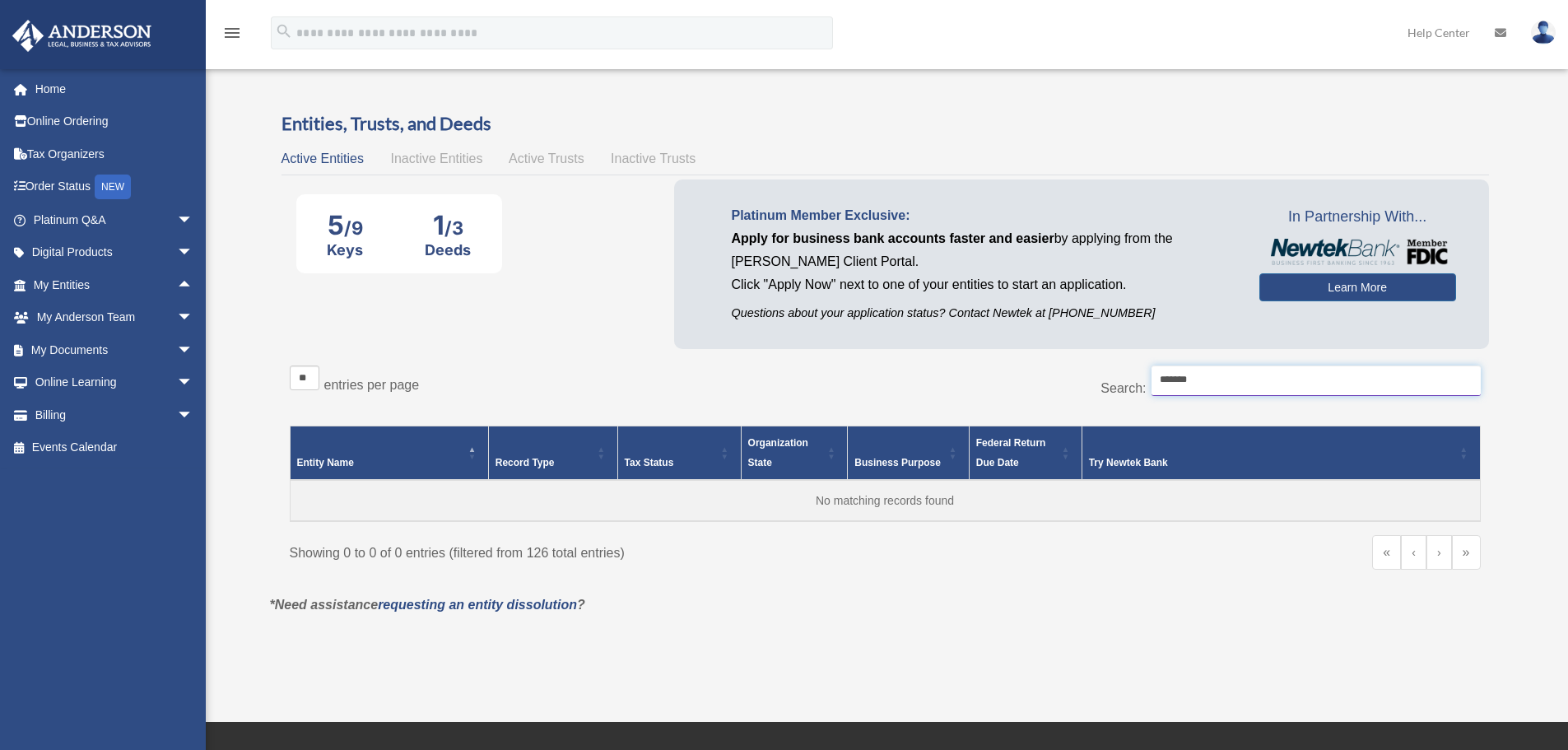
type input "*******"
click at [446, 155] on span "Inactive Entities" at bounding box center [436, 158] width 92 height 14
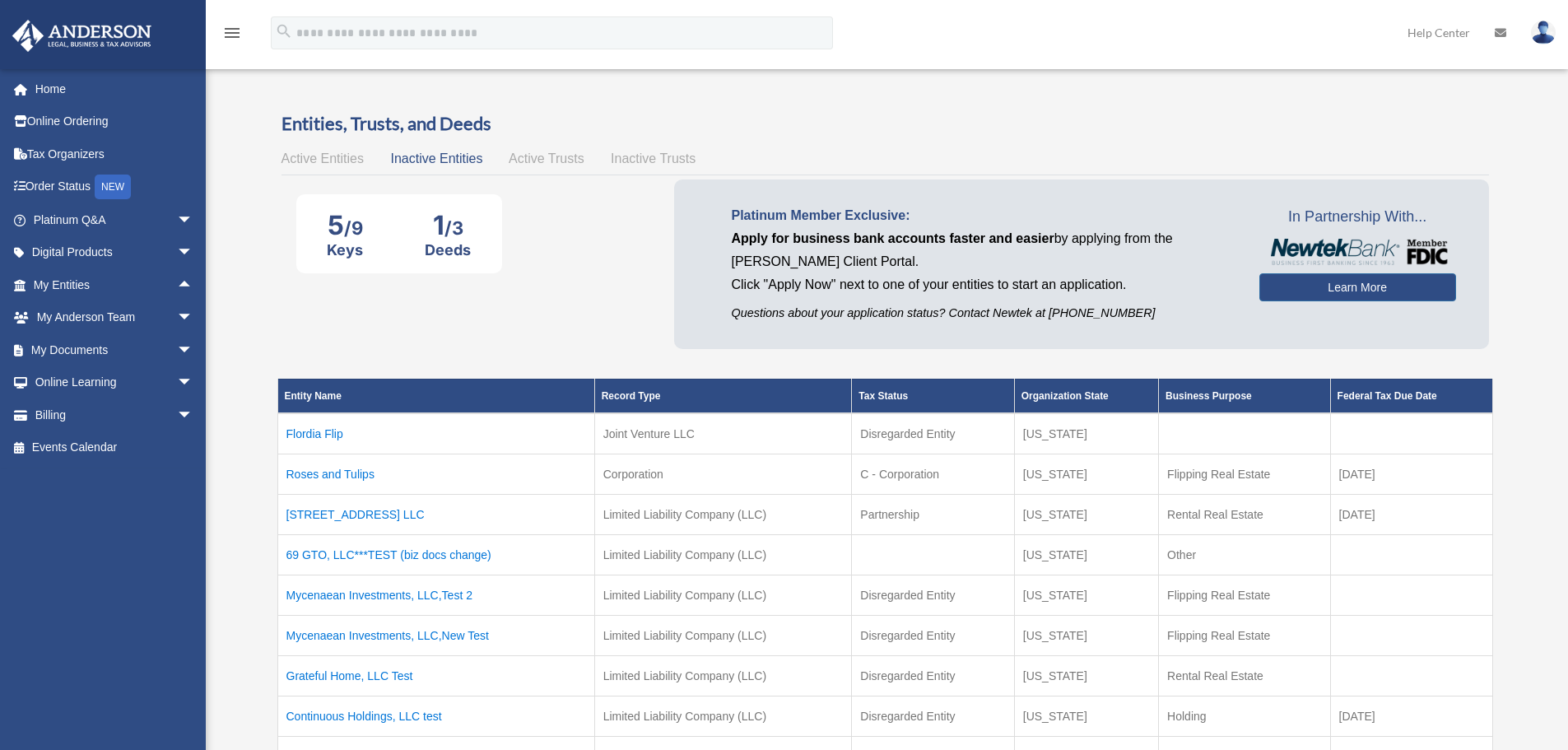
click at [513, 336] on div "5 /9 Keys 1 /3 Deeds Platinum Member Exclusive: Apply for business bank account…" at bounding box center [885, 268] width 1208 height 177
drag, startPoint x: 497, startPoint y: 336, endPoint x: 521, endPoint y: 199, distance: 139.1
drag, startPoint x: 761, startPoint y: 710, endPoint x: 588, endPoint y: 253, distance: 488.6
click at [48, 91] on link "Home" at bounding box center [115, 89] width 207 height 33
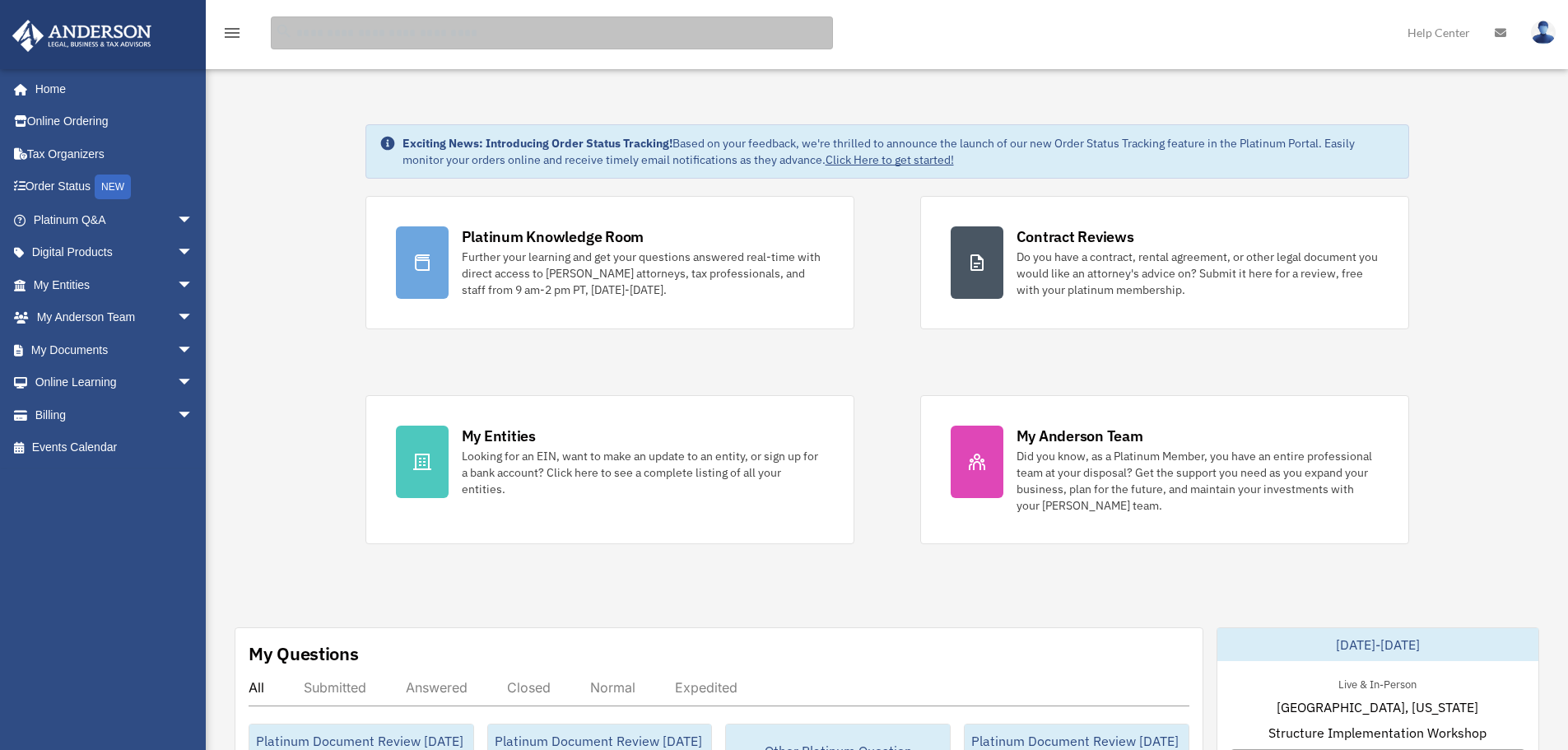
click at [451, 38] on input "search" at bounding box center [551, 33] width 562 height 33
type input "*******"
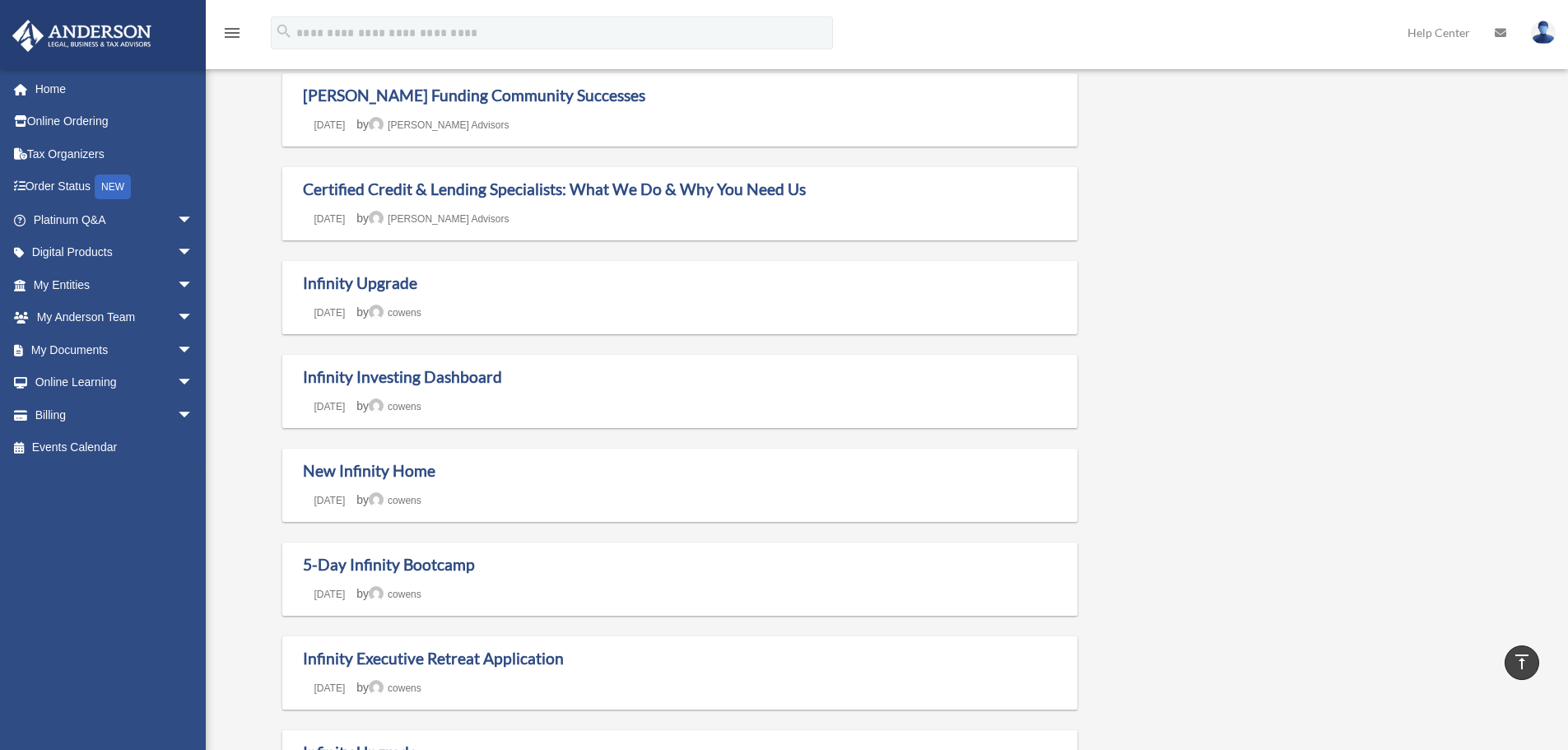
scroll to position [741, 0]
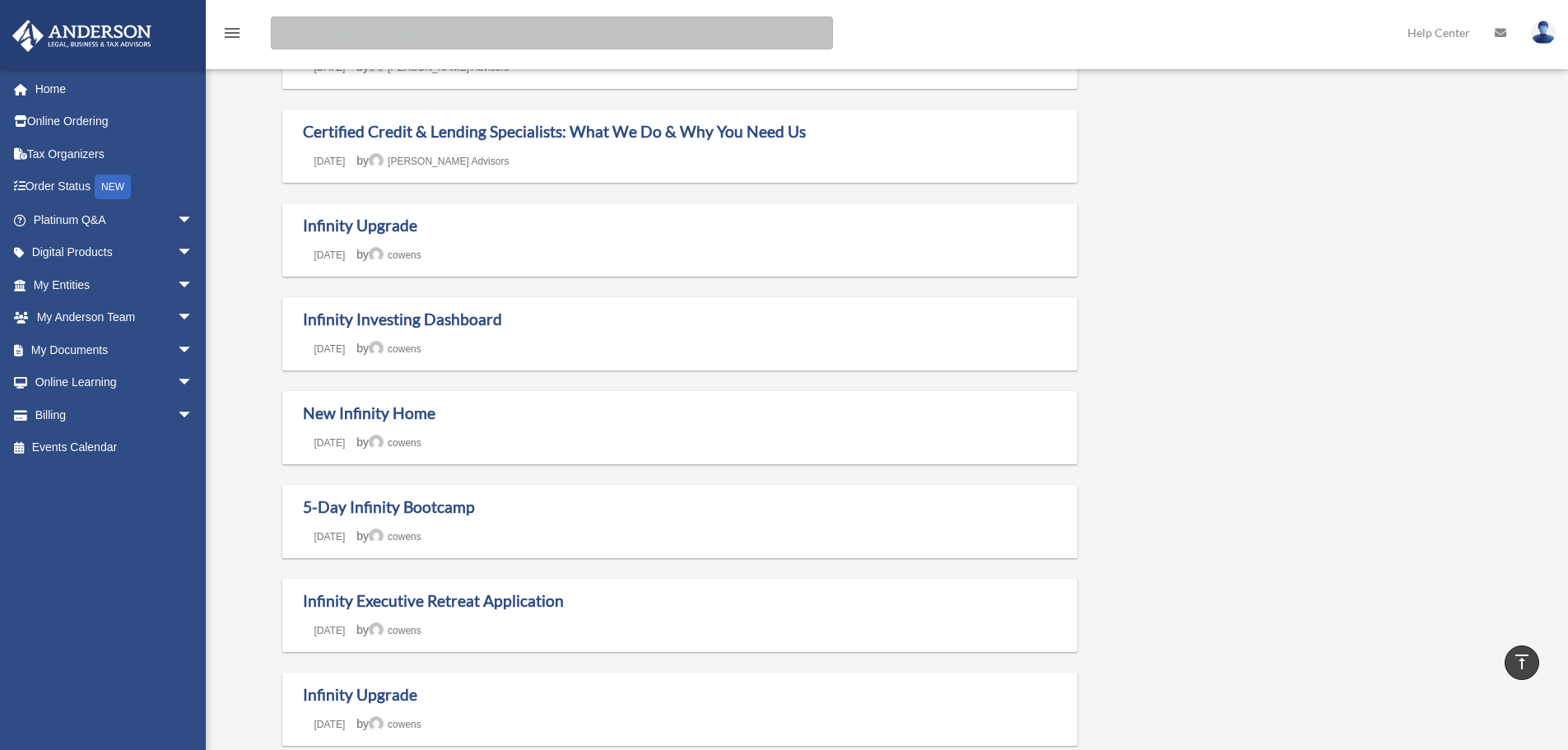
click at [404, 30] on input "Search for:" at bounding box center [551, 33] width 562 height 33
type input "**********"
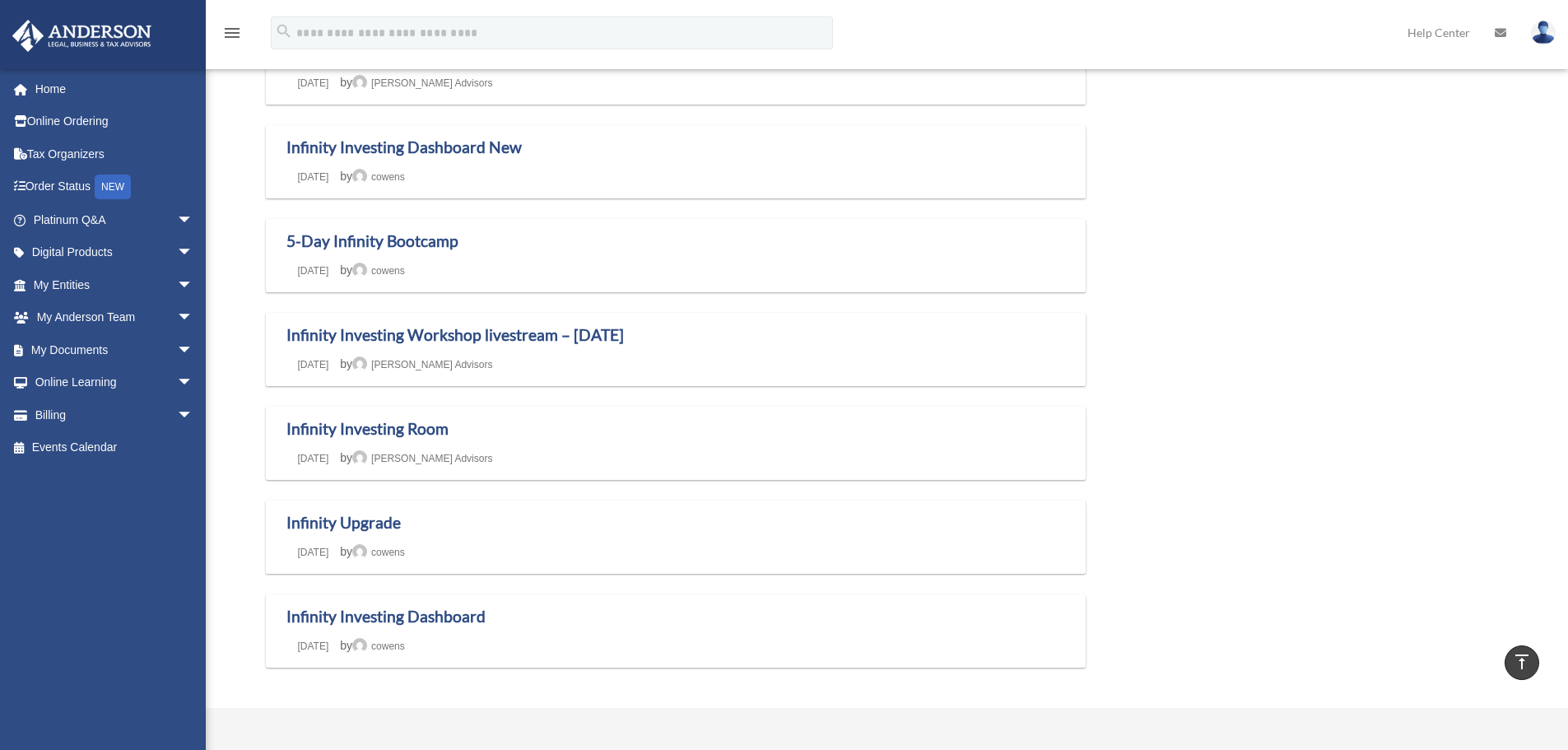
scroll to position [905, 0]
